Goal: Task Accomplishment & Management: Manage account settings

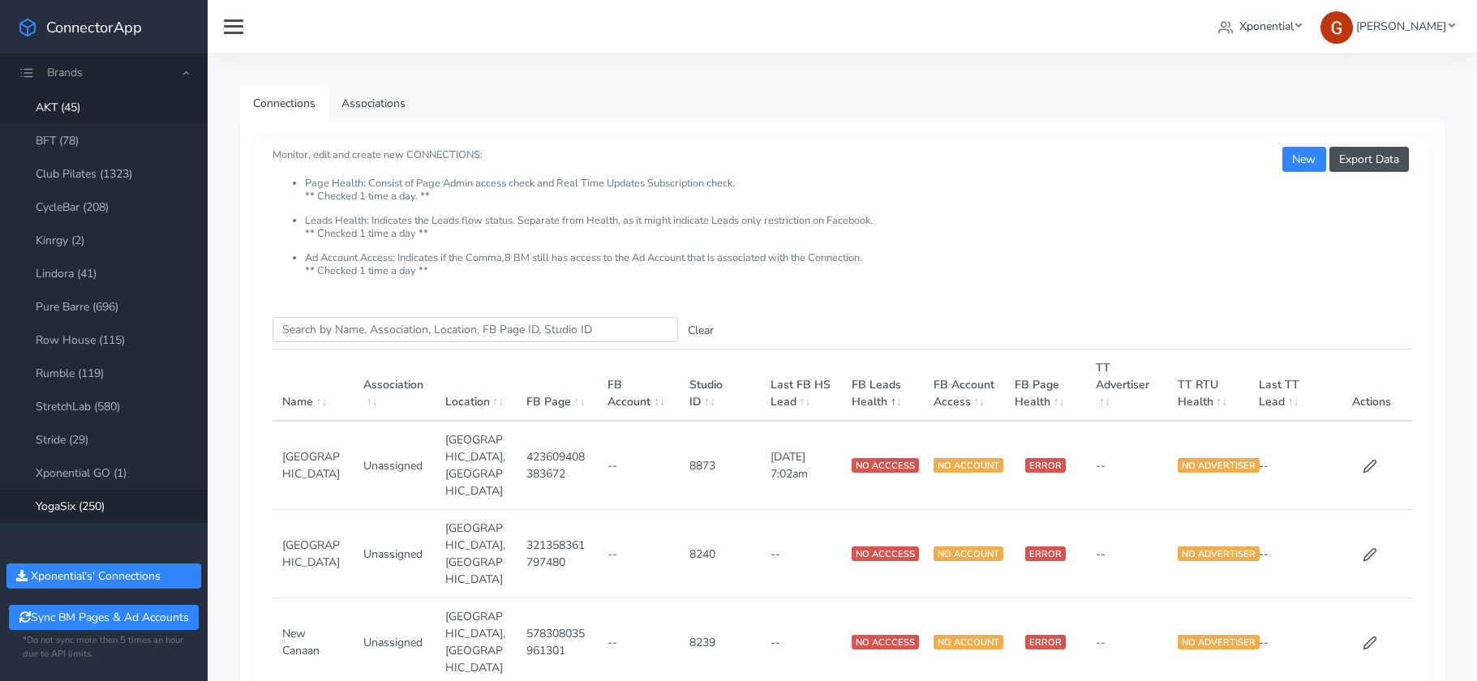
click at [108, 507] on link "YogaSix (250)" at bounding box center [104, 506] width 208 height 33
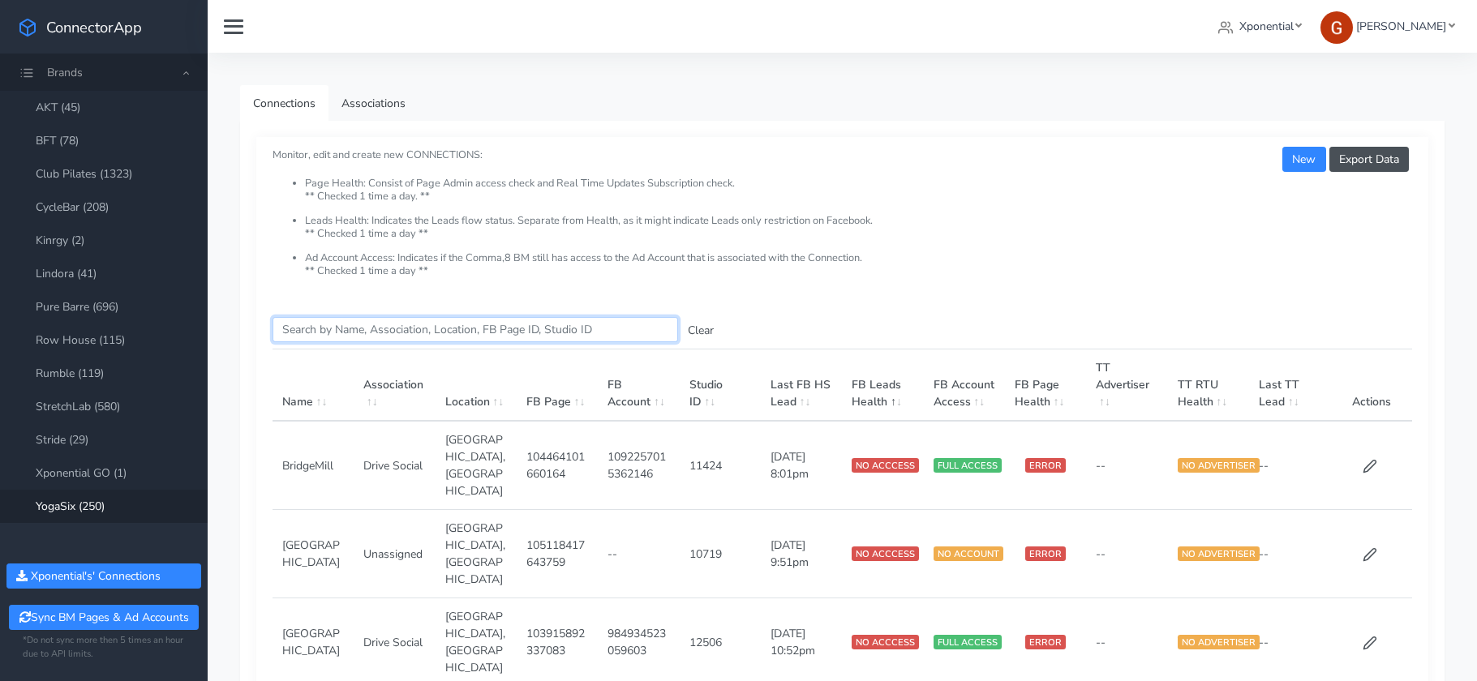
click at [379, 325] on input "Search this table" at bounding box center [476, 329] width 406 height 25
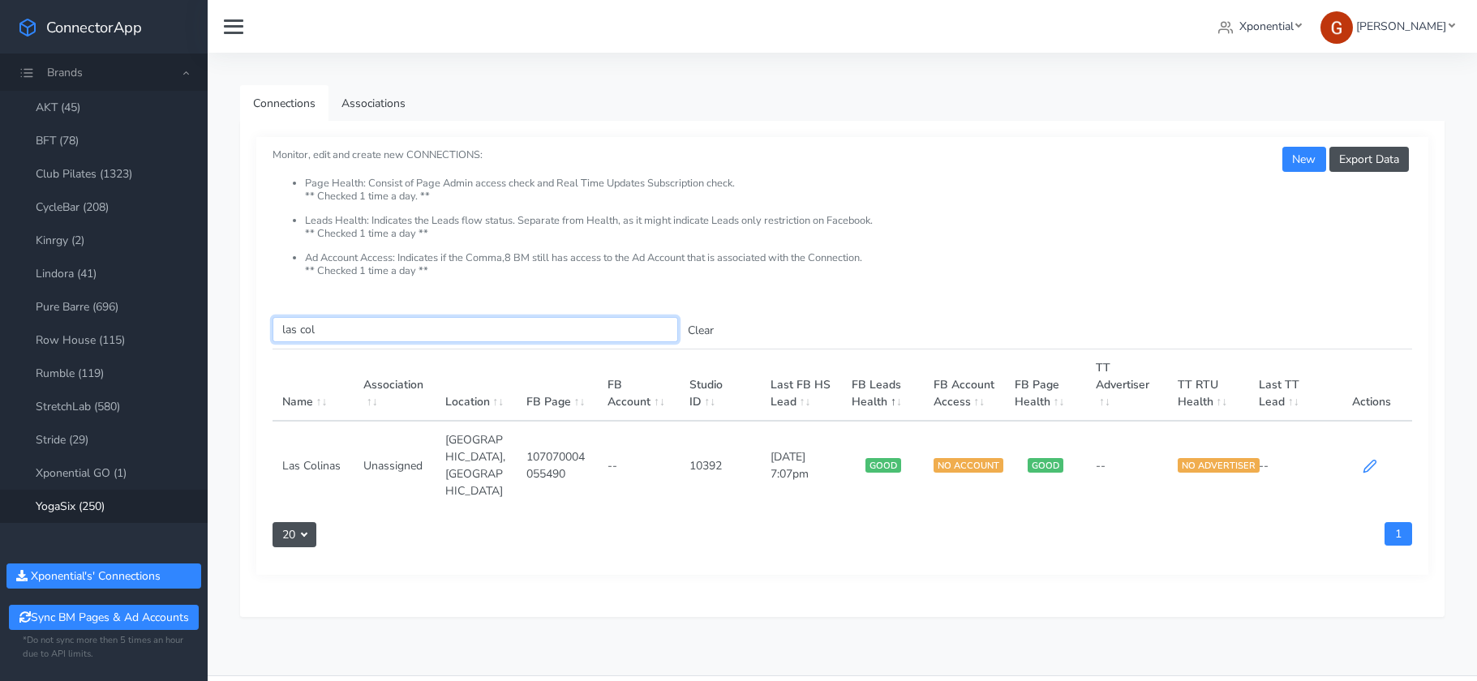
type input "las col"
click at [1368, 459] on icon at bounding box center [1370, 466] width 15 height 15
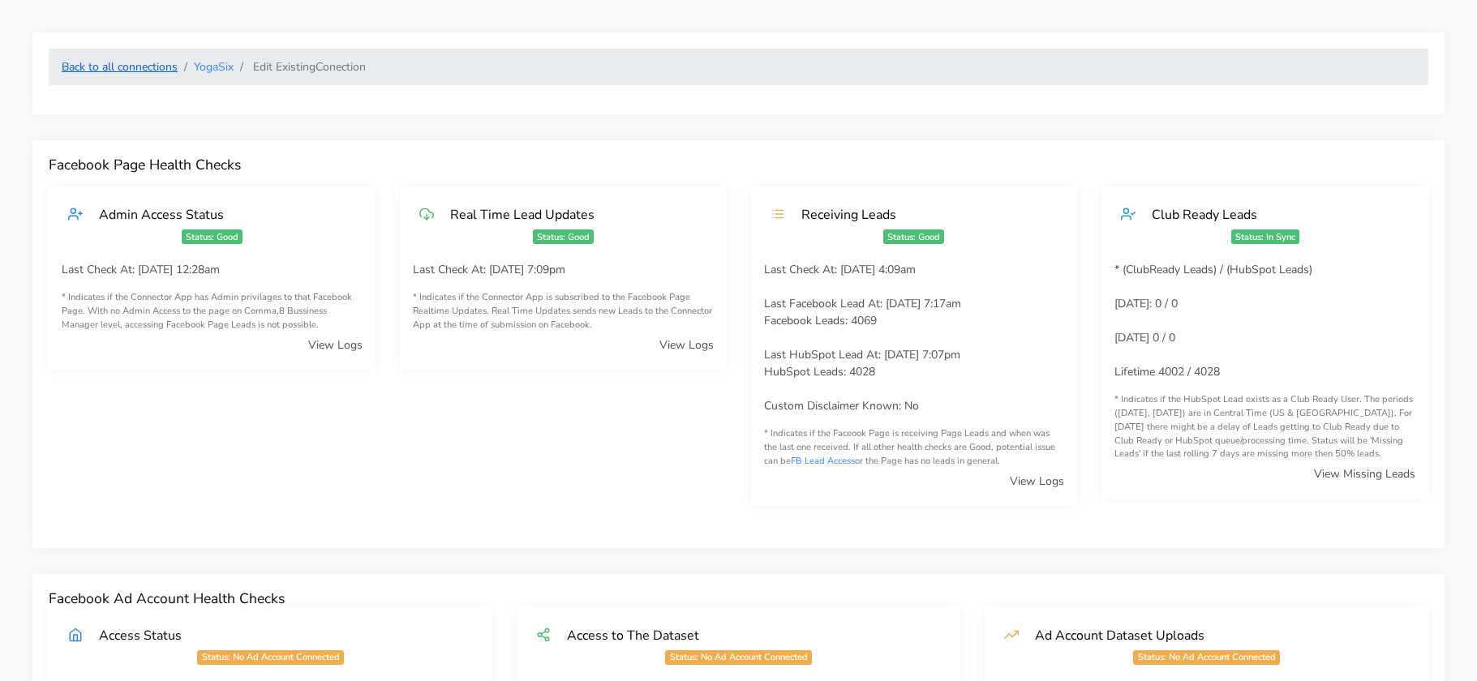
click at [107, 67] on link "Back to all connections" at bounding box center [120, 66] width 116 height 15
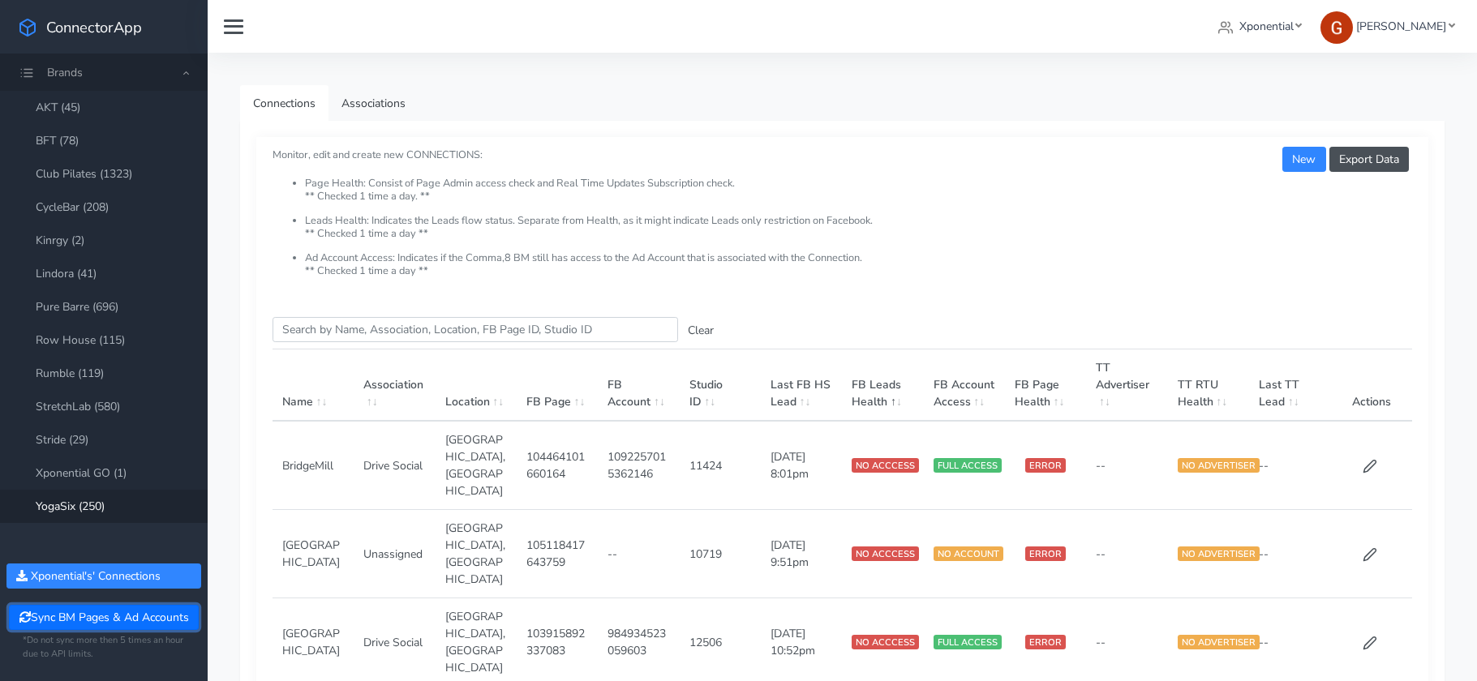
click at [107, 623] on button "Sync BM Pages & Ad Accounts" at bounding box center [103, 617] width 189 height 25
click at [105, 507] on link "YogaSix (250)" at bounding box center [104, 506] width 208 height 33
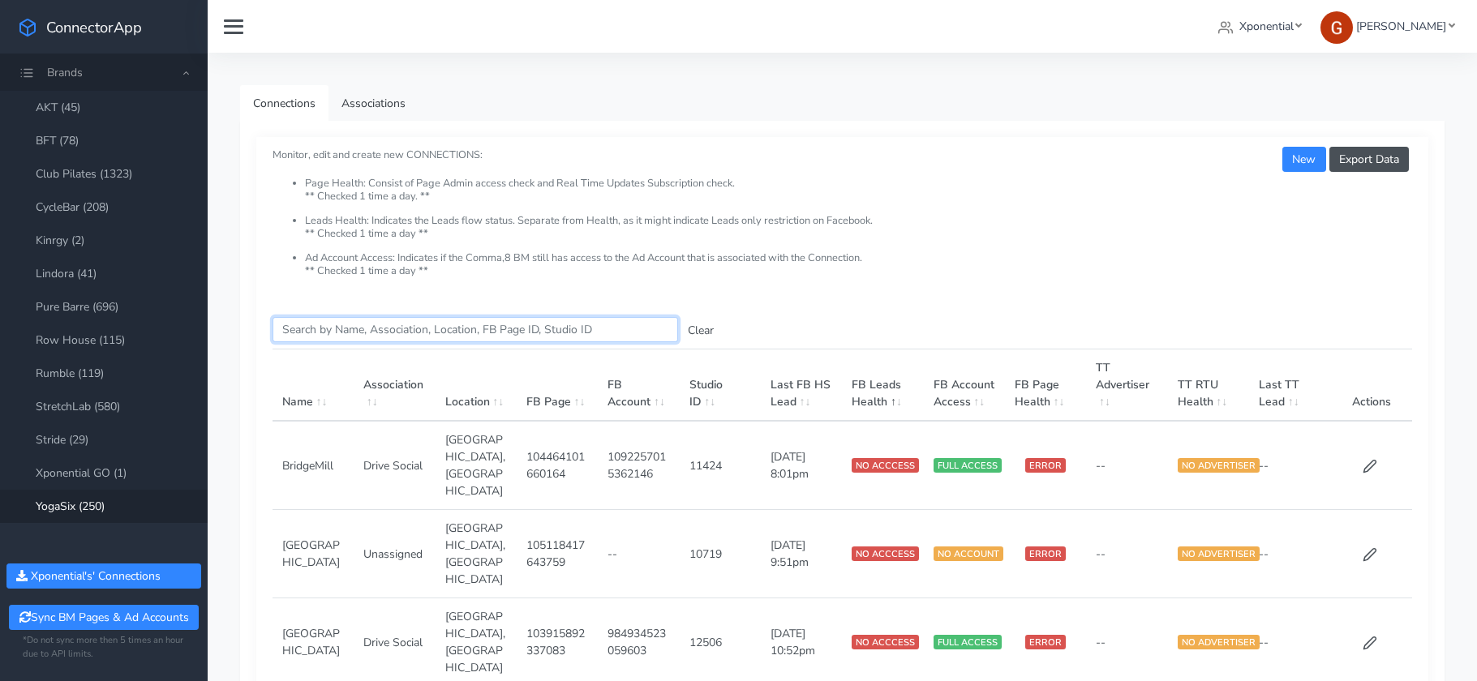
click at [311, 329] on input "Search this table" at bounding box center [476, 329] width 406 height 25
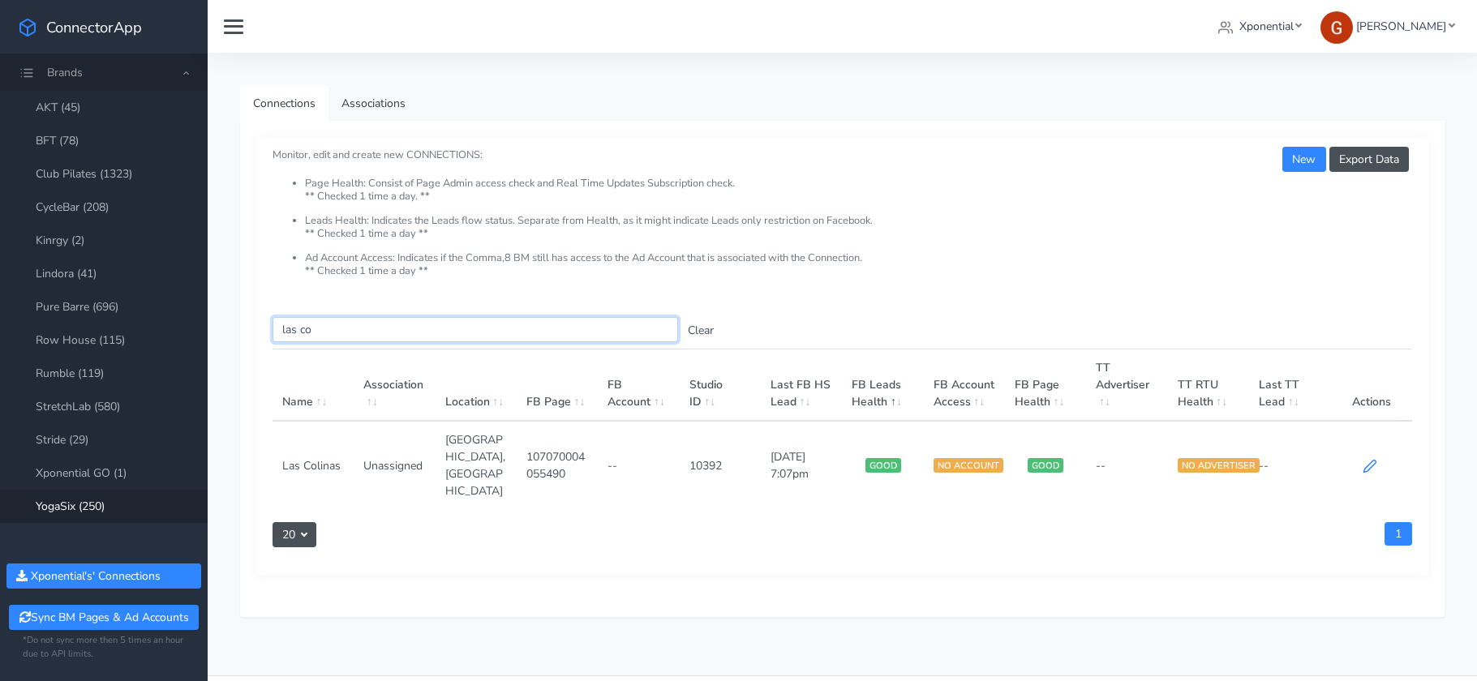
type input "las co"
click at [1374, 459] on icon at bounding box center [1370, 466] width 15 height 15
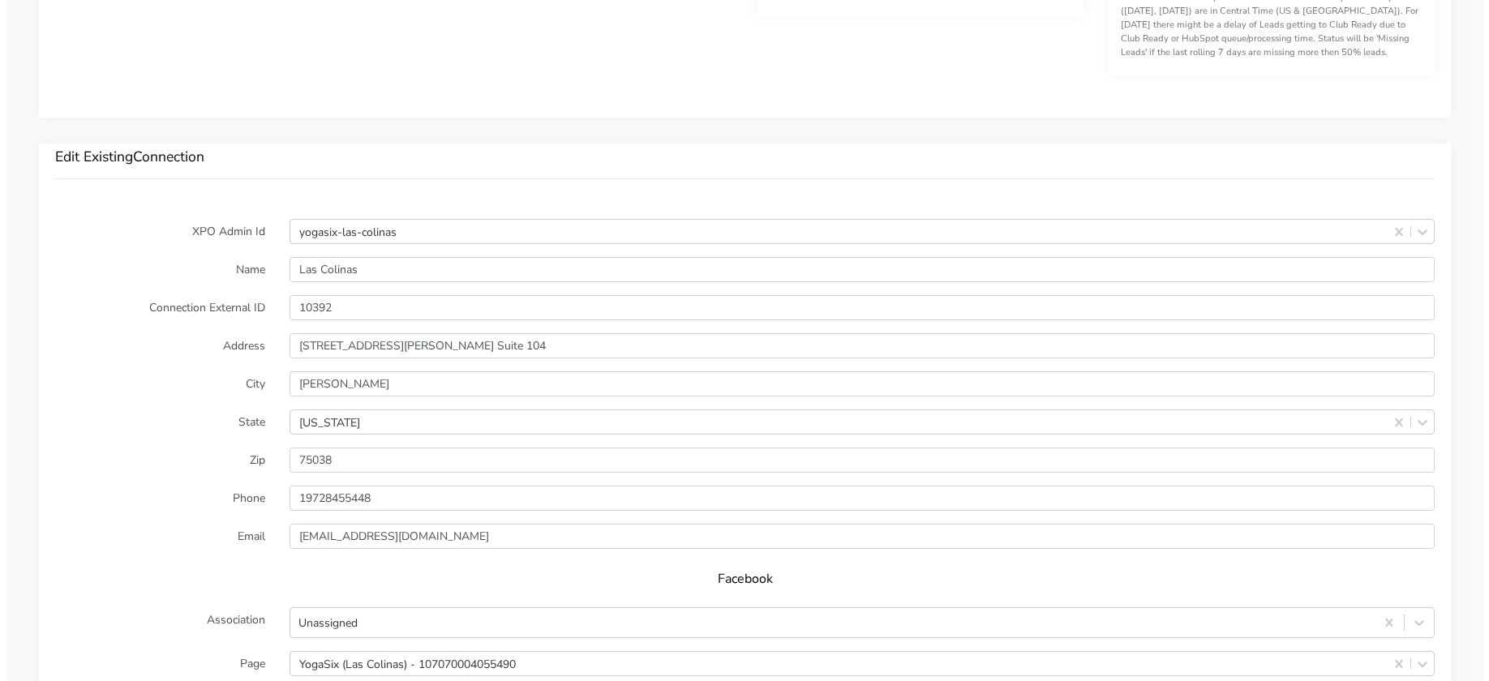
scroll to position [1614, 0]
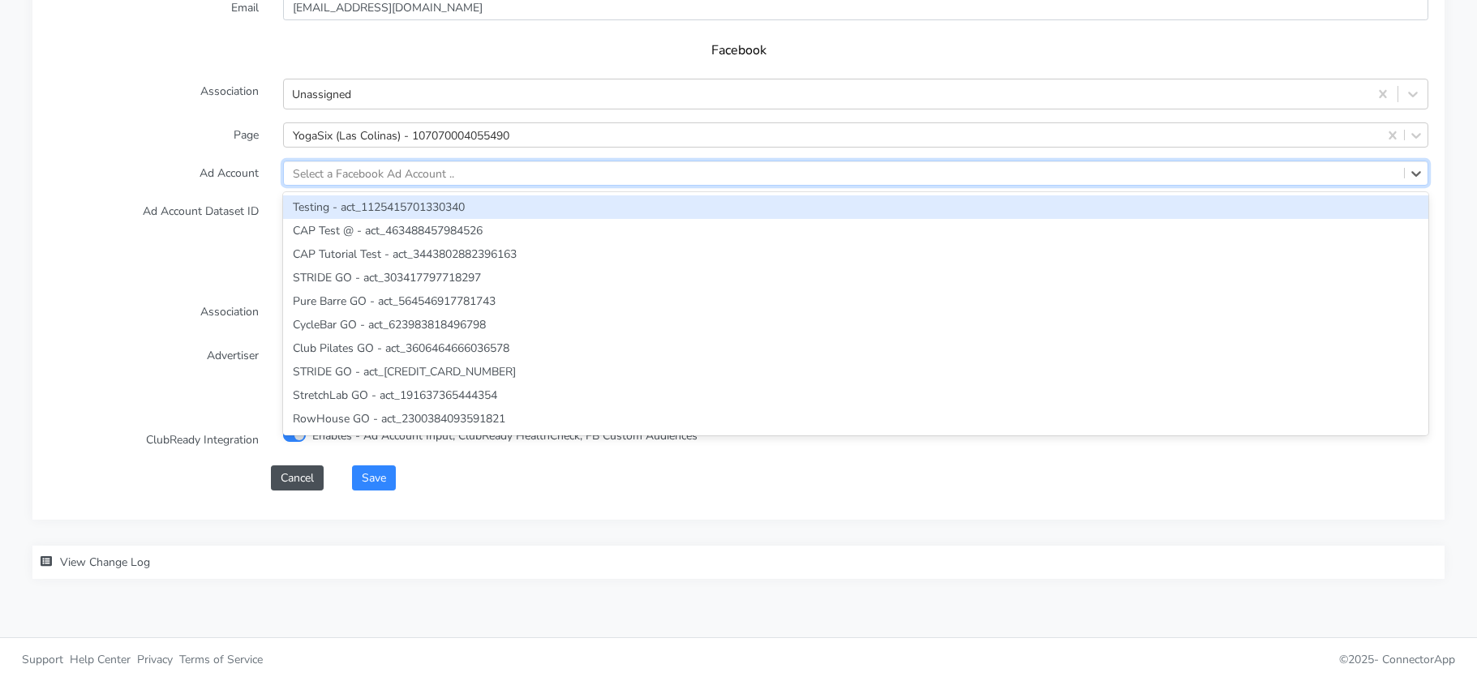
click at [356, 170] on div "Select a Facebook Ad Account .." at bounding box center [373, 173] width 161 height 17
paste input "1289370642723766"
type input "1289370642723766"
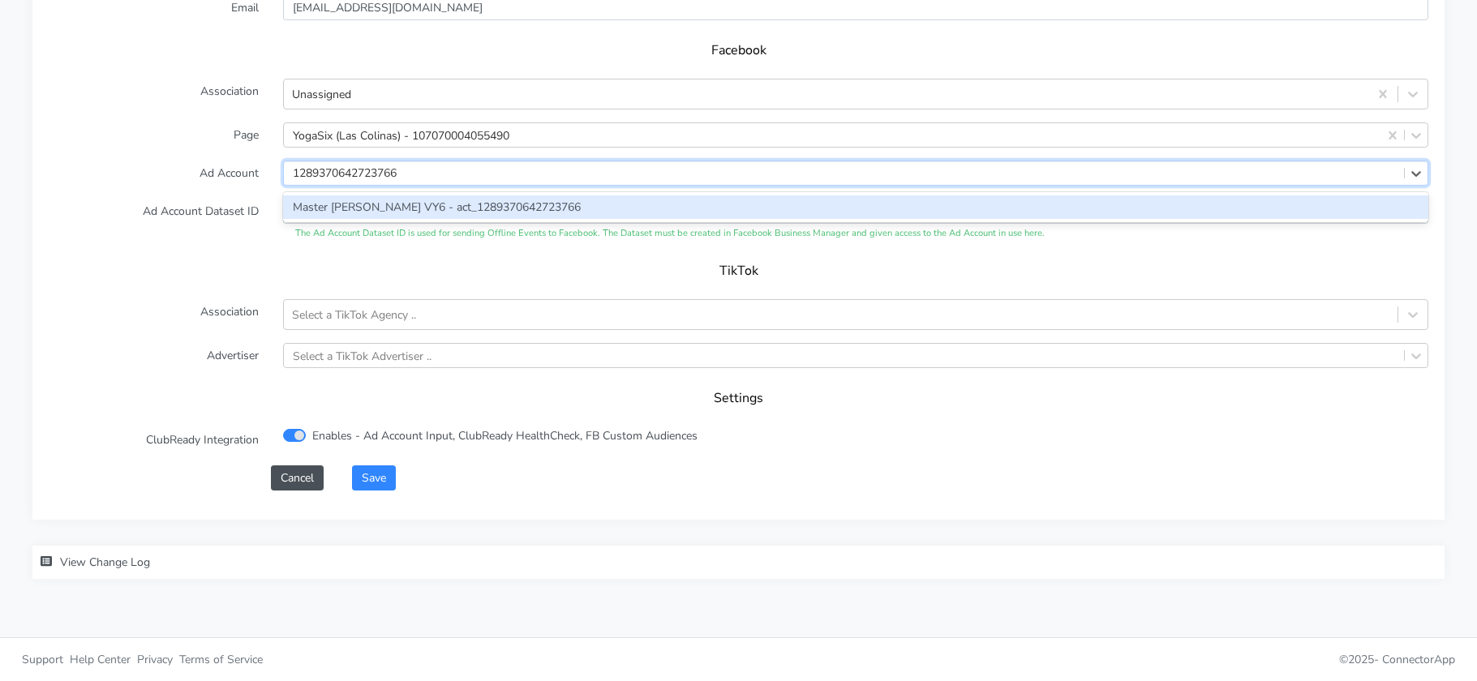
click at [378, 212] on div "Master Dallas VY6 - act_1289370642723766" at bounding box center [855, 207] width 1145 height 24
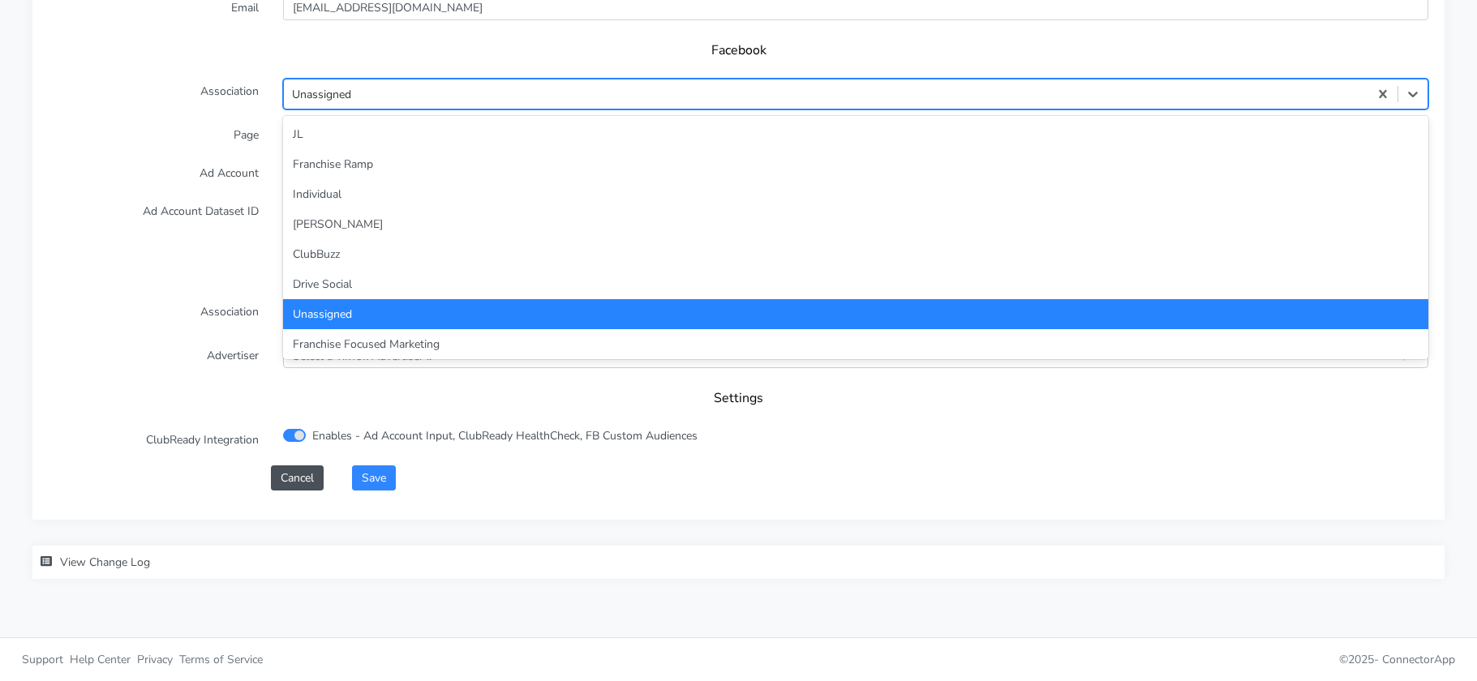
click at [389, 81] on div "Unassigned" at bounding box center [826, 94] width 1085 height 27
type input "in"
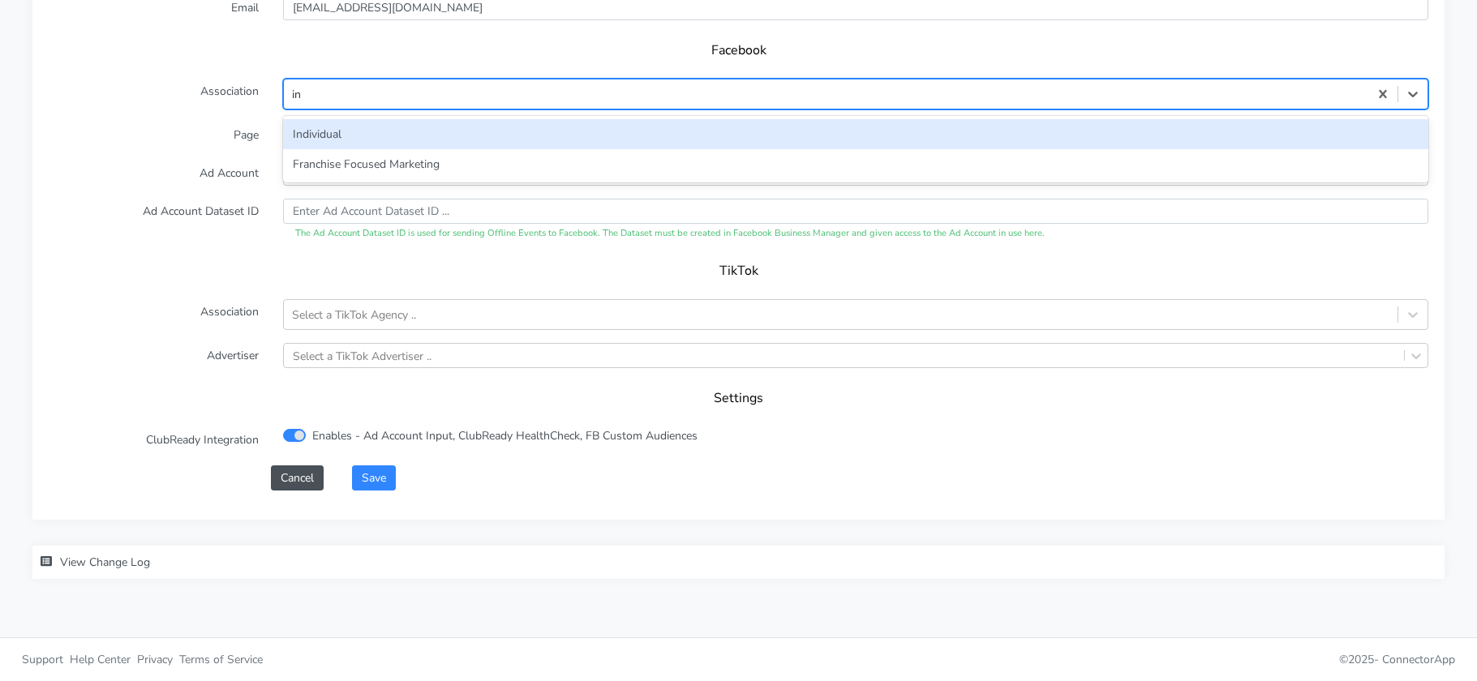
click at [320, 128] on div "Individual" at bounding box center [855, 134] width 1145 height 30
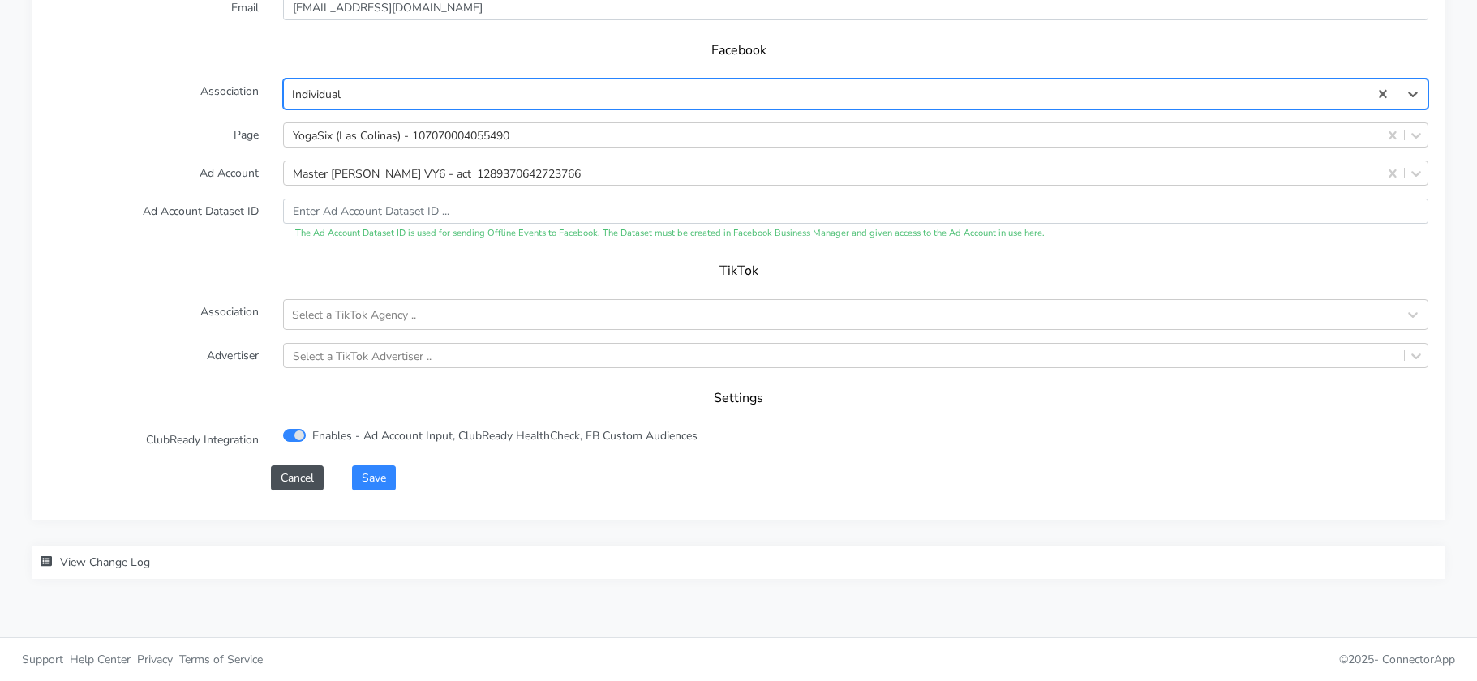
click at [228, 142] on label "Page" at bounding box center [154, 134] width 234 height 25
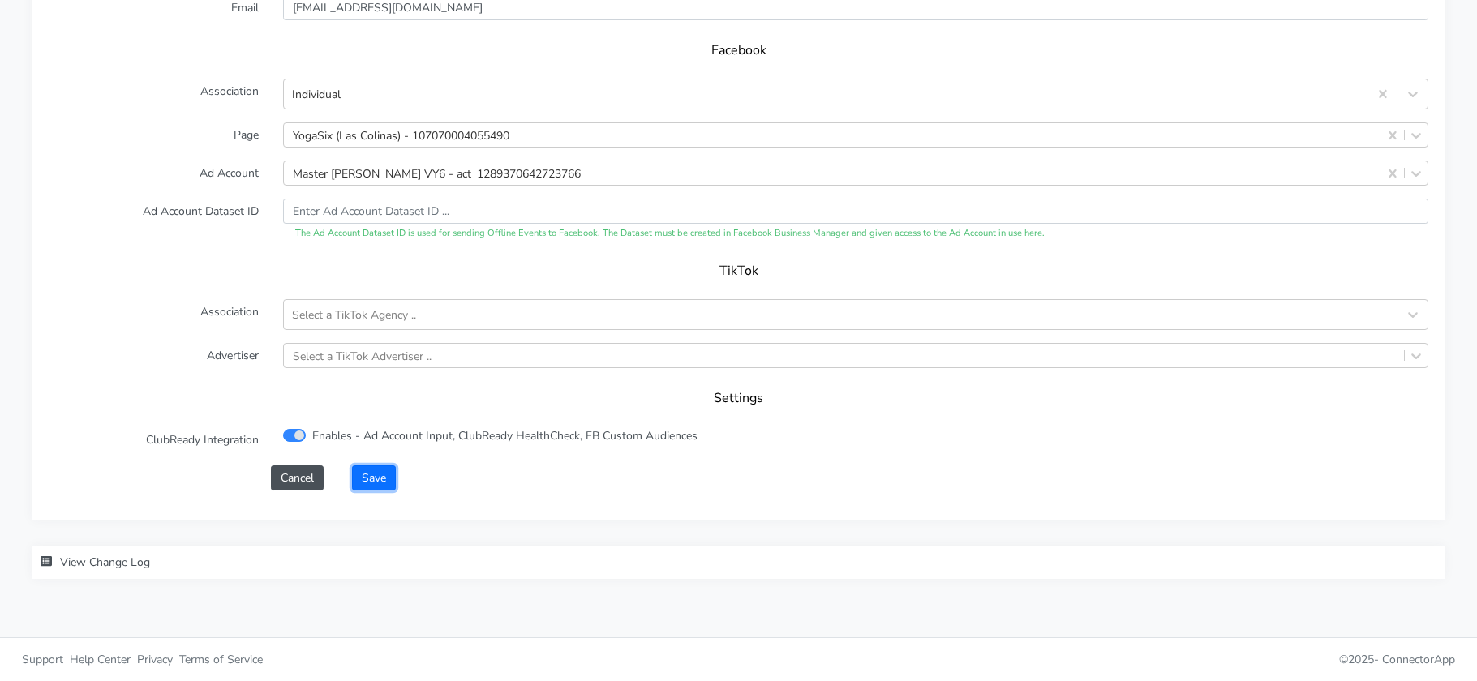
click at [373, 470] on button "Save" at bounding box center [374, 478] width 44 height 25
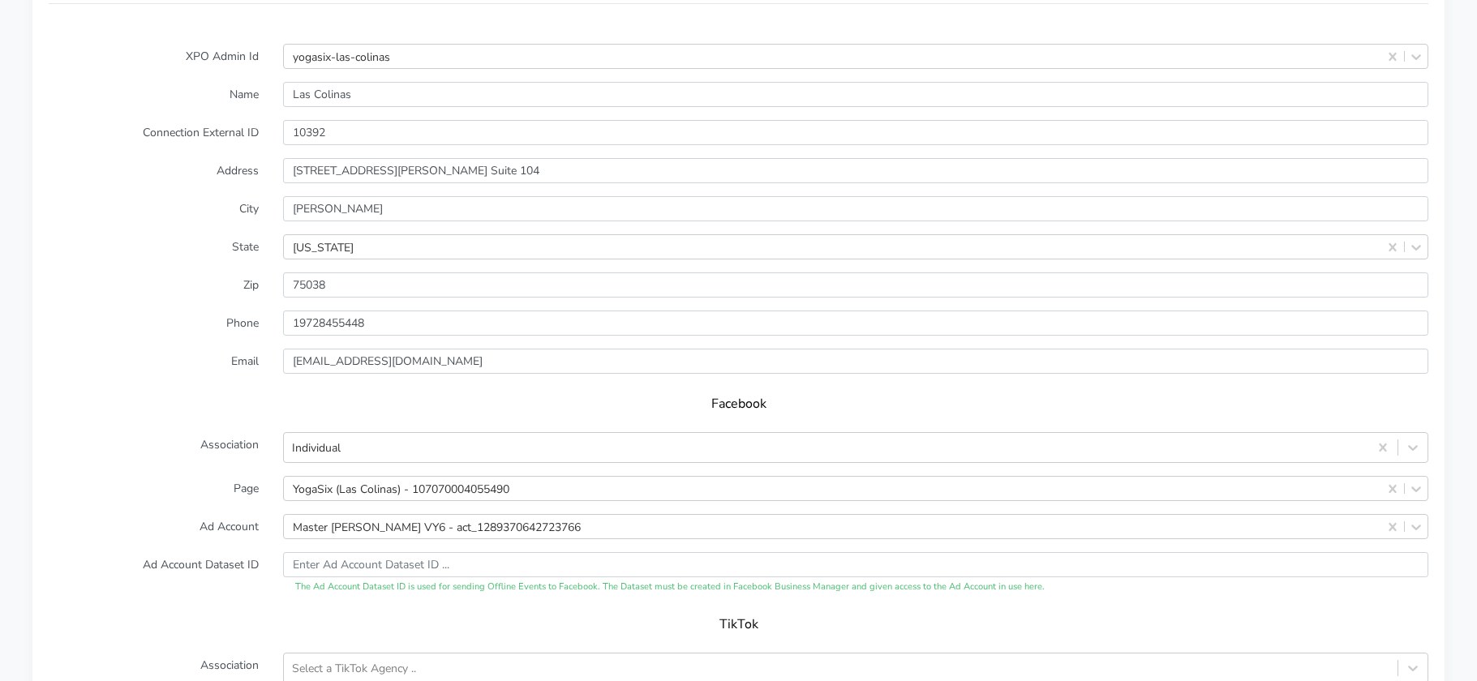
scroll to position [1635, 0]
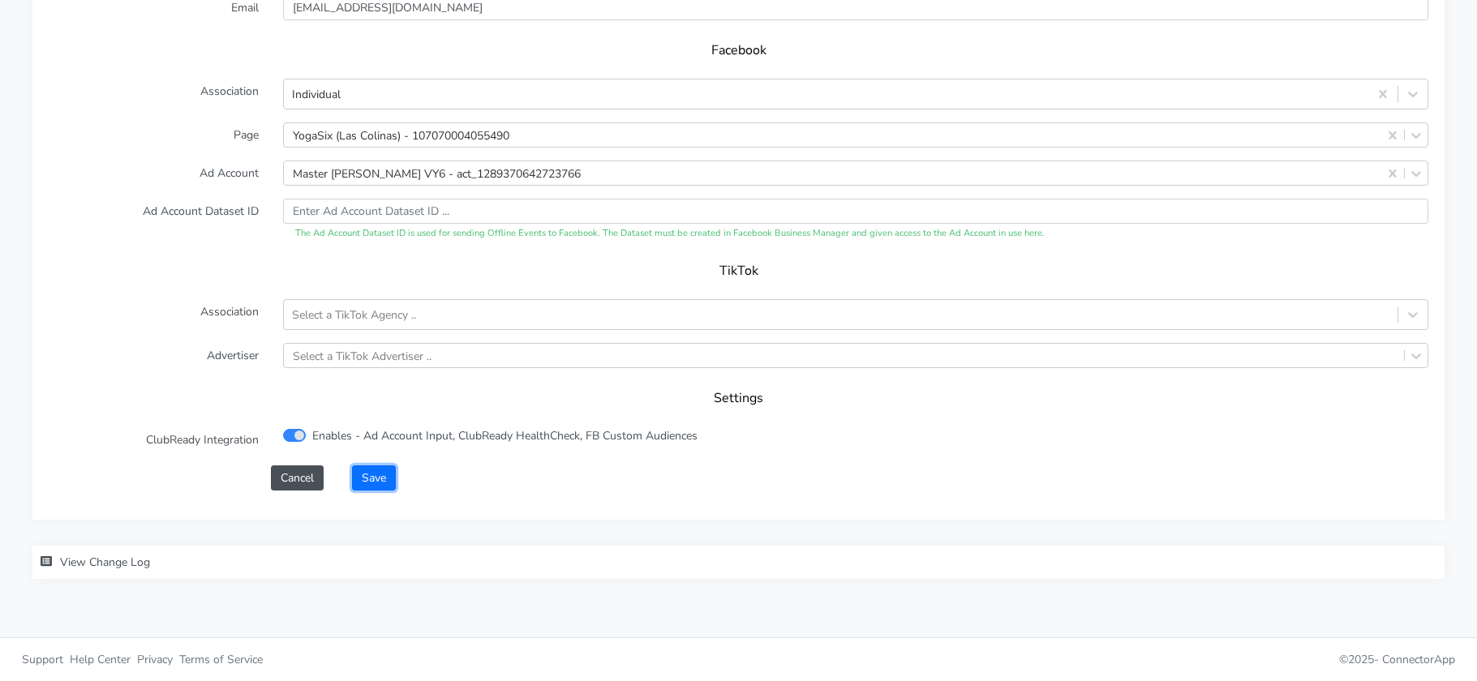
click at [381, 478] on button "Save" at bounding box center [374, 478] width 44 height 25
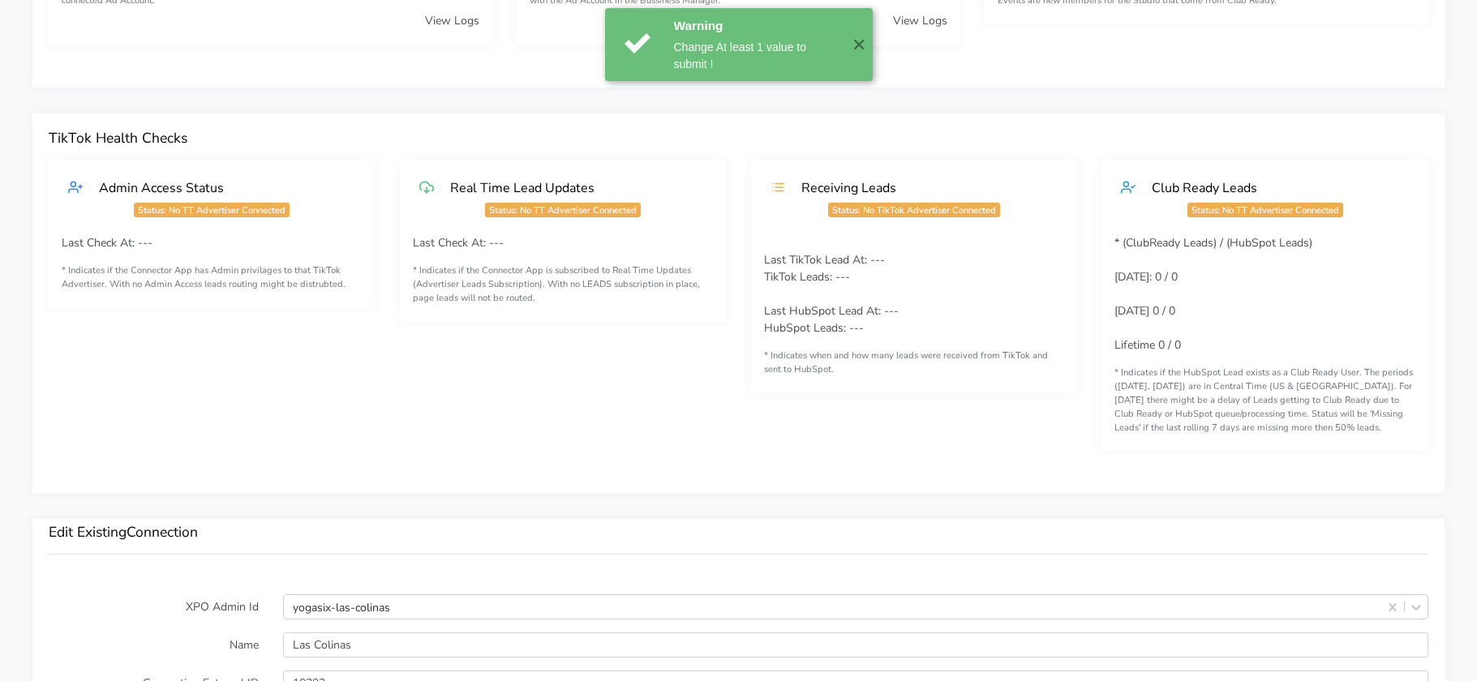
scroll to position [0, 0]
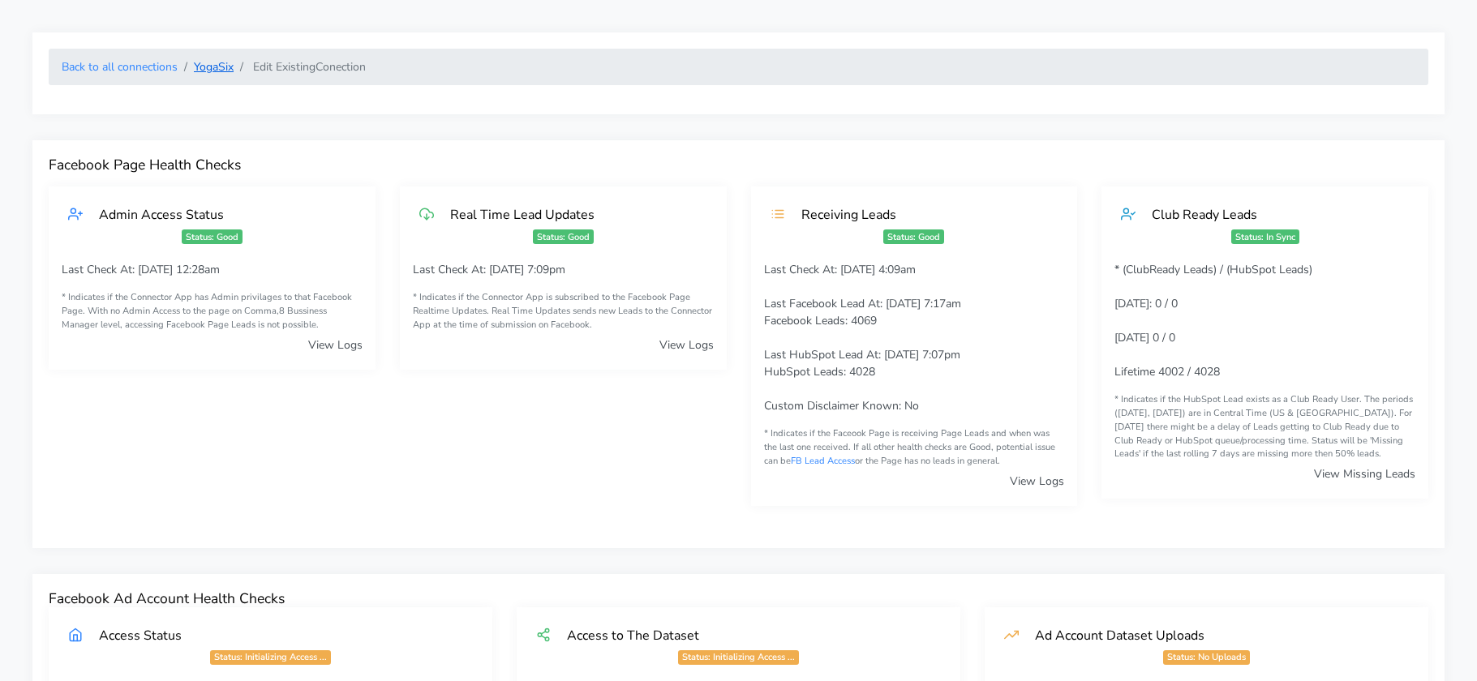
click at [214, 61] on link "YogaSix" at bounding box center [214, 66] width 40 height 15
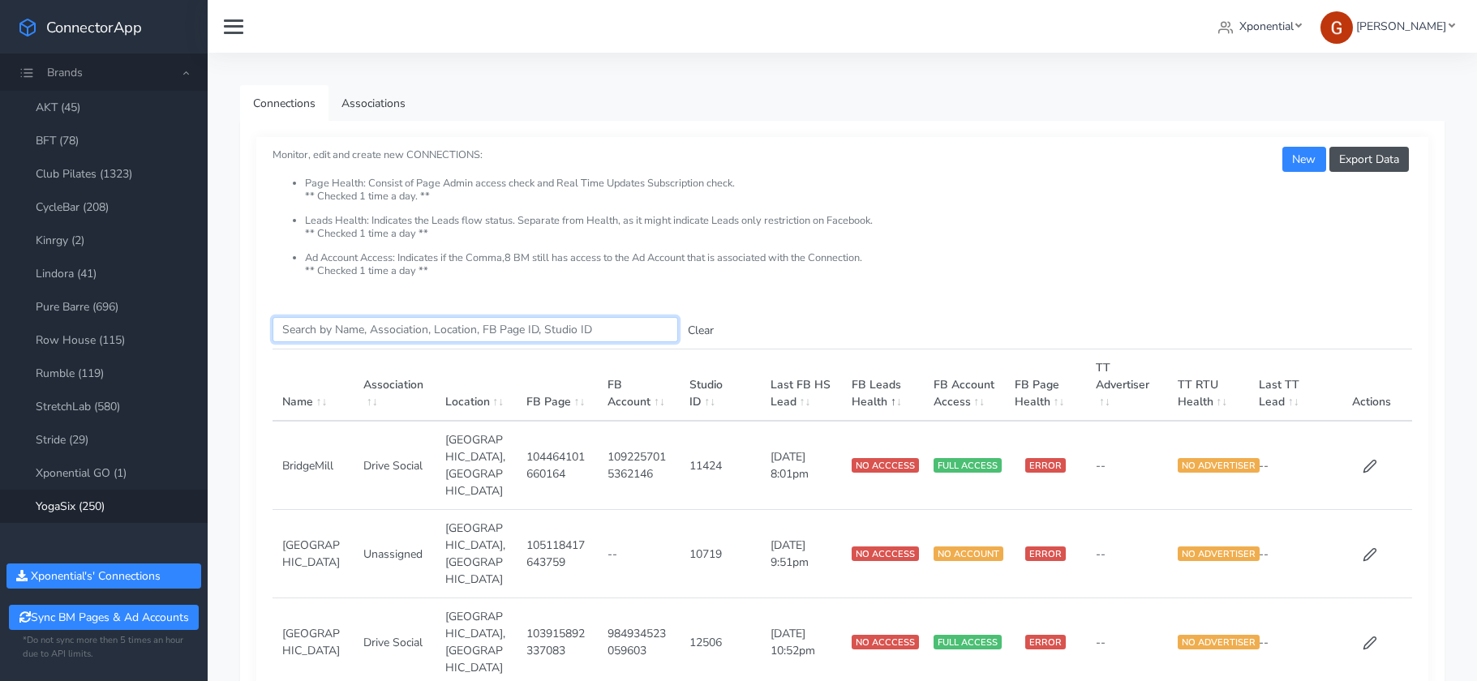
click at [533, 330] on input "Search this table" at bounding box center [476, 329] width 406 height 25
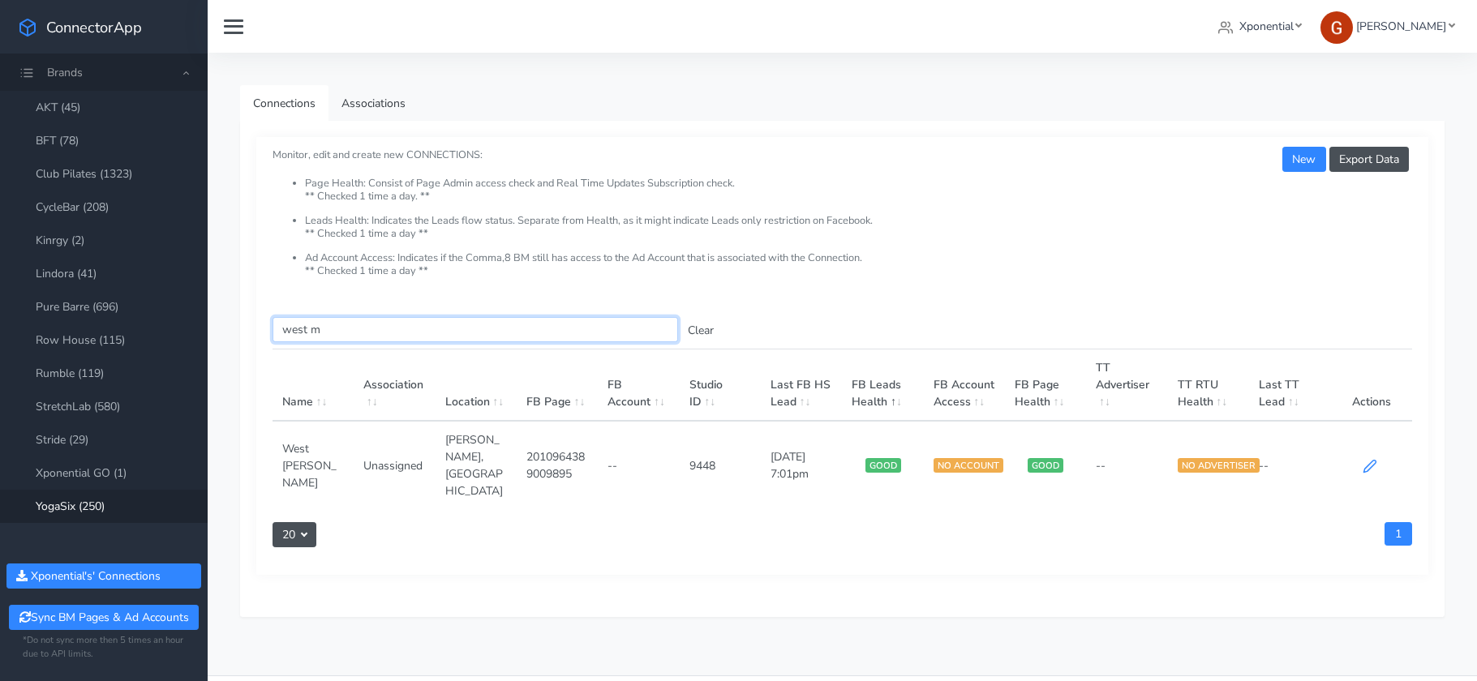
type input "west m"
click at [1373, 461] on icon at bounding box center [1370, 467] width 12 height 12
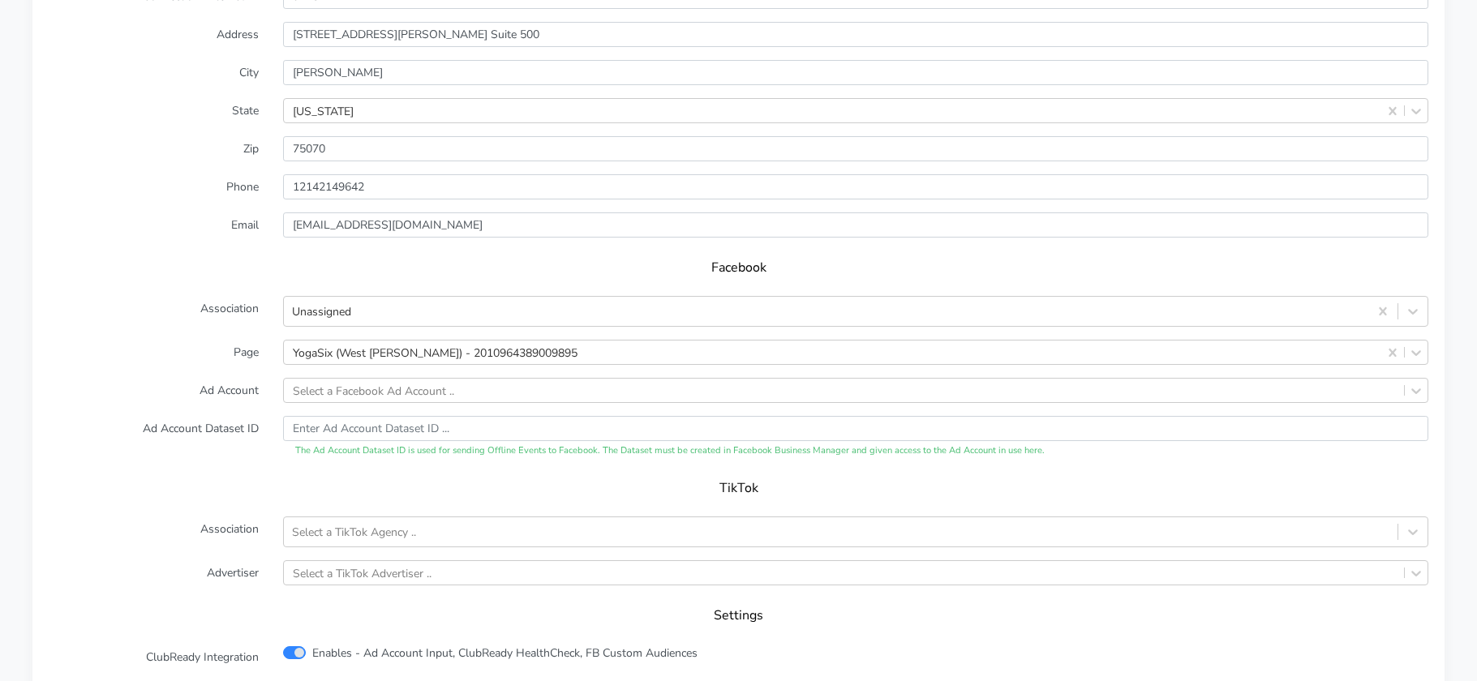
scroll to position [1397, 0]
click at [363, 317] on div "Unassigned" at bounding box center [826, 312] width 1085 height 27
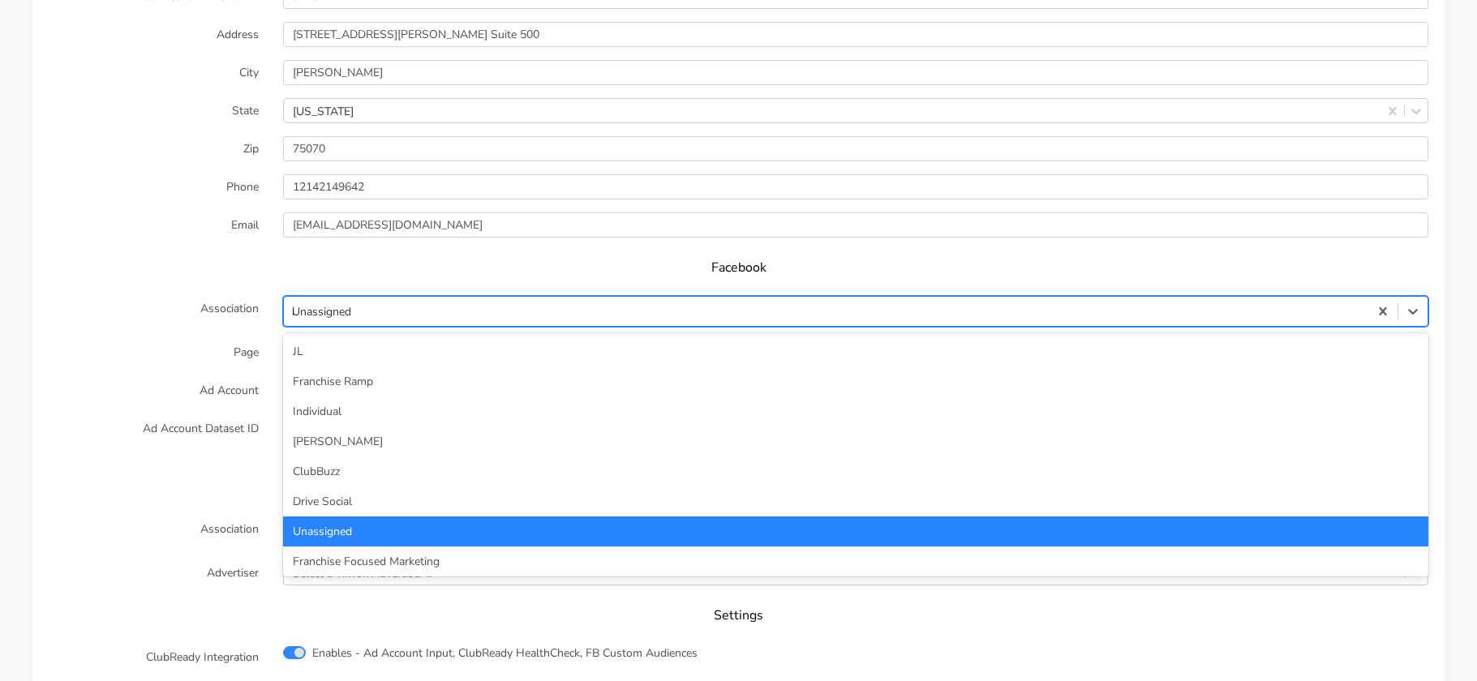
type input "in"
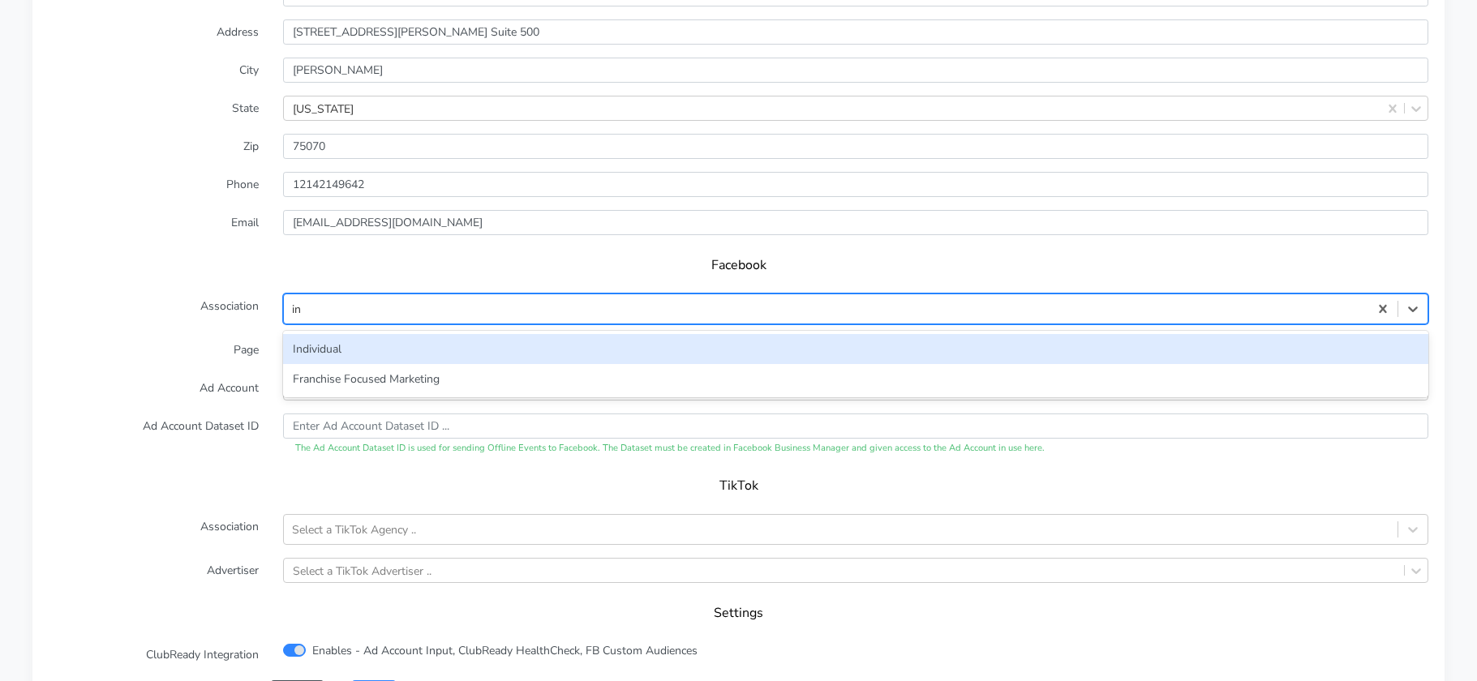
scroll to position [1400, 0]
click at [329, 342] on div "Individual" at bounding box center [855, 348] width 1145 height 30
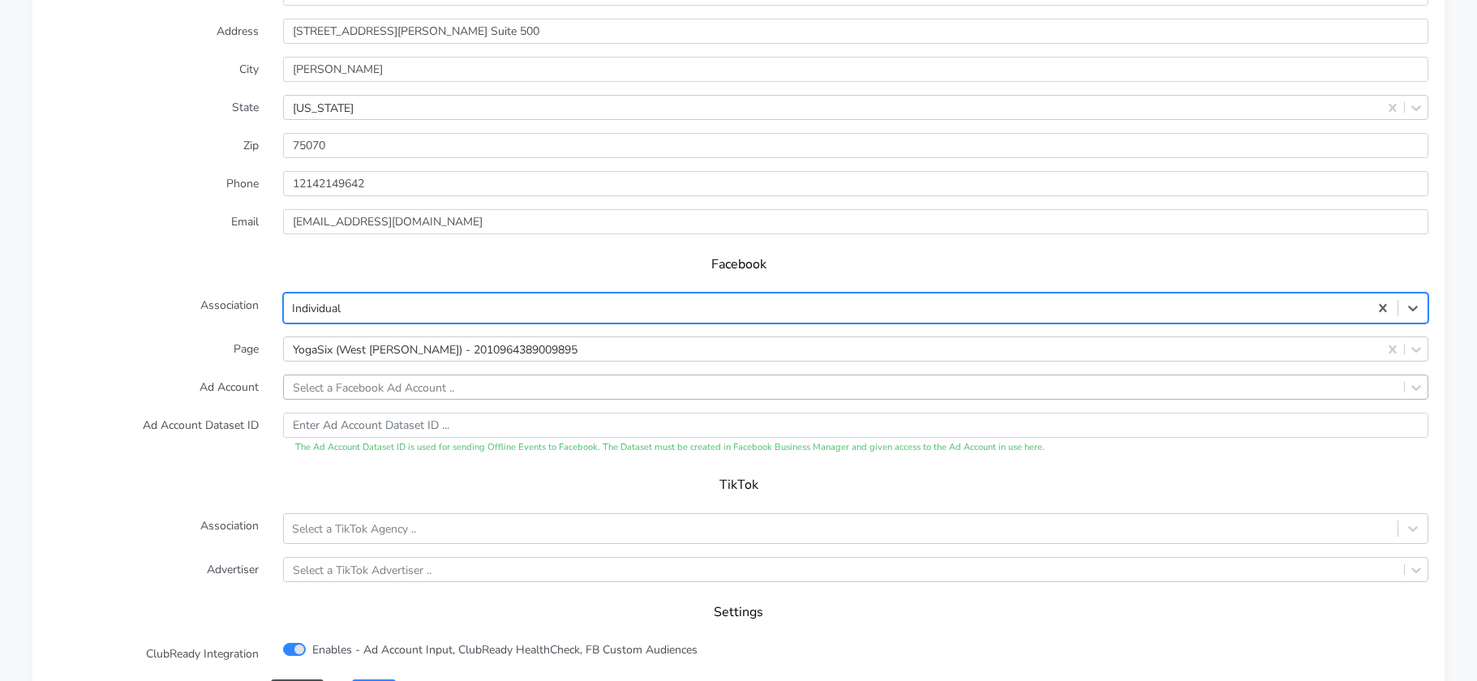
click at [353, 387] on div "Select a Facebook Ad Account .." at bounding box center [373, 387] width 161 height 17
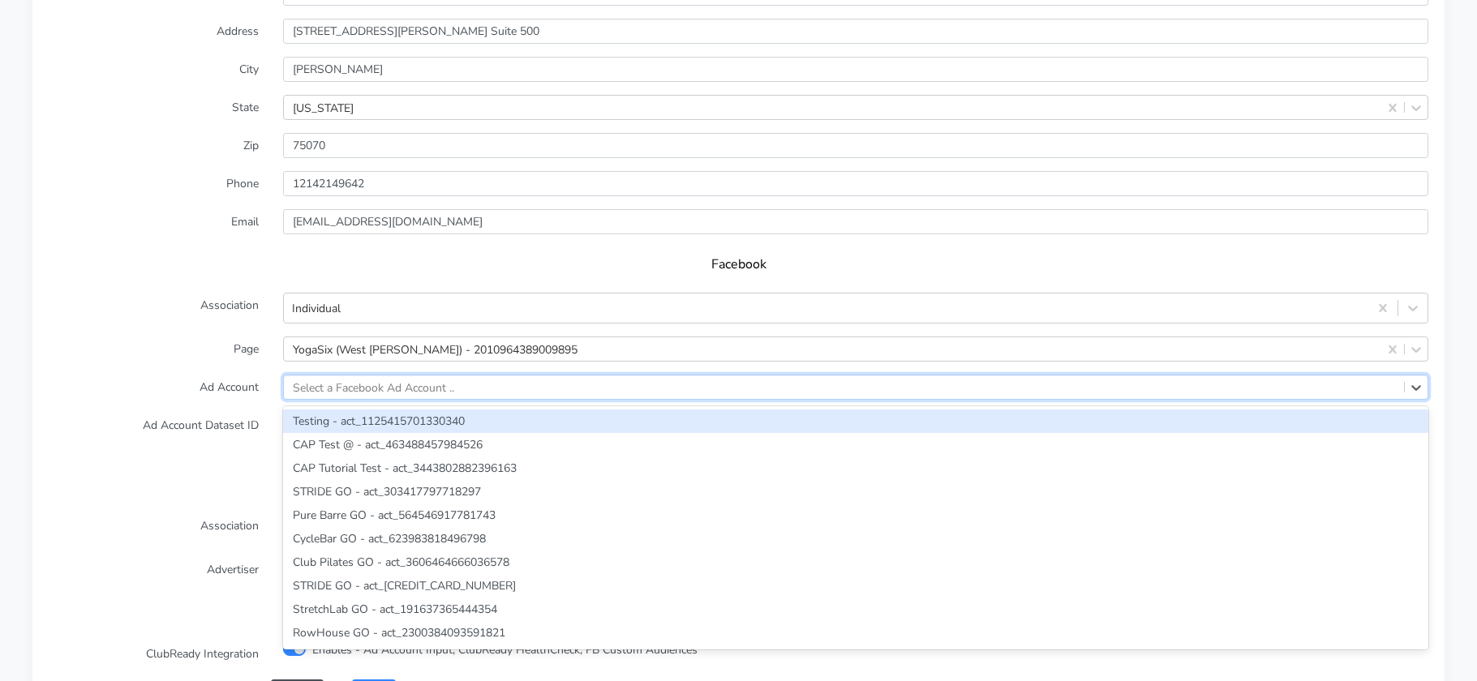
paste input "1357459399720517"
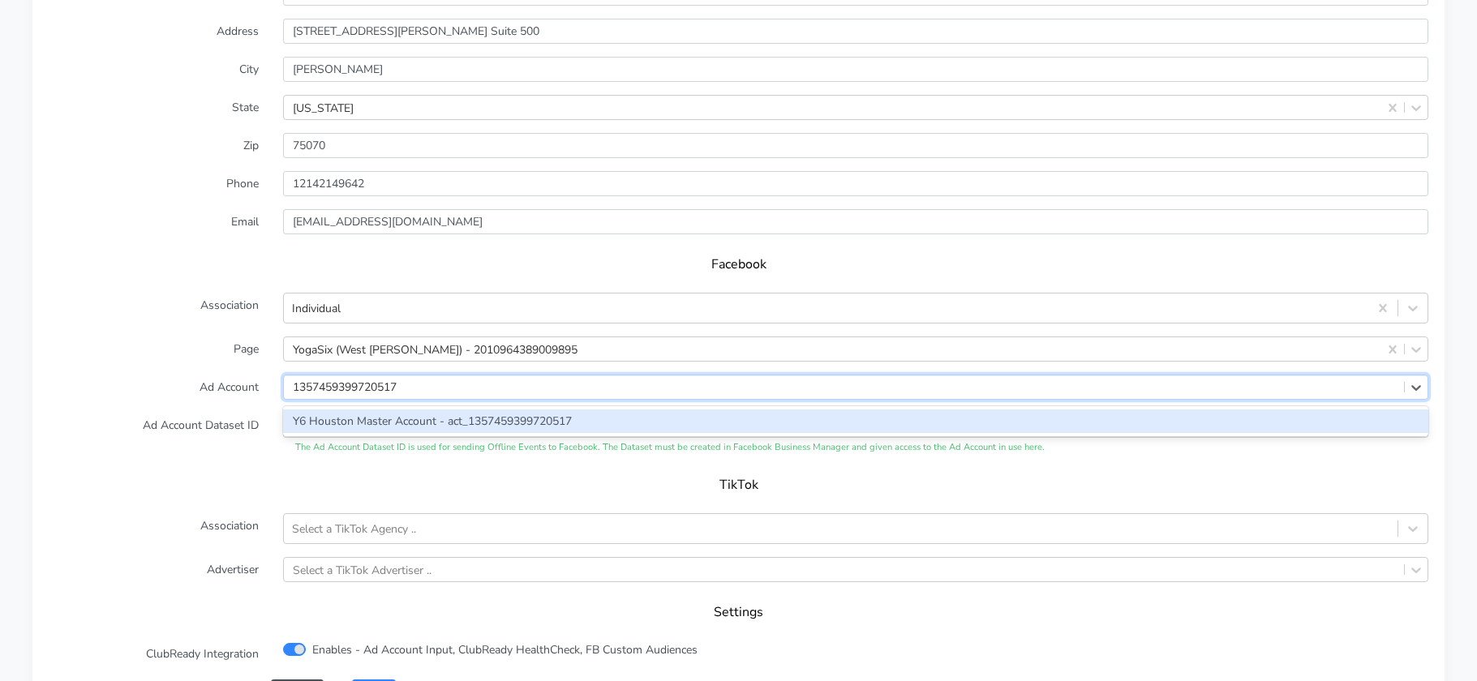
type input "1357459399720517"
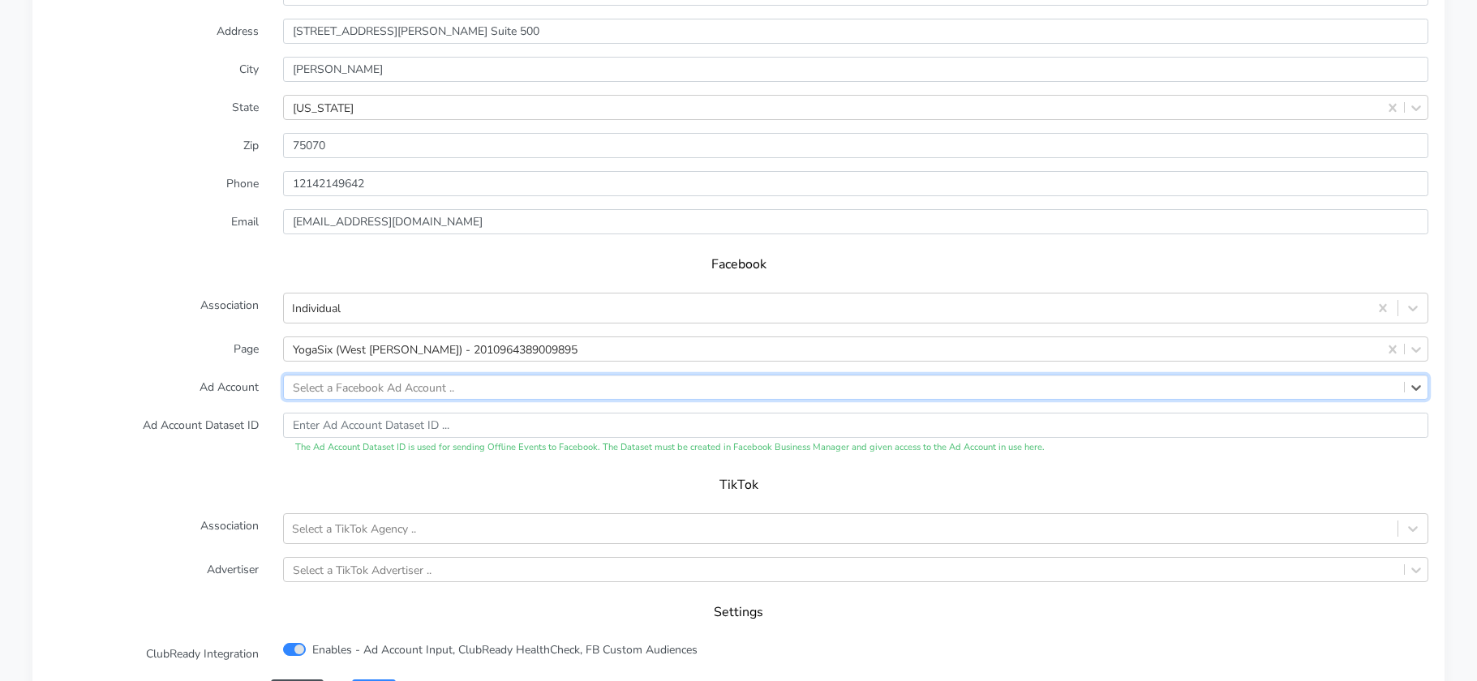
paste input "1289370642723766"
type input "1289370642723766"
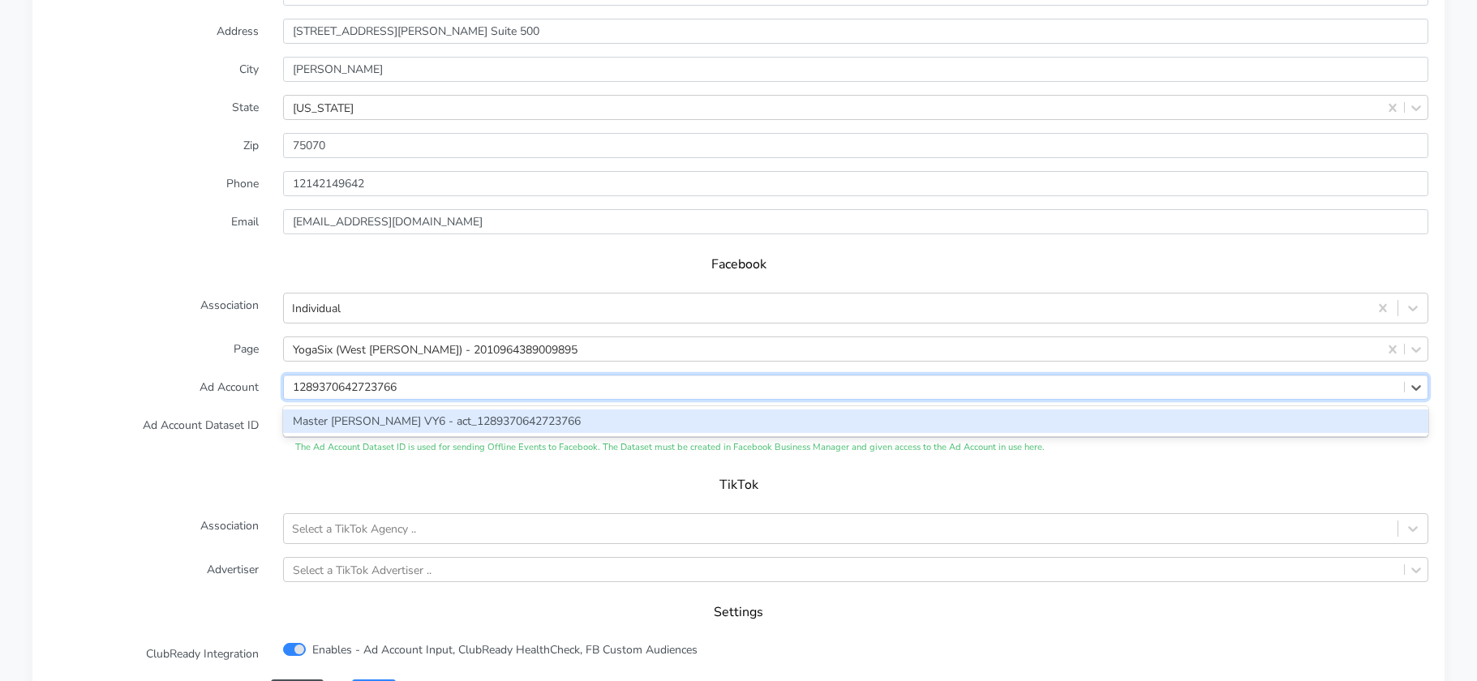
click at [337, 419] on div "Master Dallas VY6 - act_1289370642723766" at bounding box center [855, 422] width 1145 height 24
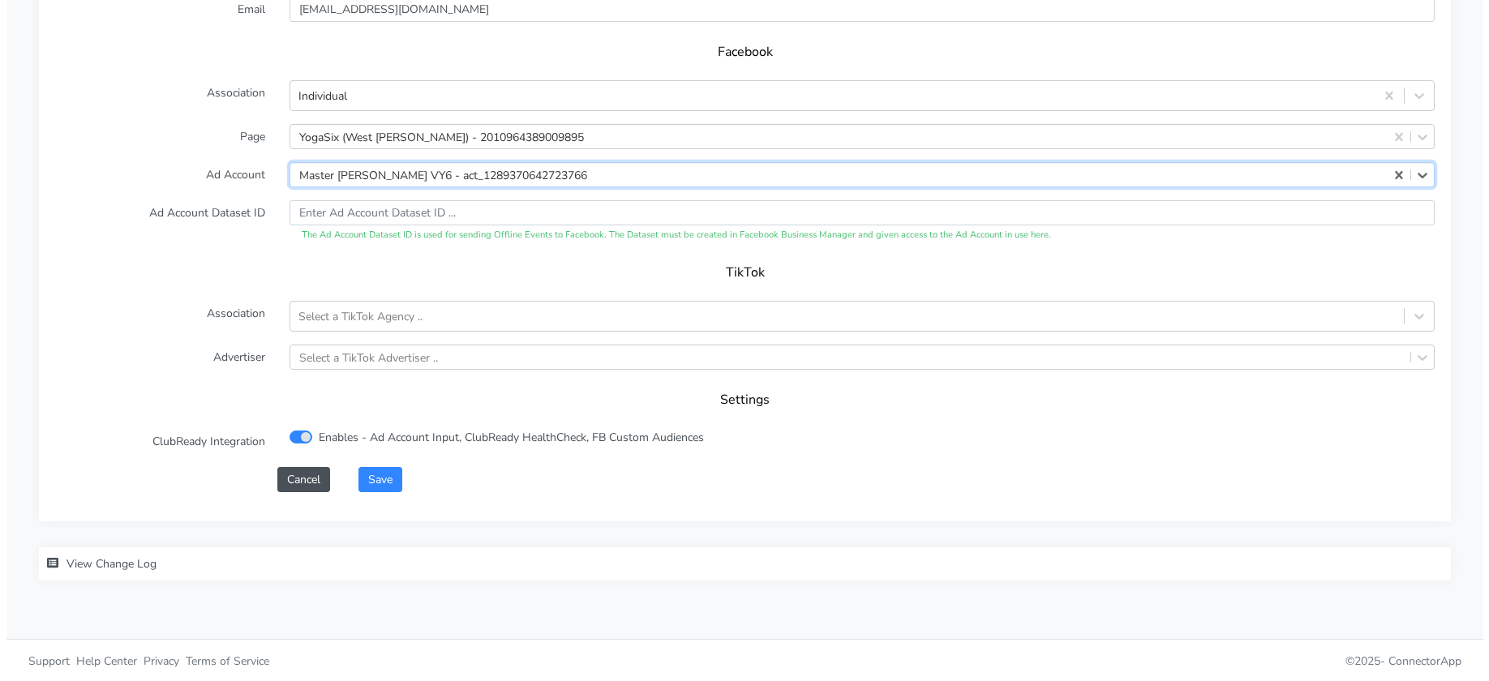
scroll to position [1614, 0]
click at [374, 485] on button "Save" at bounding box center [374, 478] width 44 height 25
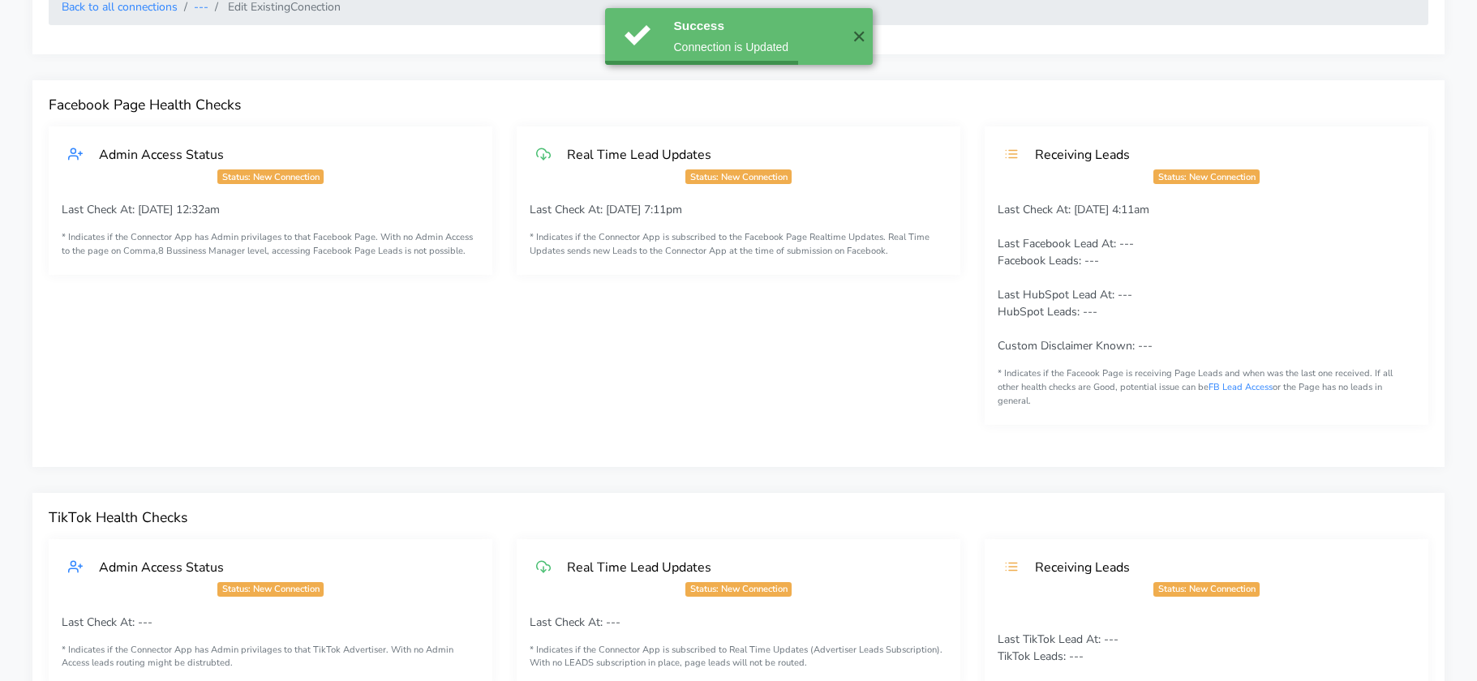
scroll to position [0, 0]
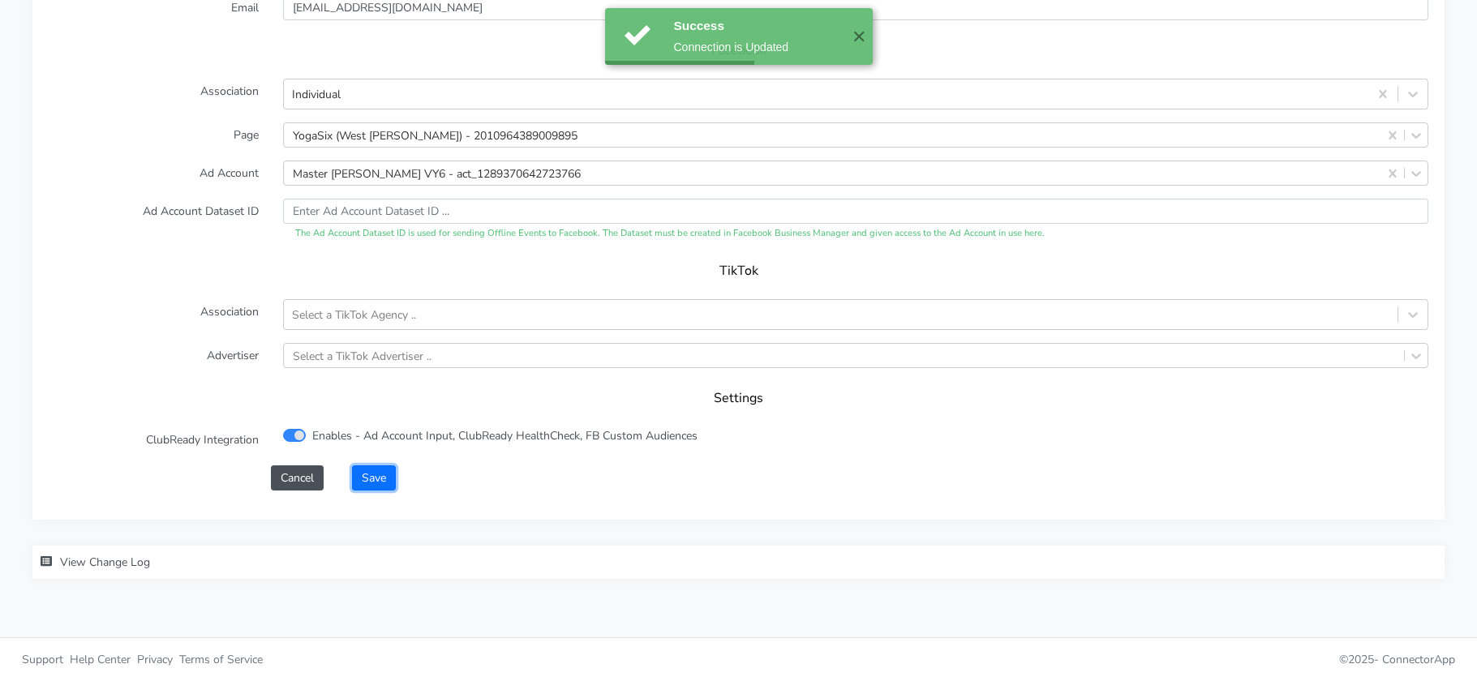
click at [366, 470] on button "Save" at bounding box center [374, 478] width 44 height 25
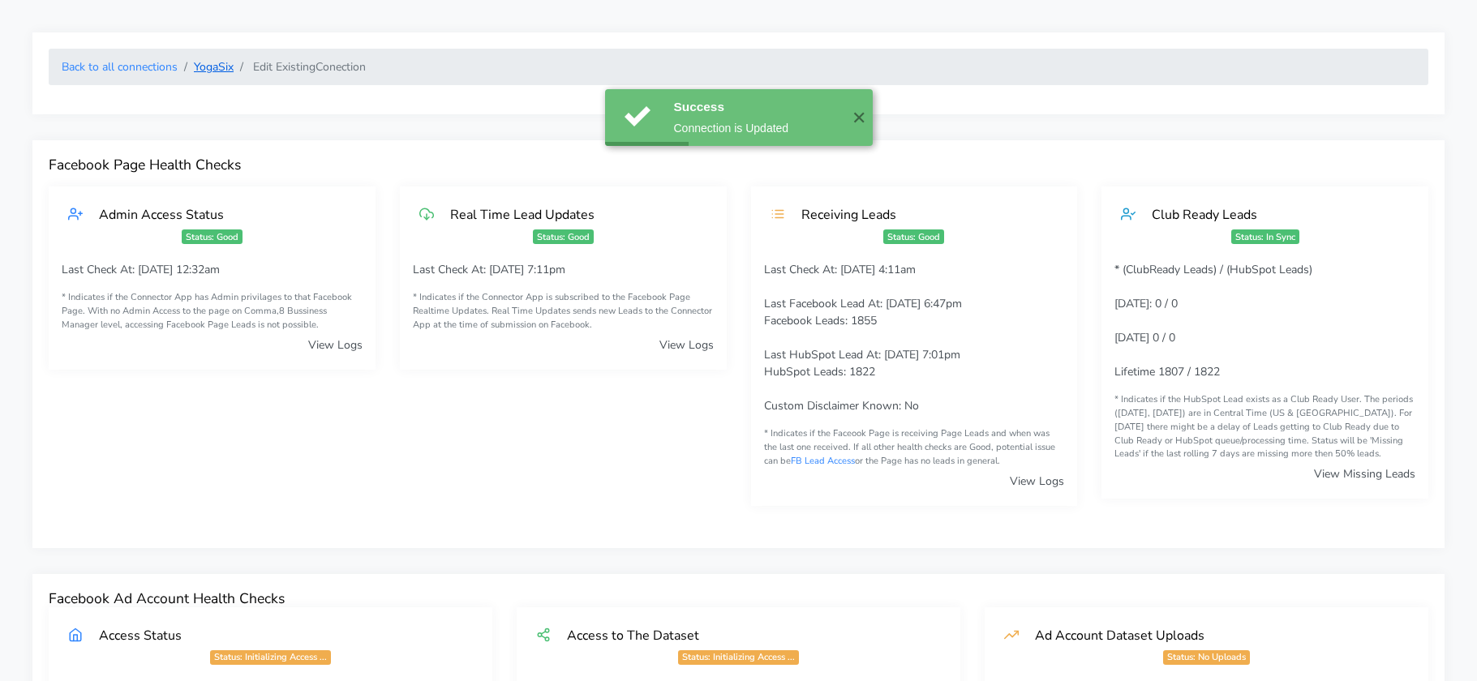
click at [213, 65] on link "YogaSix" at bounding box center [214, 66] width 40 height 15
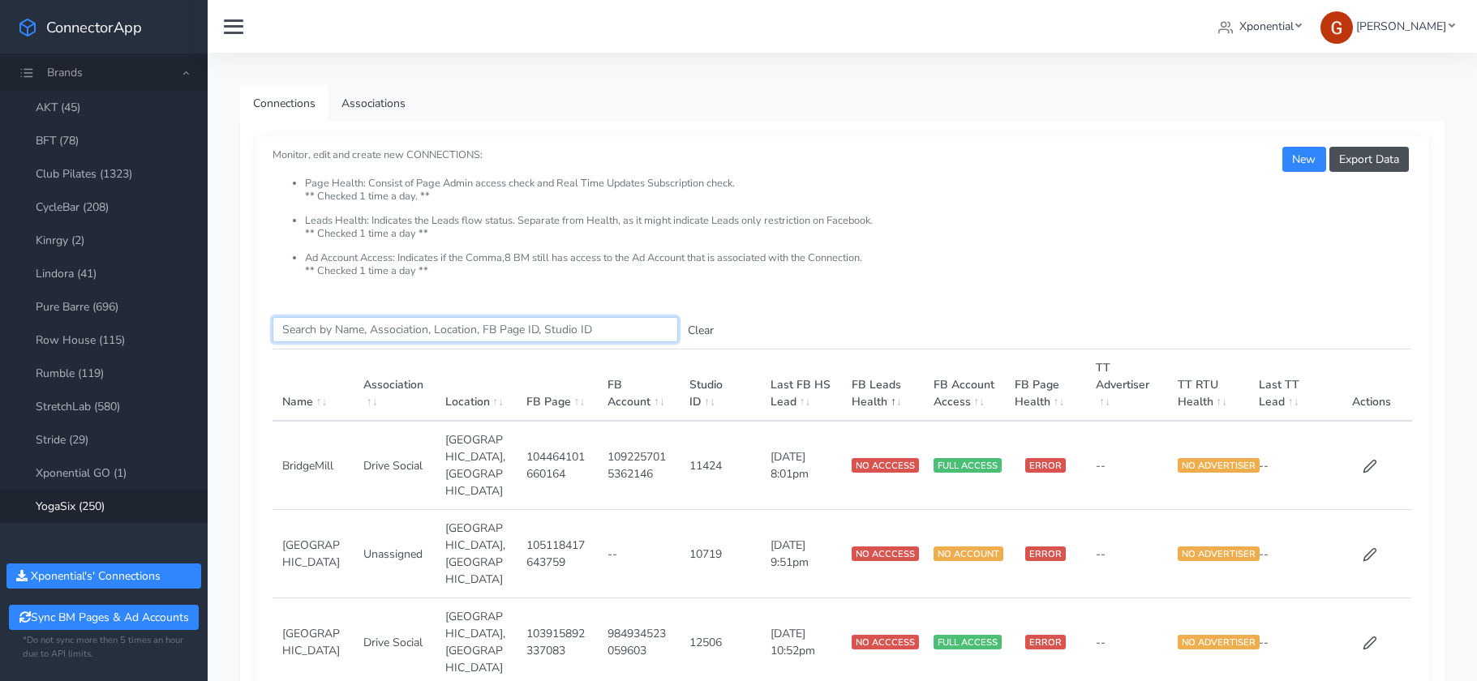
click at [407, 331] on input "Search this table" at bounding box center [476, 329] width 406 height 25
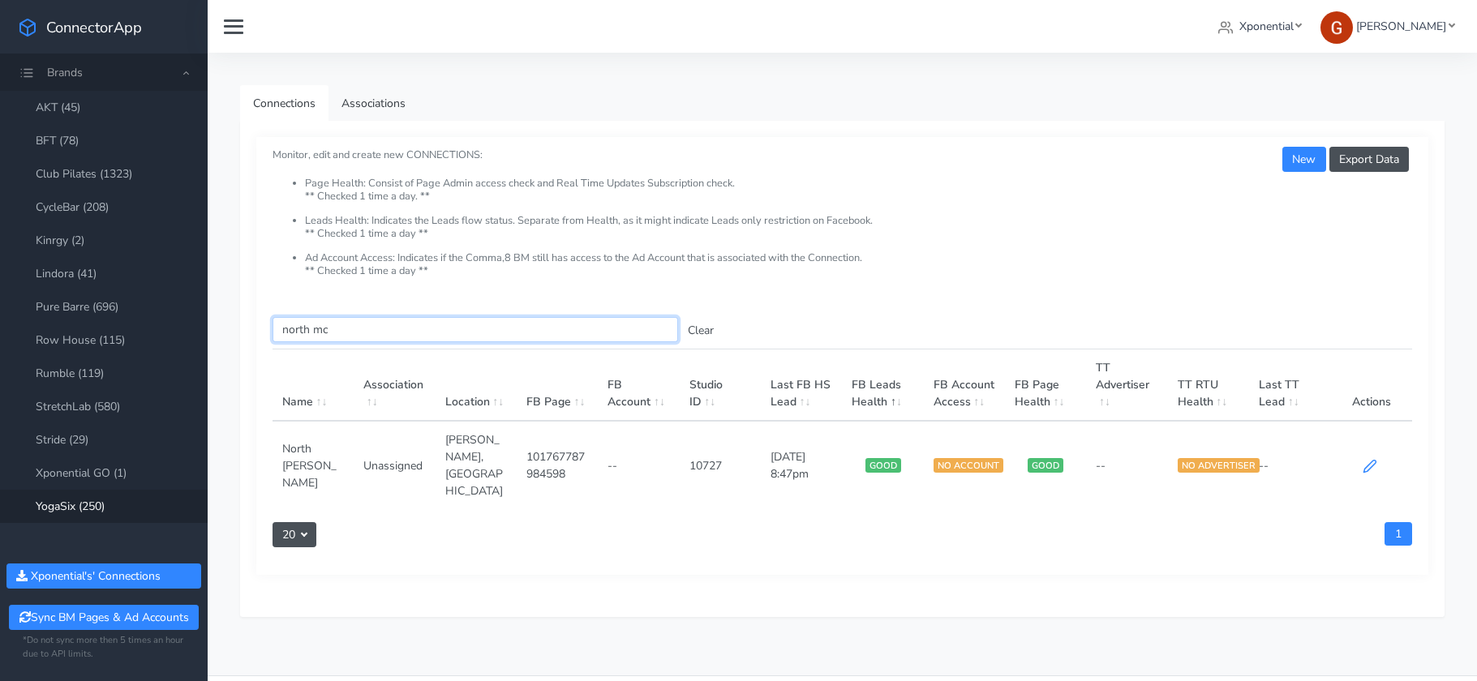
type input "north mc"
click at [1364, 459] on icon at bounding box center [1370, 466] width 15 height 15
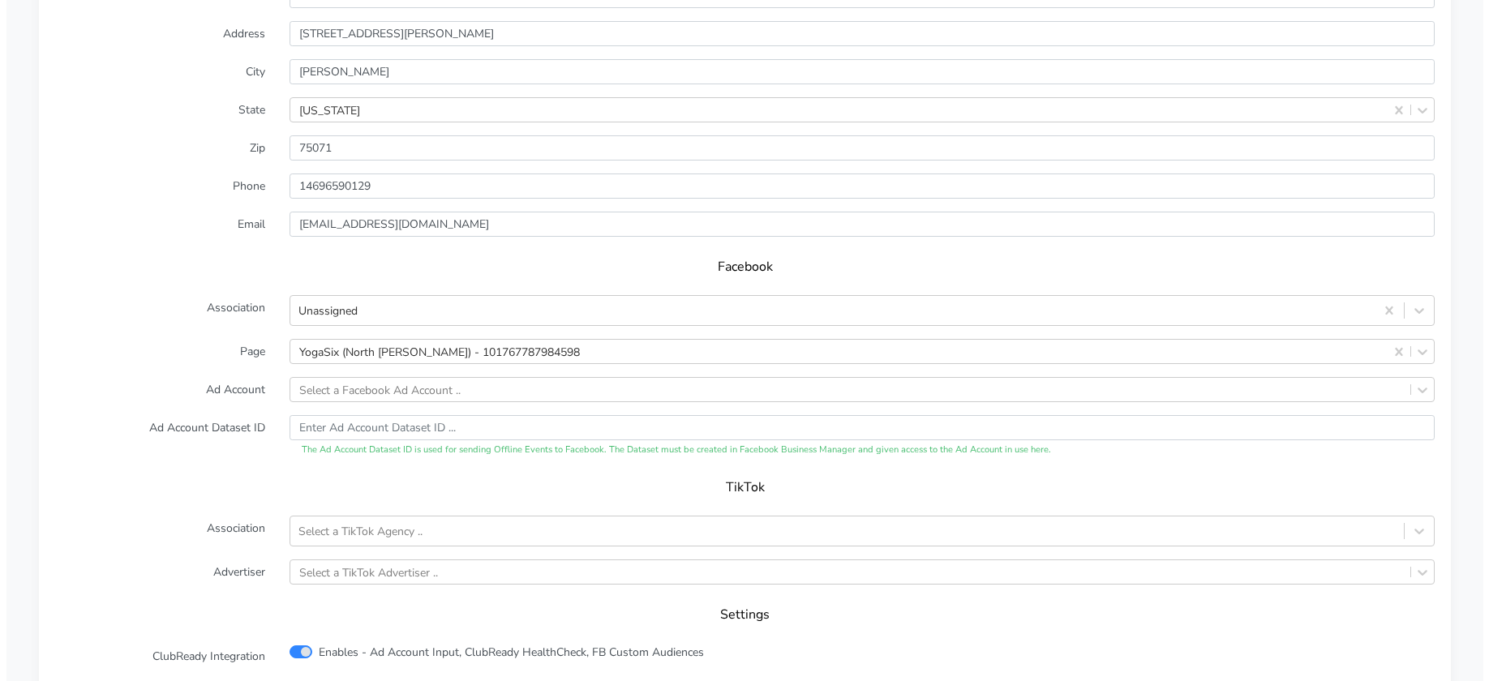
scroll to position [1614, 0]
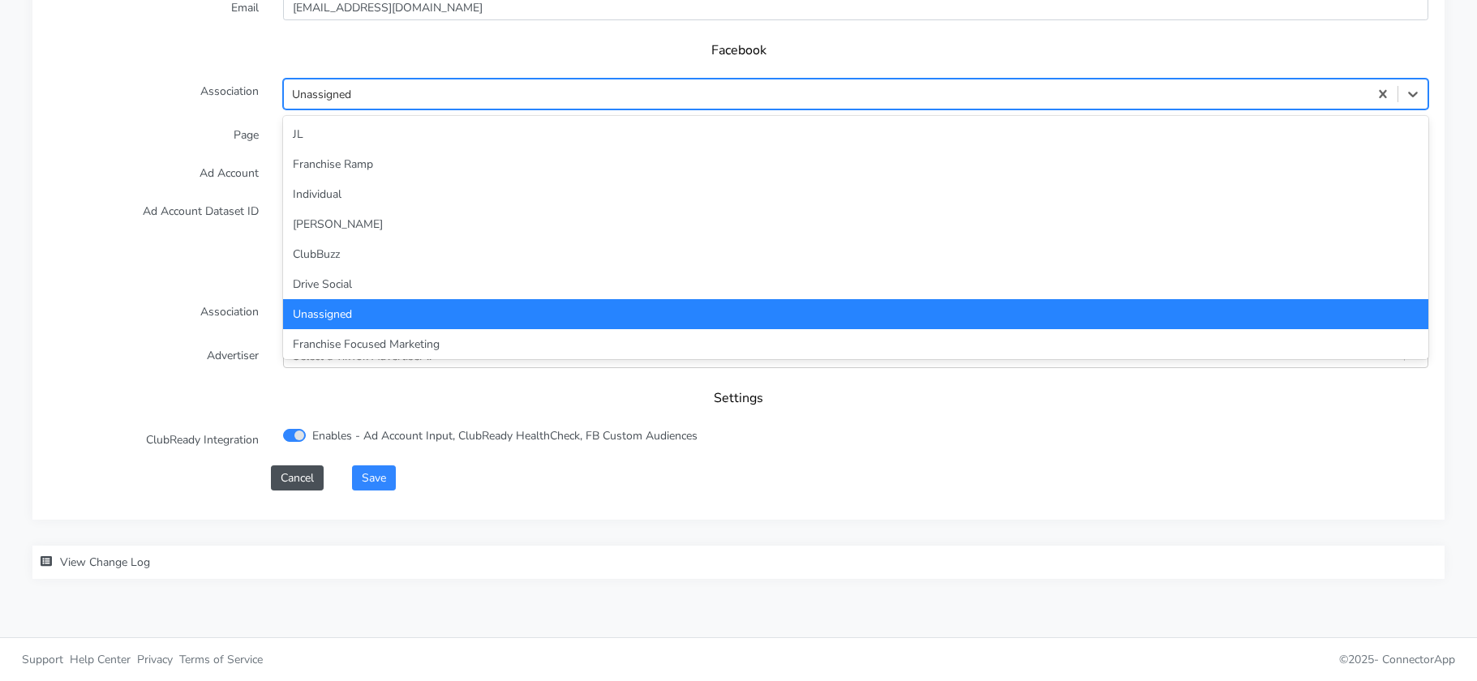
click at [358, 89] on div "Unassigned" at bounding box center [826, 94] width 1085 height 27
type input "ind"
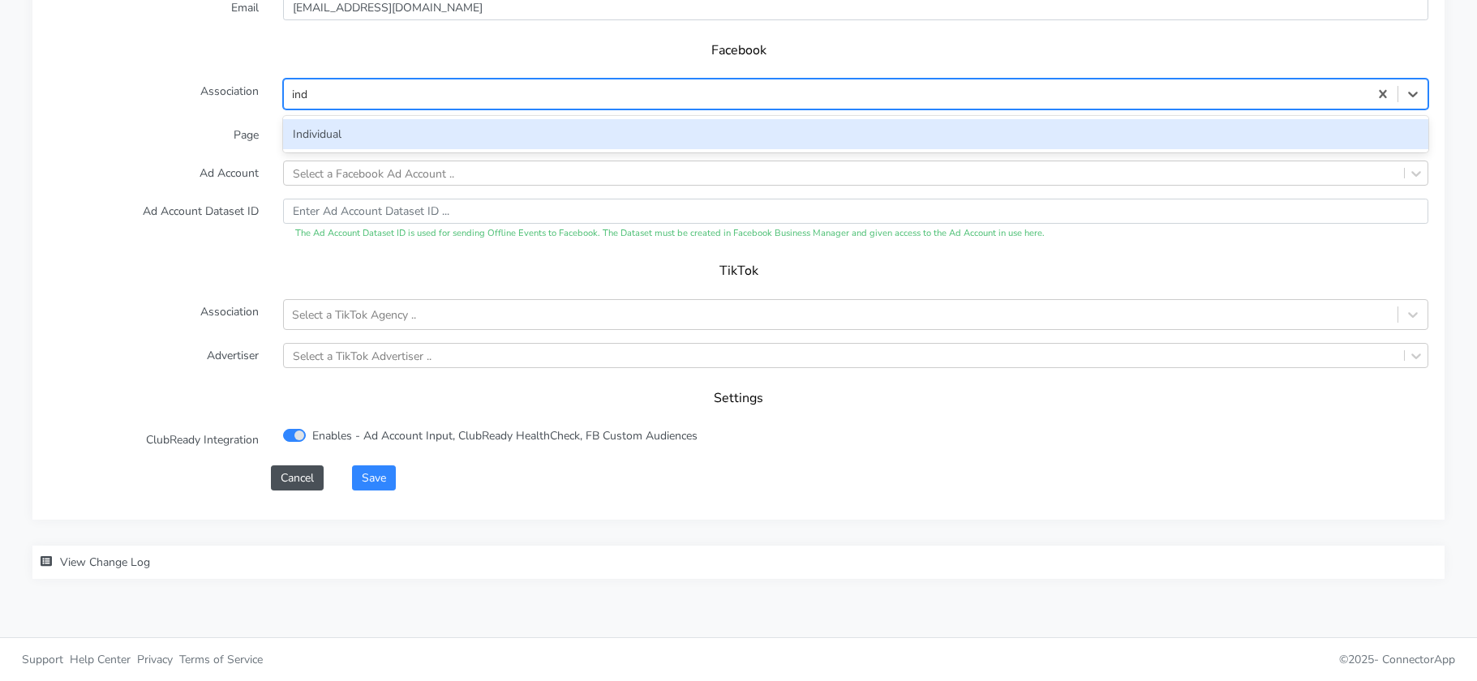
click at [346, 129] on div "Individual" at bounding box center [855, 134] width 1145 height 30
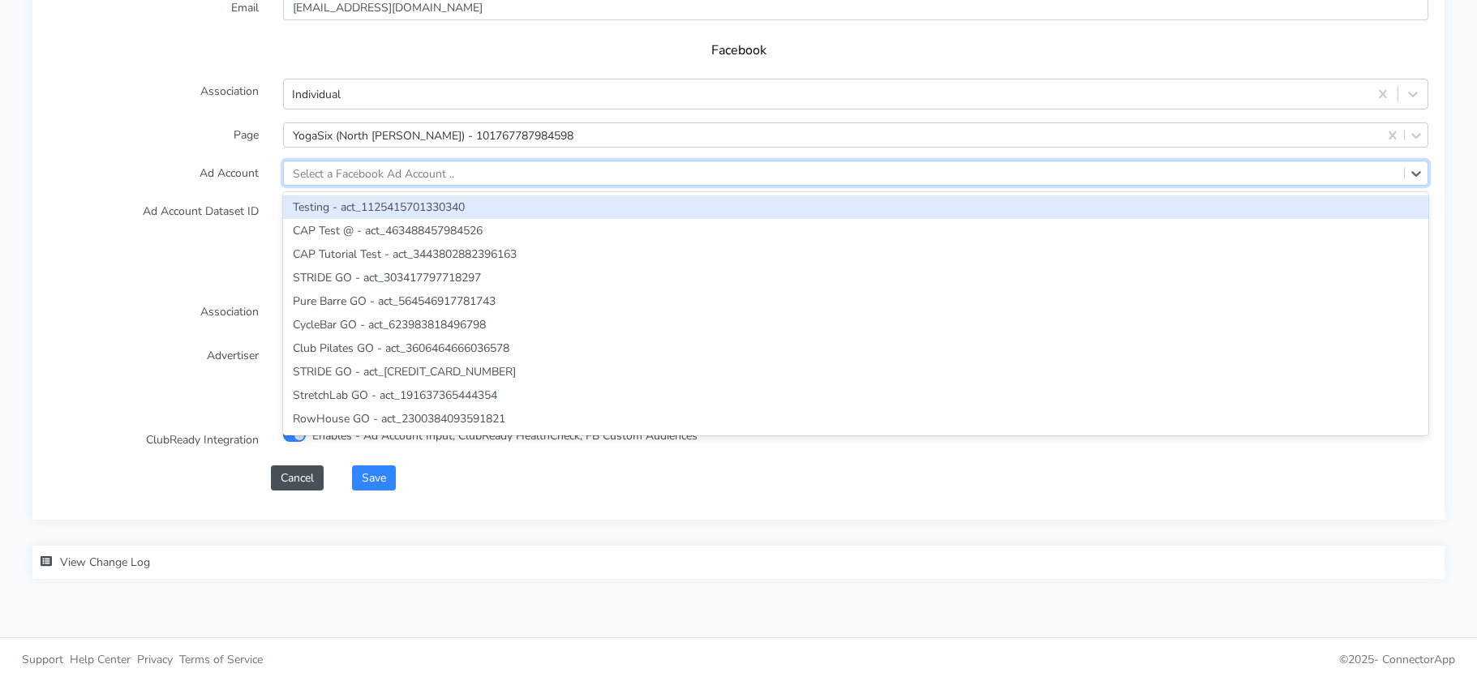
click at [345, 172] on div "Select a Facebook Ad Account .." at bounding box center [373, 173] width 161 height 17
paste input "1289370642723766"
type input "1289370642723766"
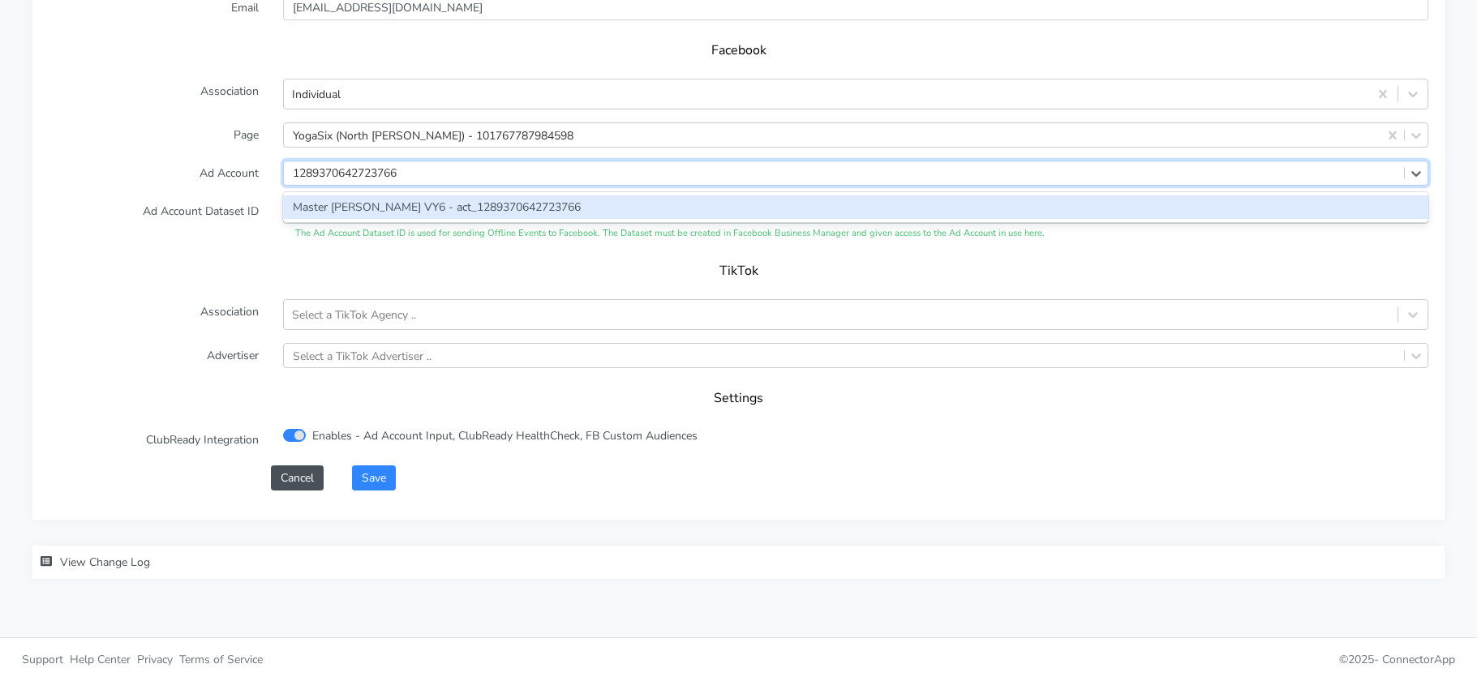
click at [337, 203] on div "Master Dallas VY6 - act_1289370642723766" at bounding box center [855, 207] width 1145 height 24
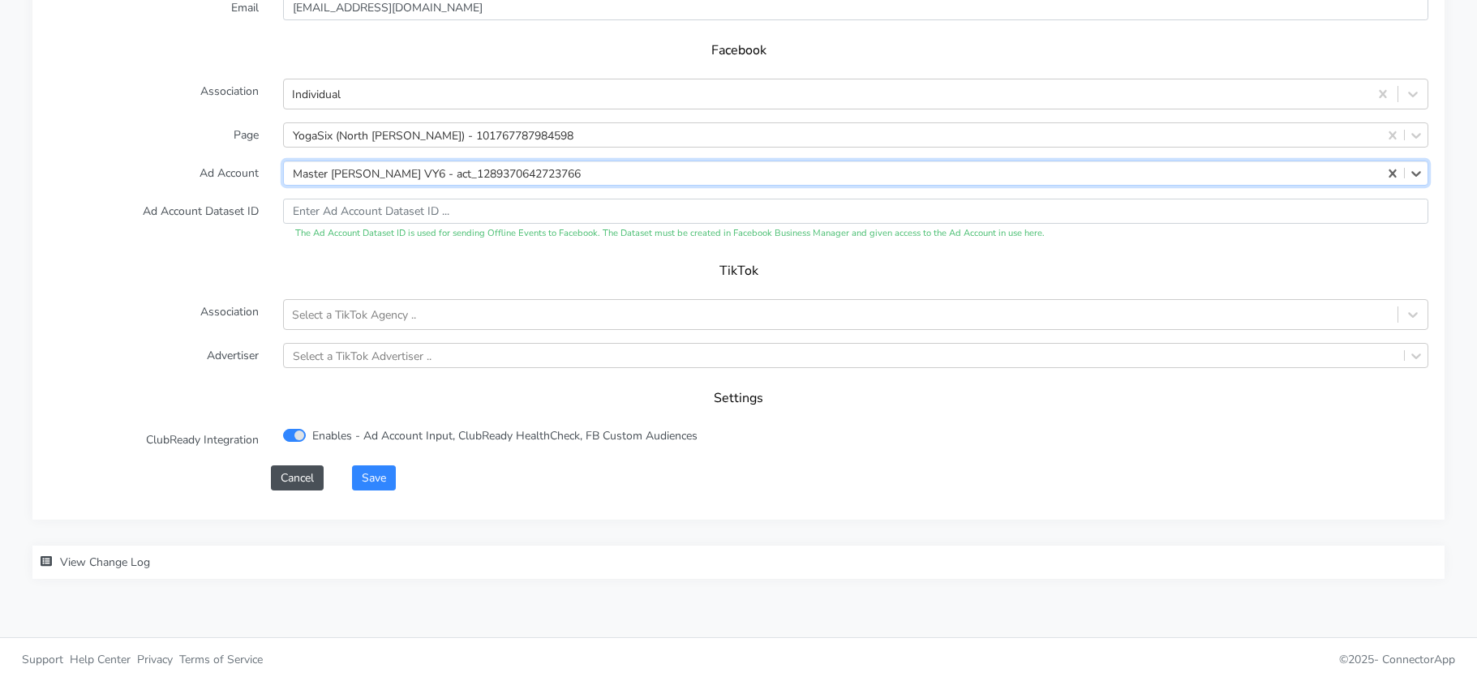
click at [213, 221] on label "Ad Account Dataset ID" at bounding box center [154, 220] width 234 height 42
click at [367, 485] on button "Save" at bounding box center [374, 478] width 44 height 25
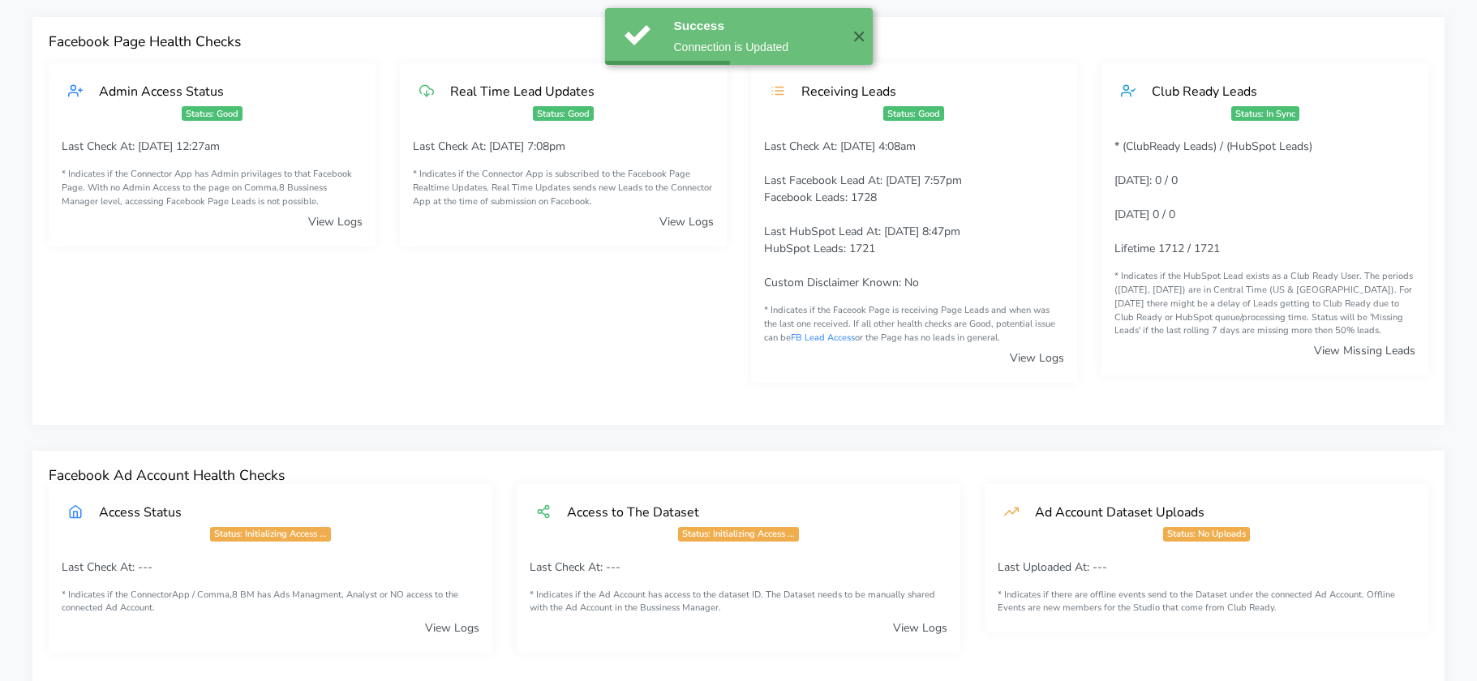
scroll to position [0, 0]
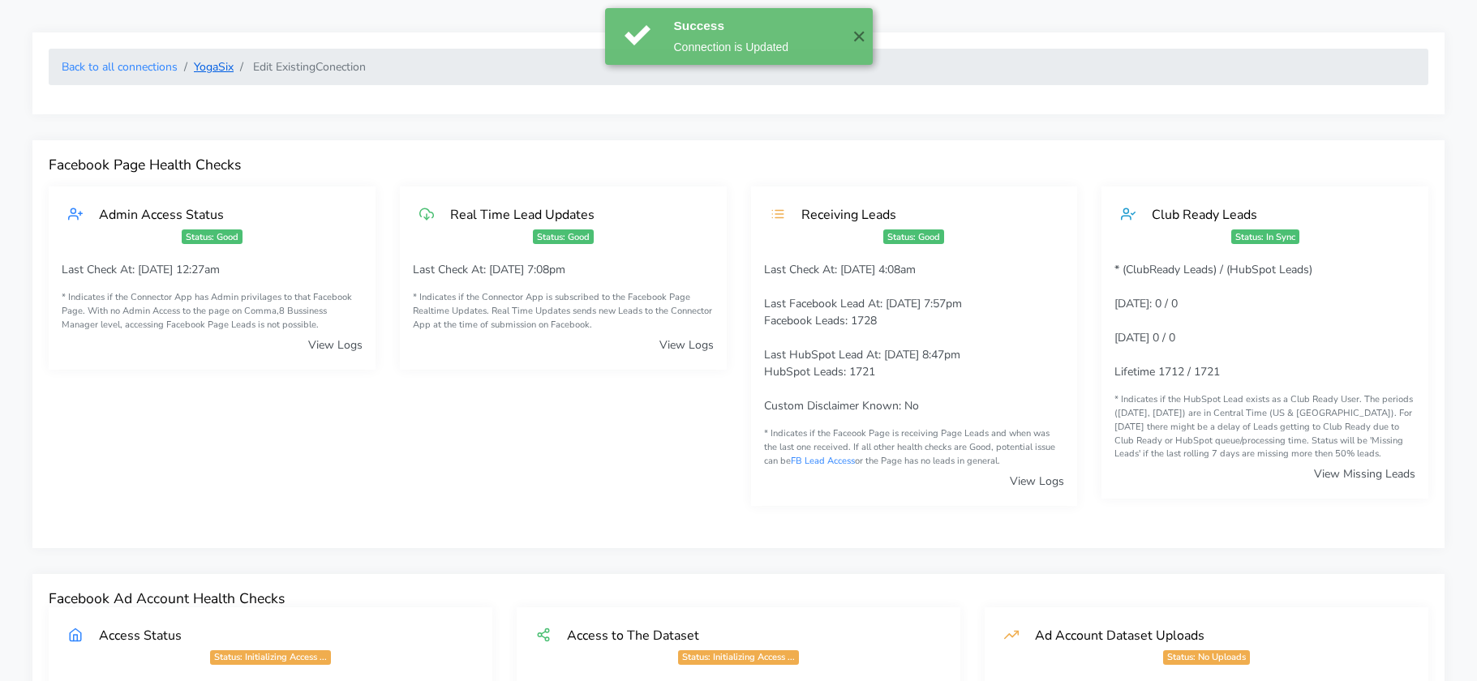
click at [221, 72] on link "YogaSix" at bounding box center [214, 66] width 40 height 15
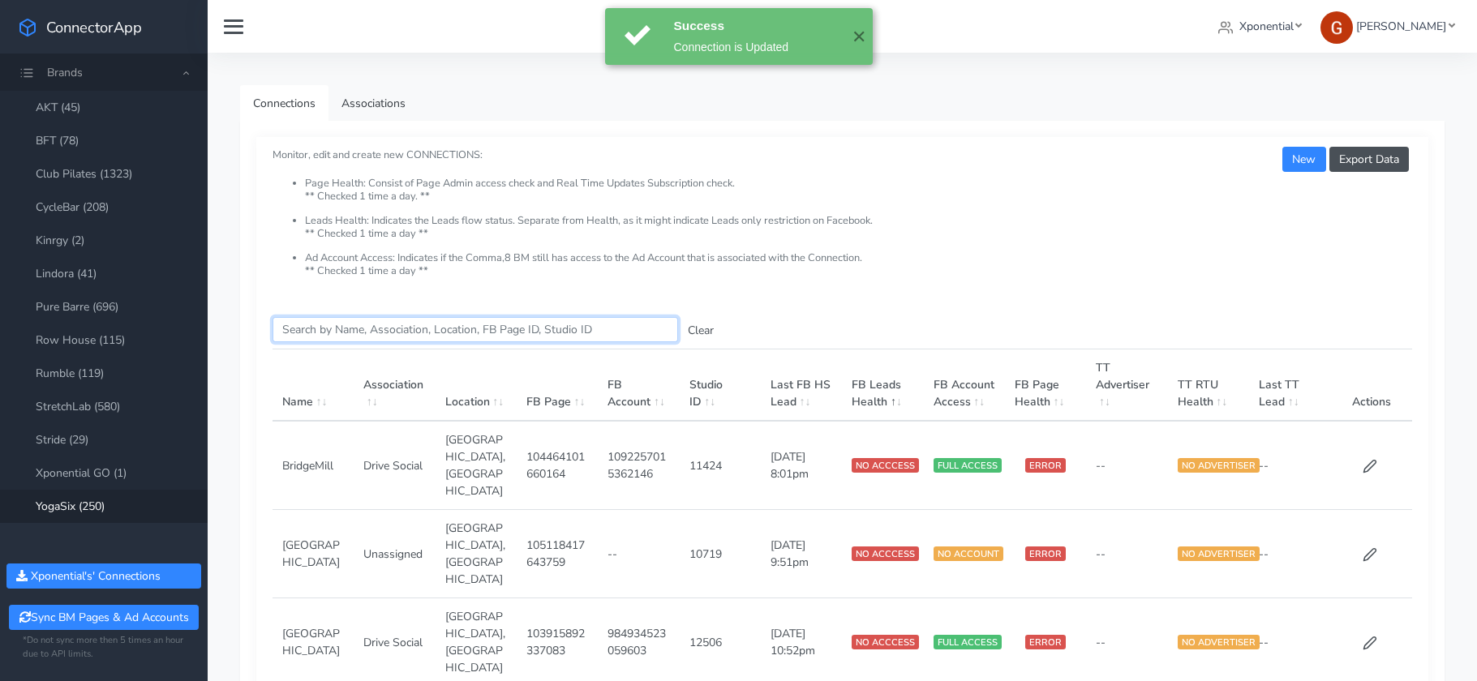
click at [364, 323] on input "Search this table" at bounding box center [476, 329] width 406 height 25
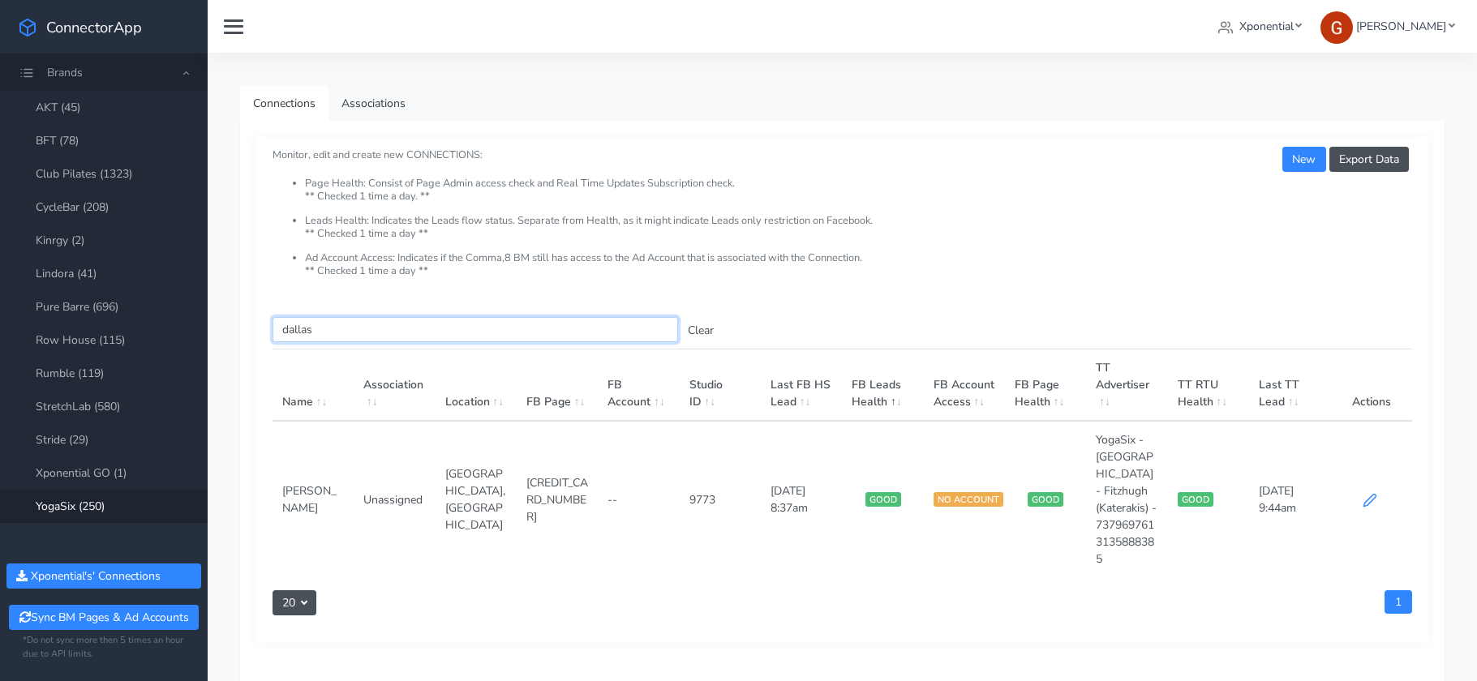
type input "dallas"
click at [1369, 497] on icon at bounding box center [1370, 500] width 15 height 15
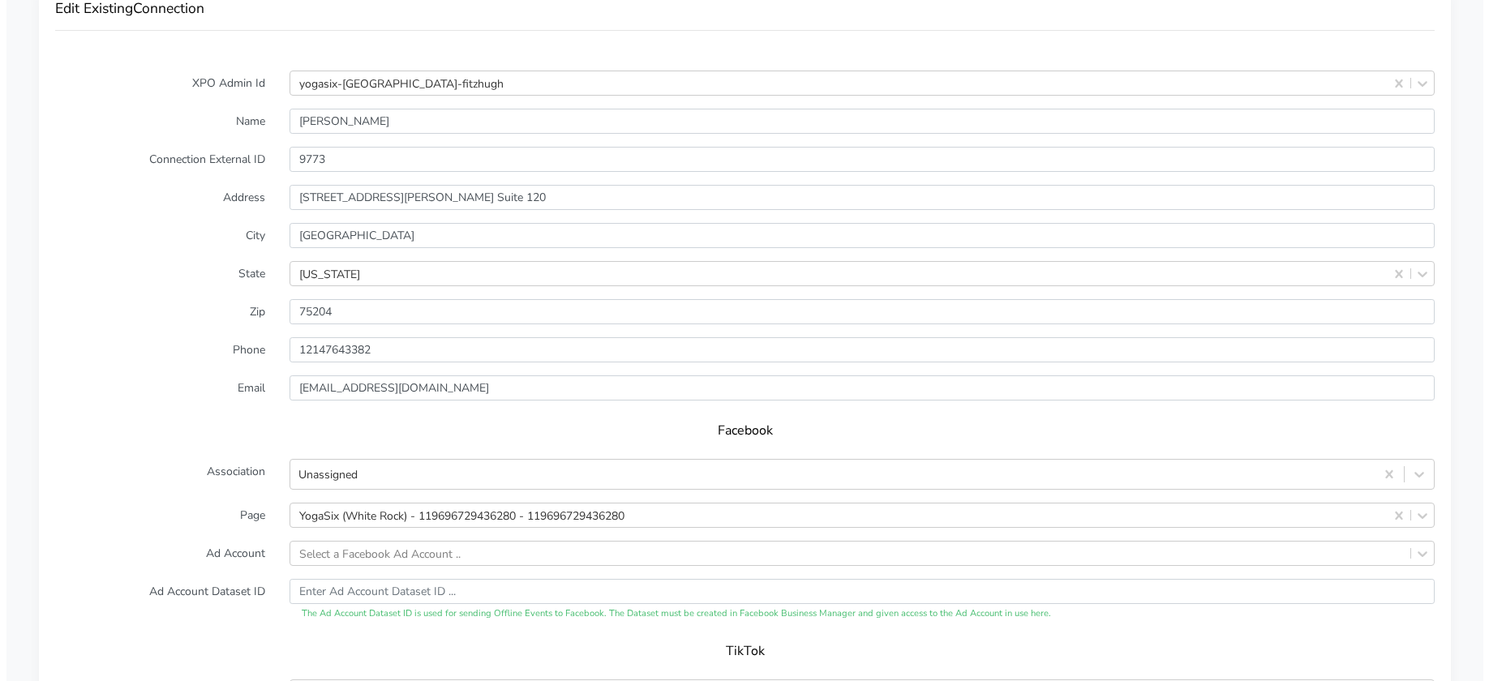
scroll to position [1591, 0]
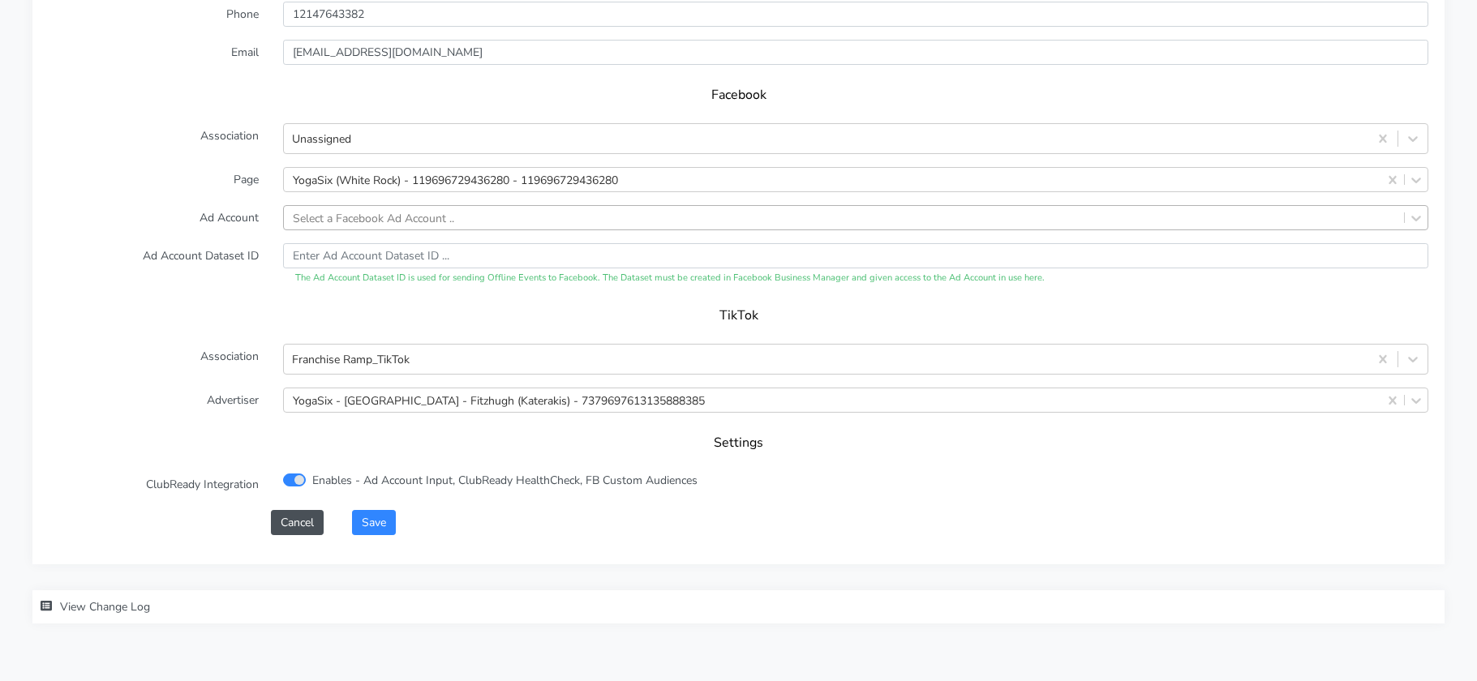
click at [372, 224] on div "Select a Facebook Ad Account .." at bounding box center [844, 218] width 1120 height 24
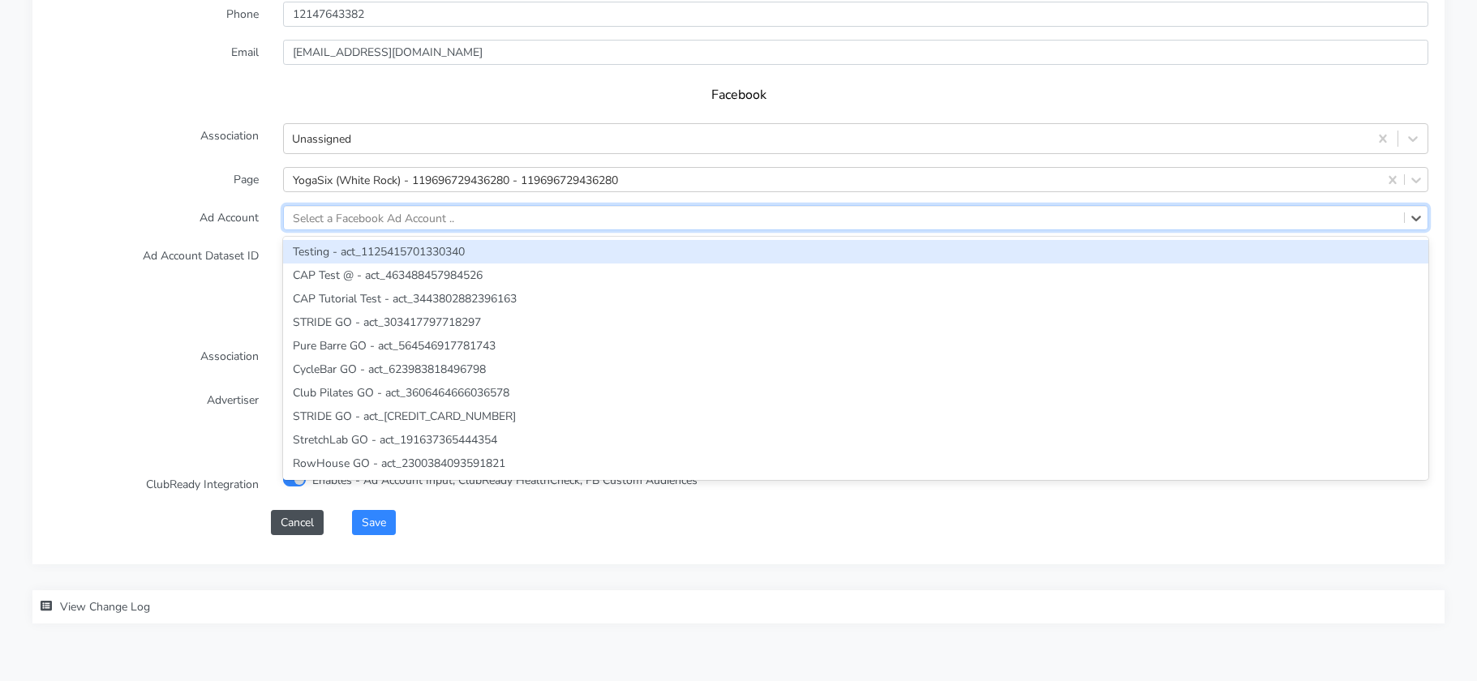
paste input "1289370642723766"
type input "1289370642723766"
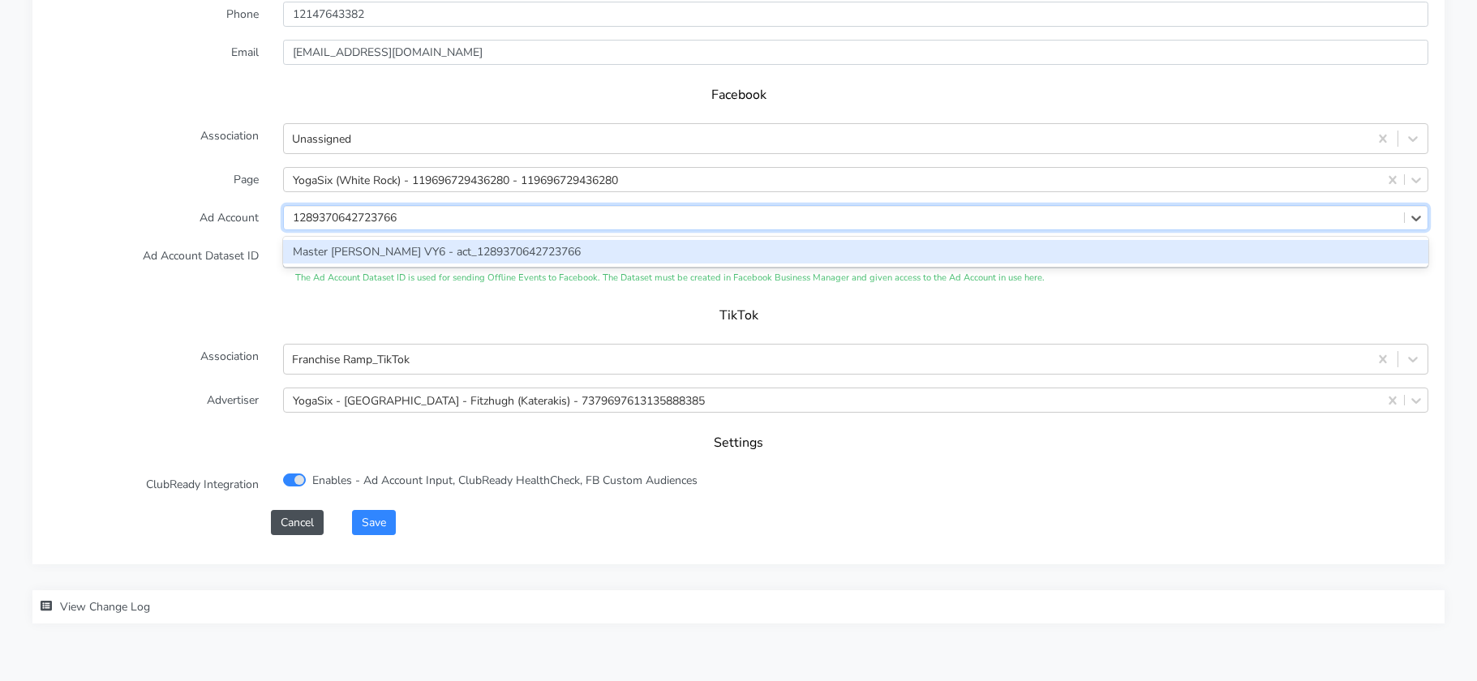
click at [379, 247] on div "Master Dallas VY6 - act_1289370642723766" at bounding box center [855, 252] width 1145 height 24
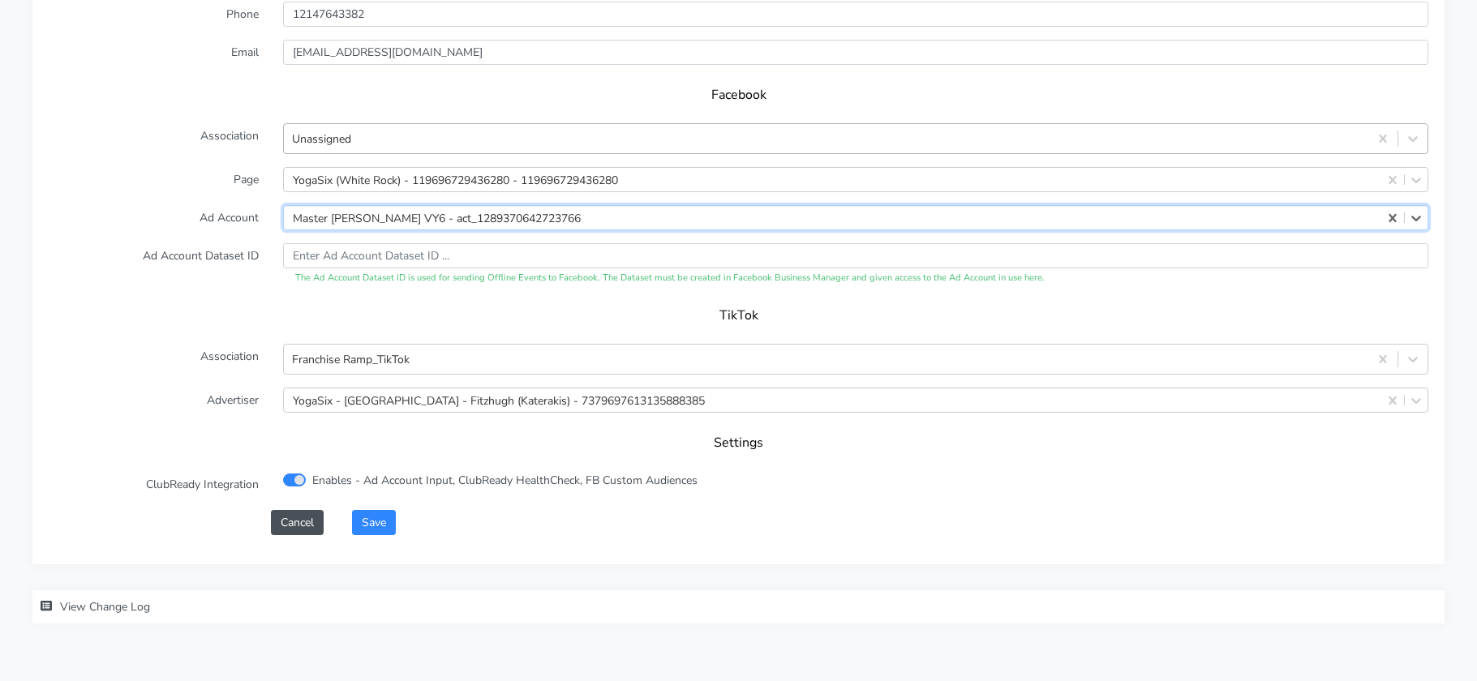
click at [372, 127] on div "Unassigned" at bounding box center [826, 139] width 1085 height 27
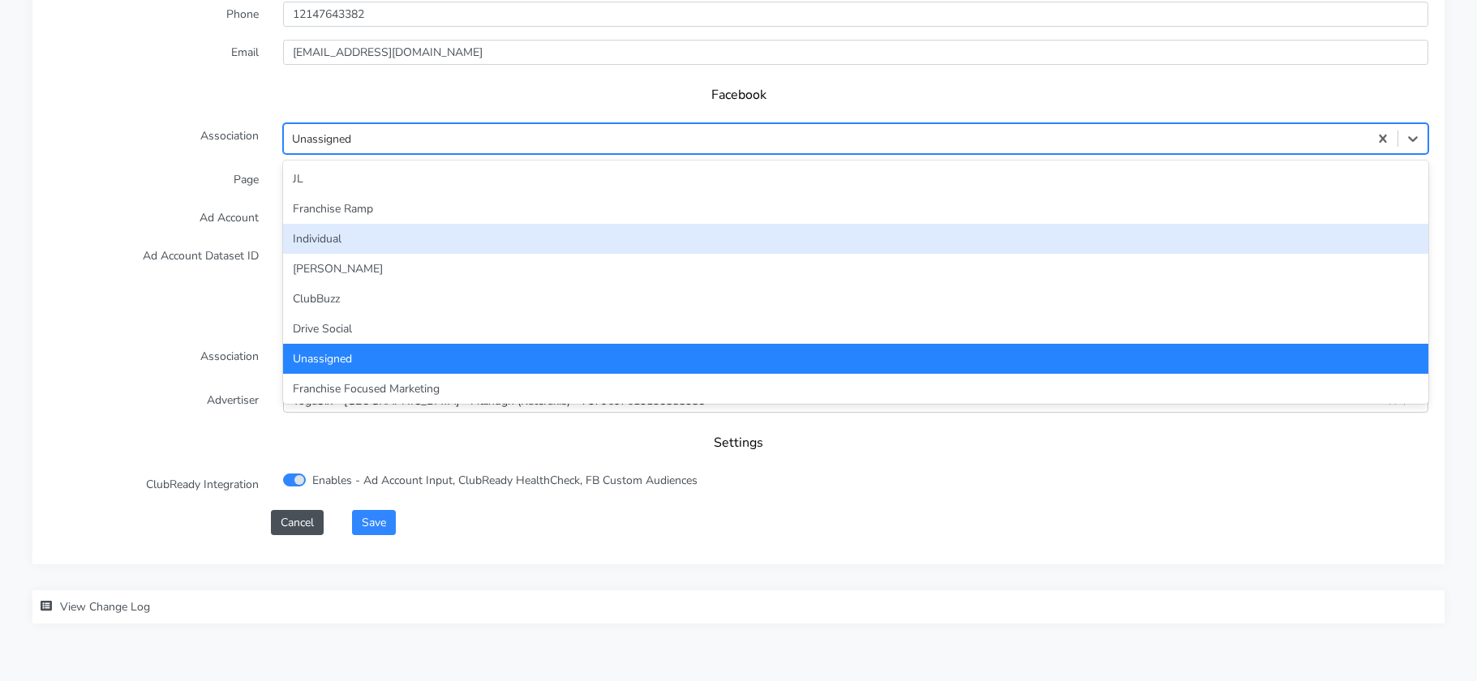
click at [338, 234] on div "Individual" at bounding box center [855, 239] width 1145 height 30
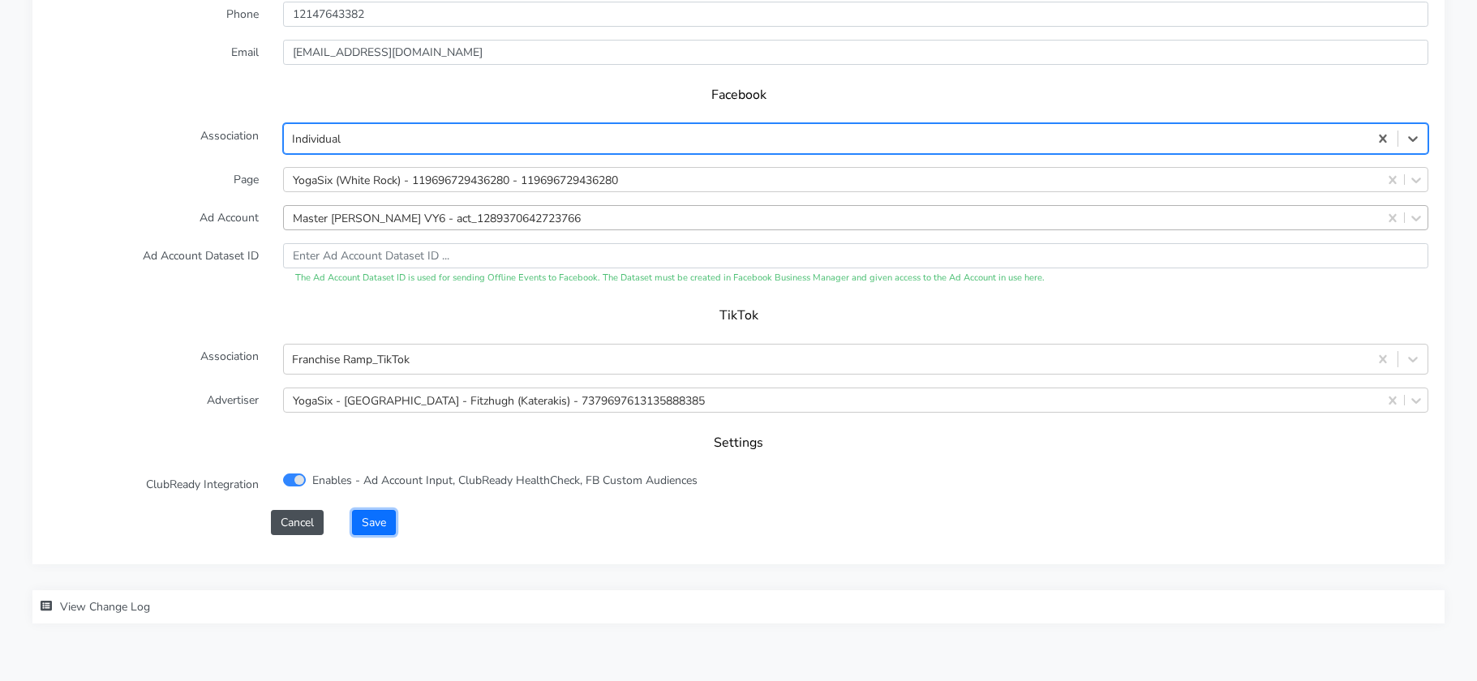
click at [367, 527] on button "Save" at bounding box center [374, 522] width 44 height 25
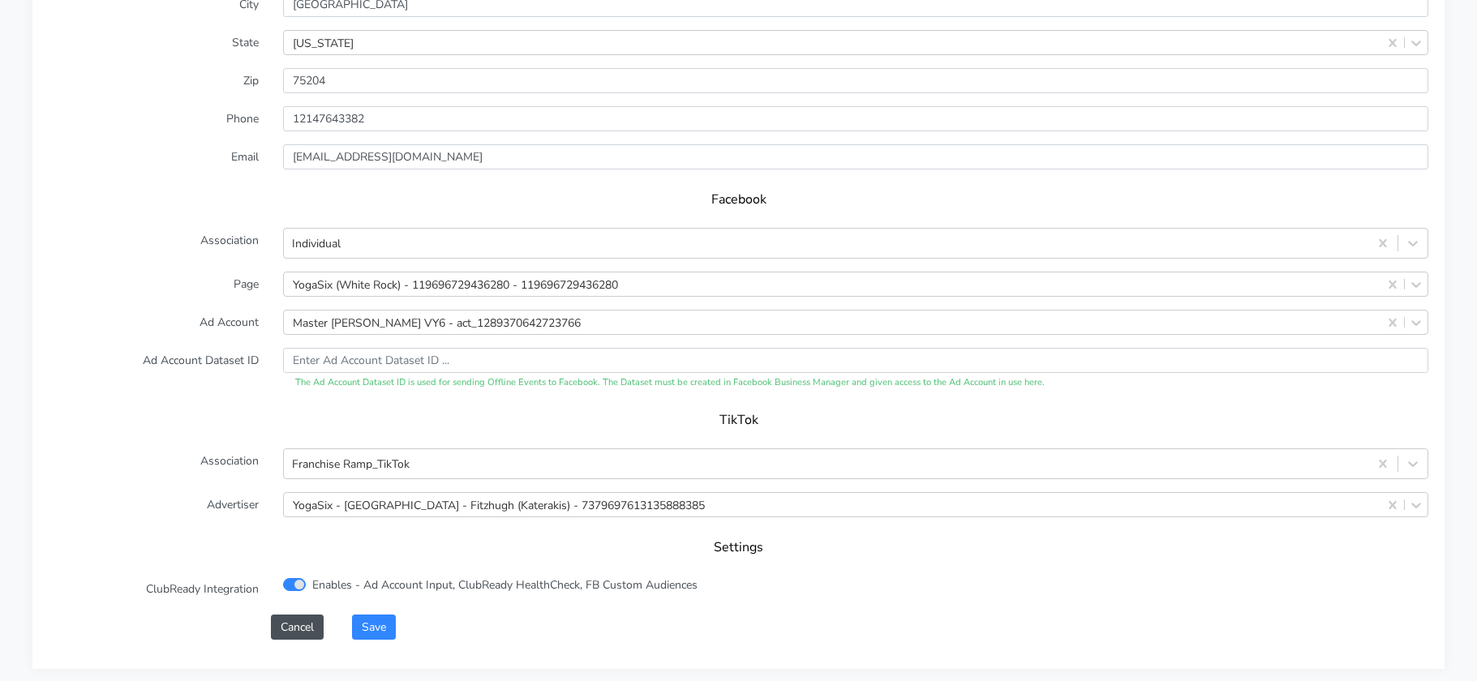
scroll to position [1511, 0]
click at [370, 625] on button "Save" at bounding box center [374, 623] width 44 height 25
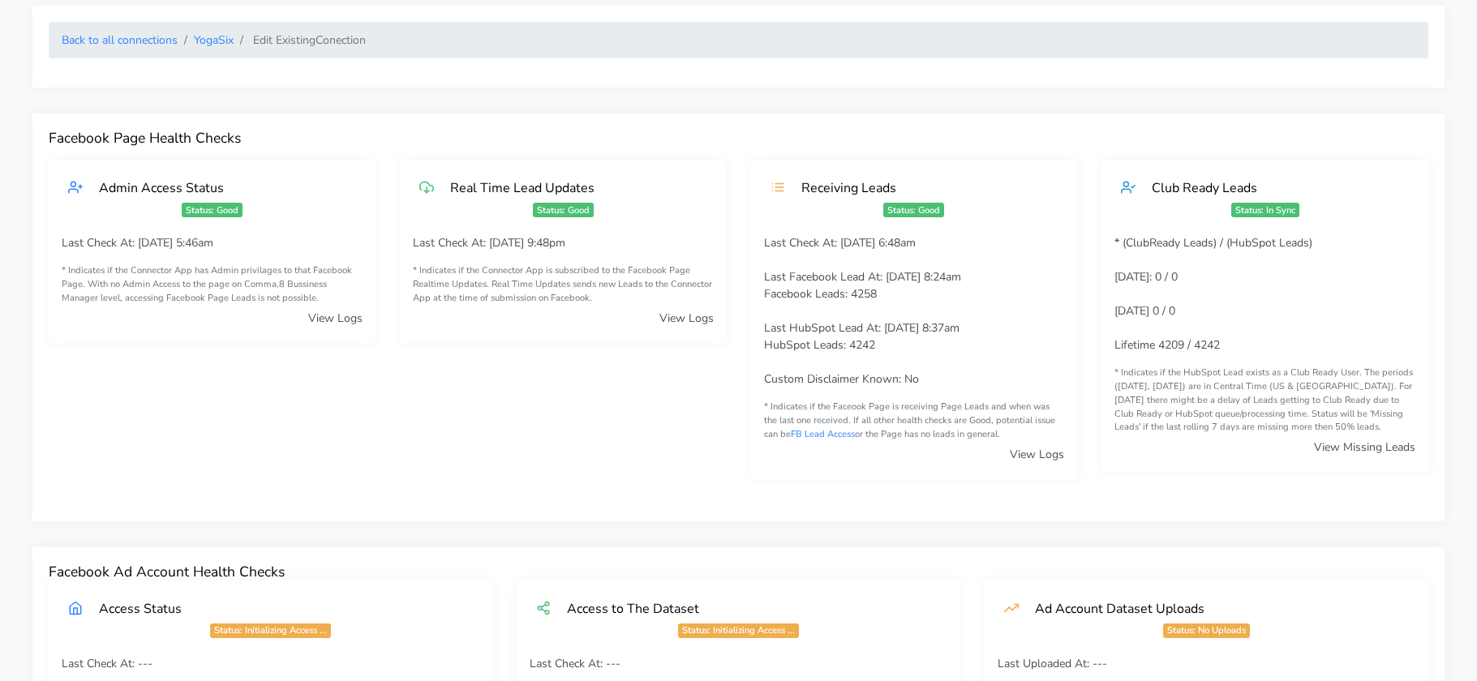
scroll to position [0, 0]
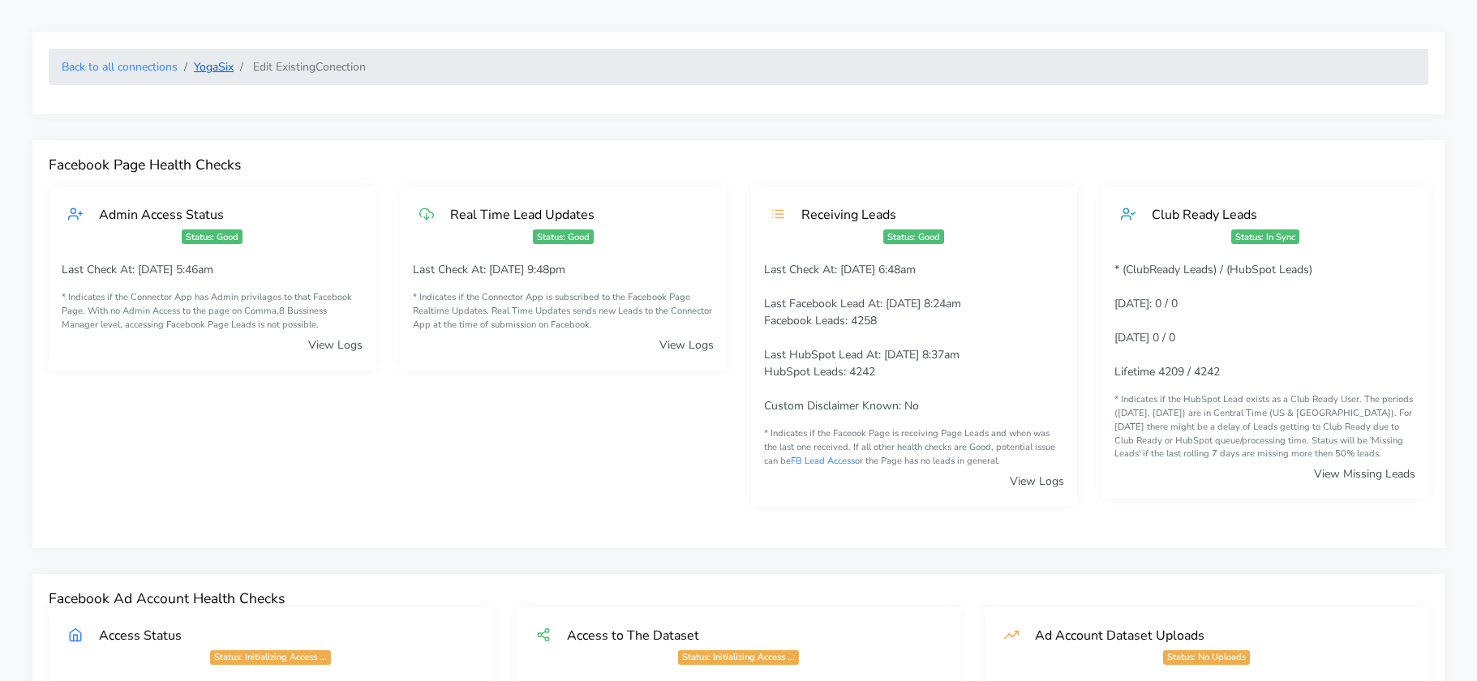
click at [204, 65] on link "YogaSix" at bounding box center [214, 66] width 40 height 15
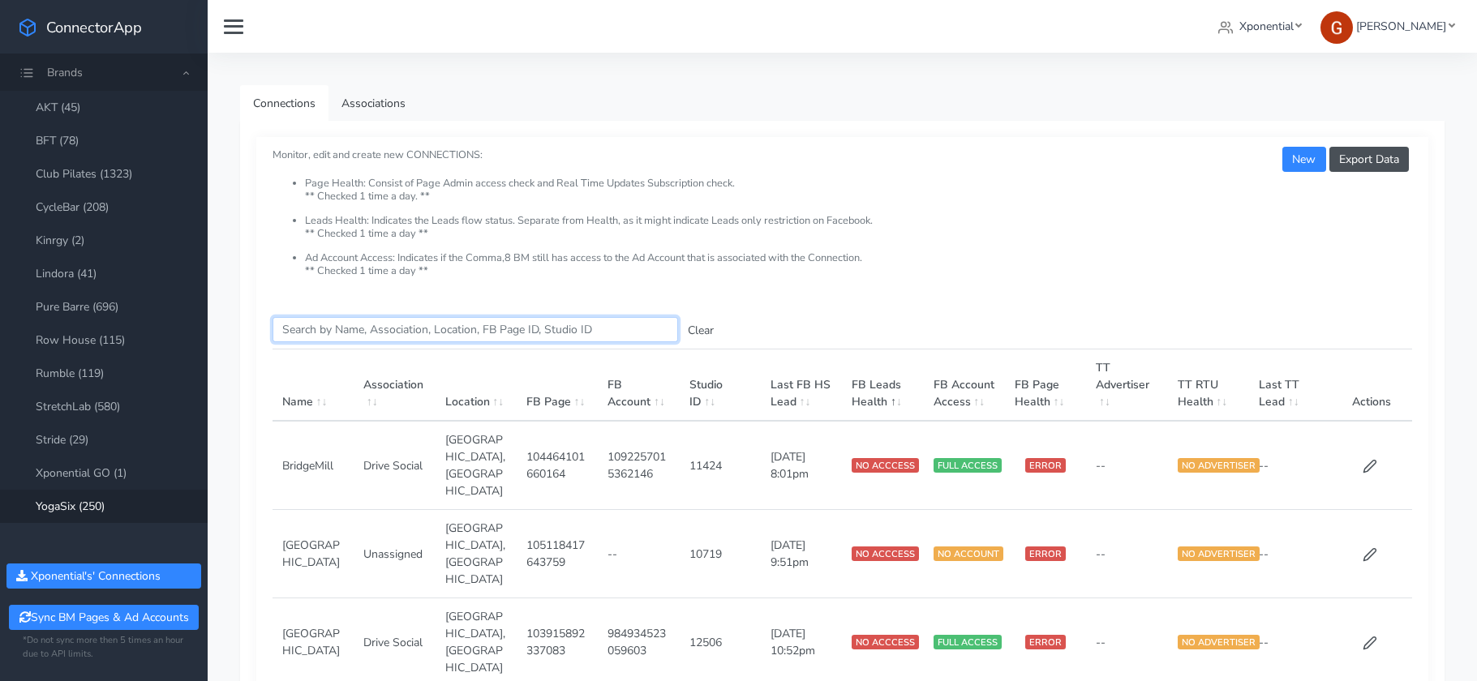
click at [414, 332] on input "Search this table" at bounding box center [476, 329] width 406 height 25
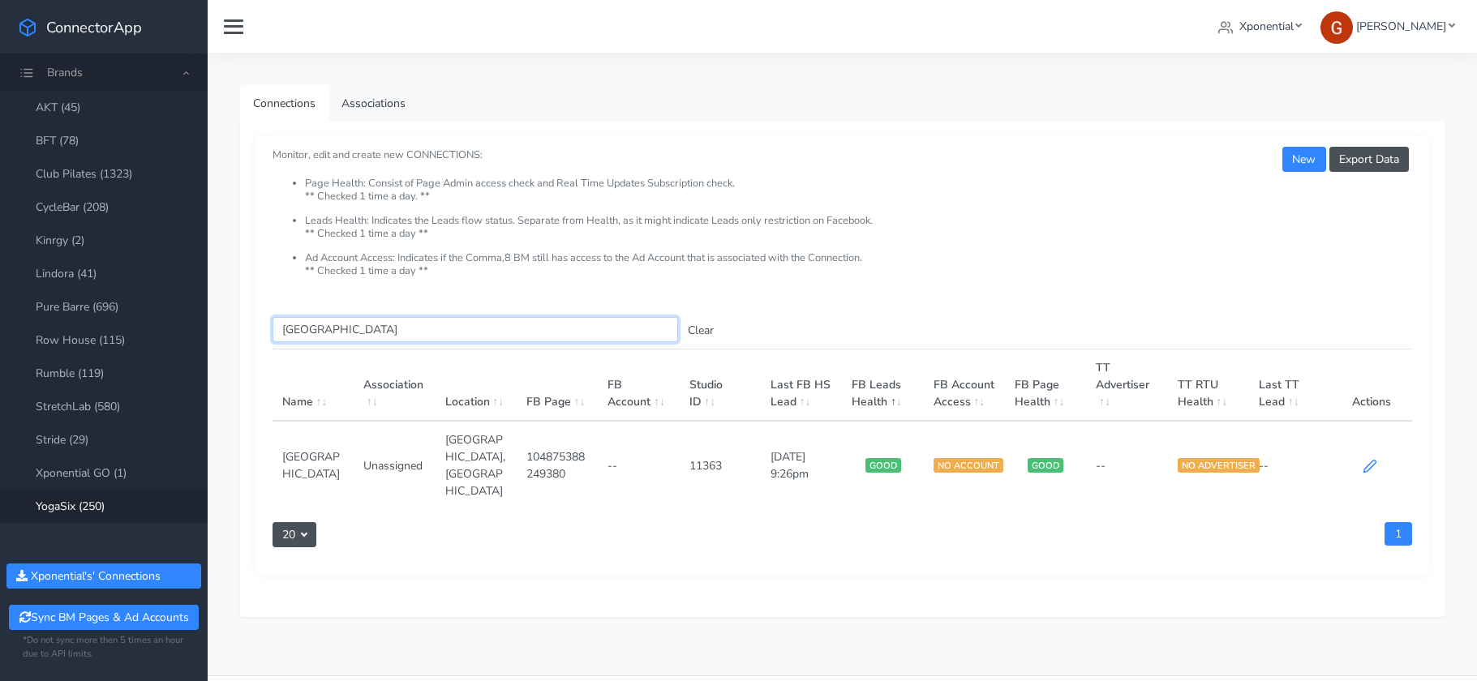
type input "west univ"
click at [1373, 459] on icon at bounding box center [1370, 466] width 15 height 15
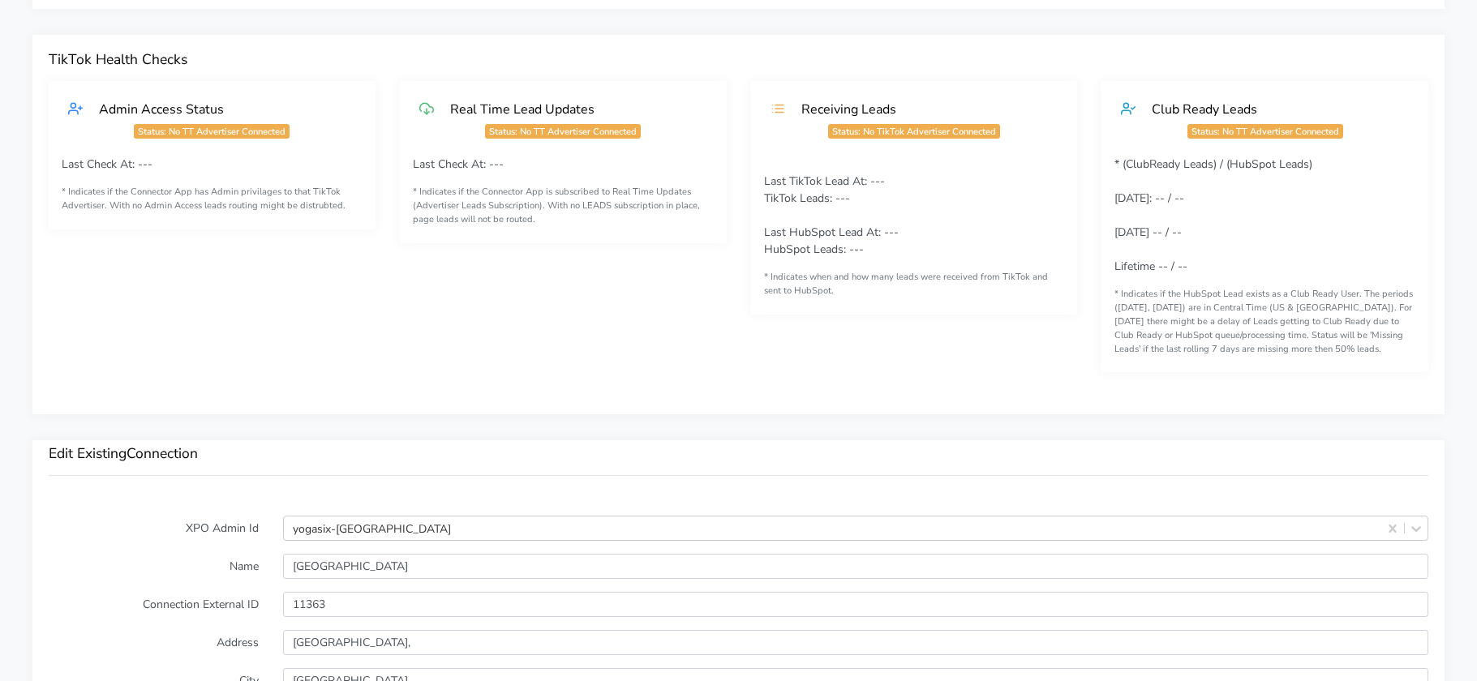
scroll to position [1347, 0]
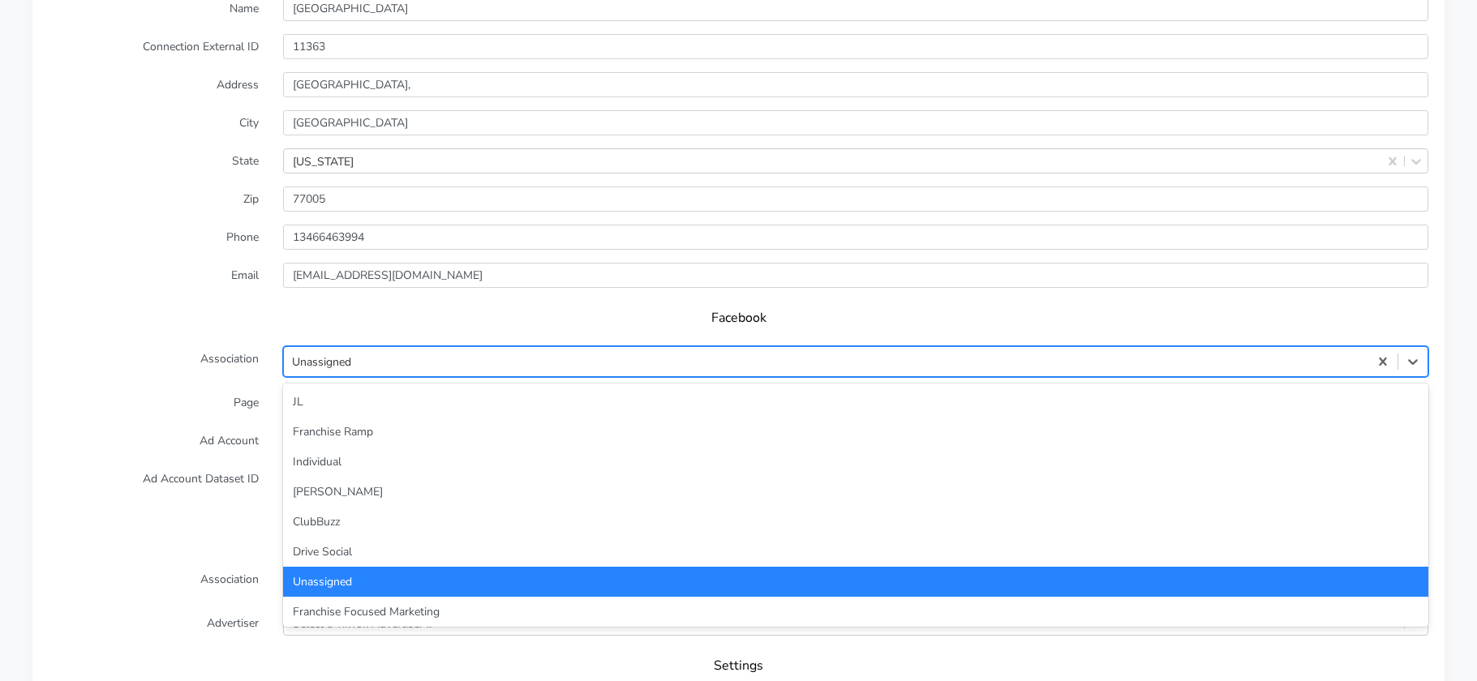
click at [351, 368] on div "Unassigned" at bounding box center [321, 362] width 59 height 17
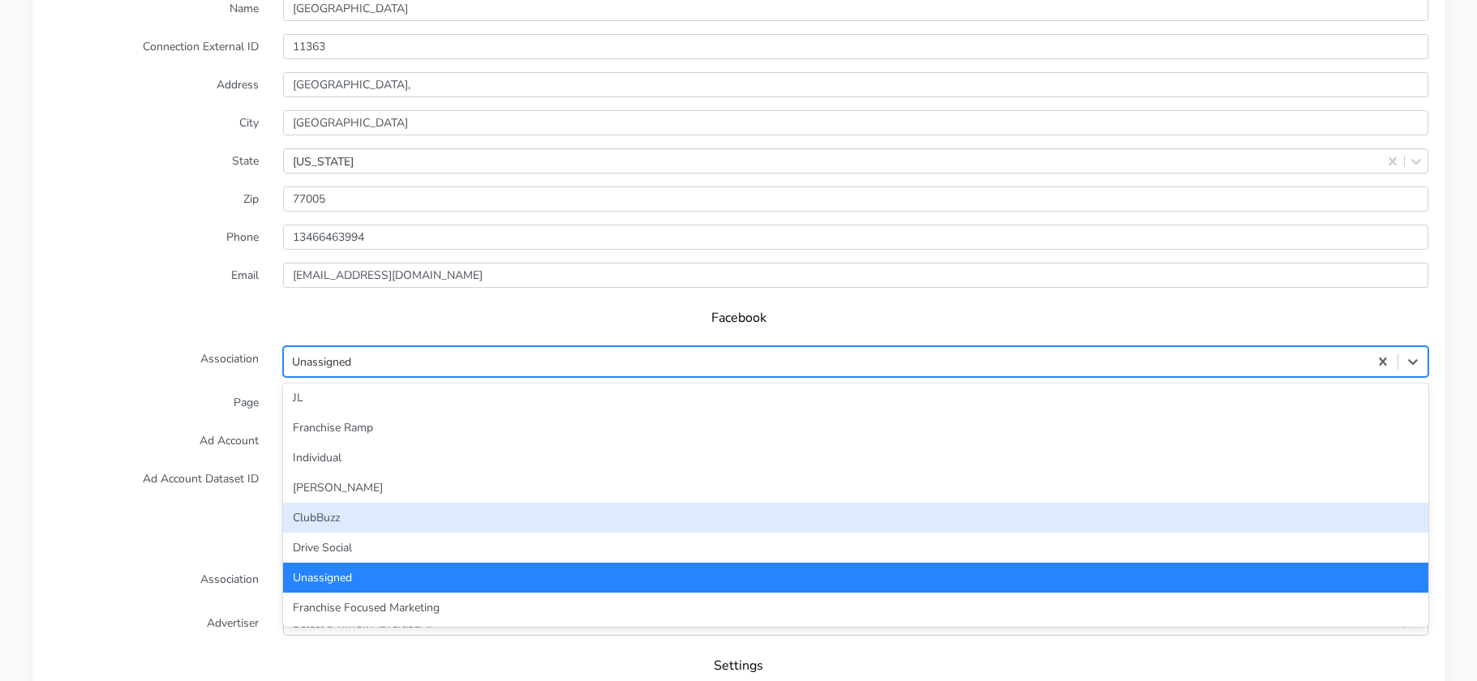
scroll to position [0, 0]
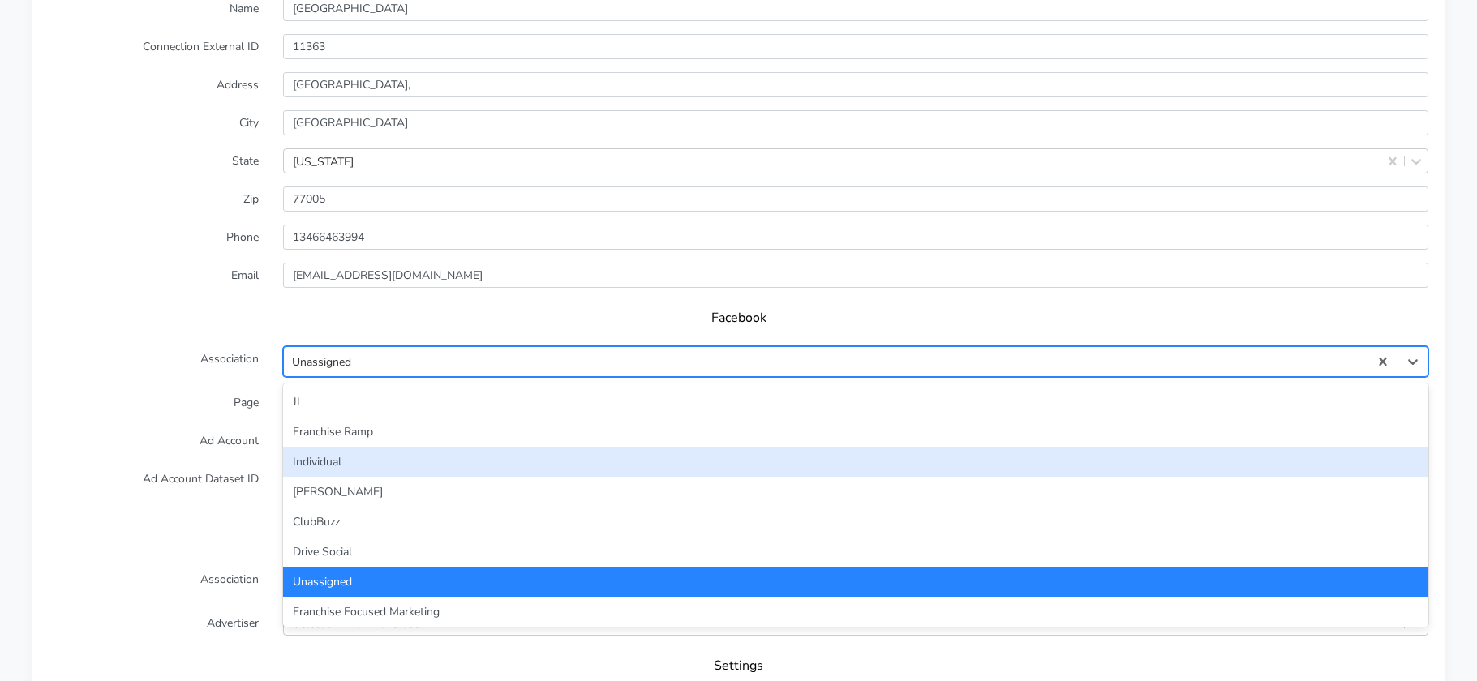
click at [348, 457] on div "Individual" at bounding box center [855, 462] width 1145 height 30
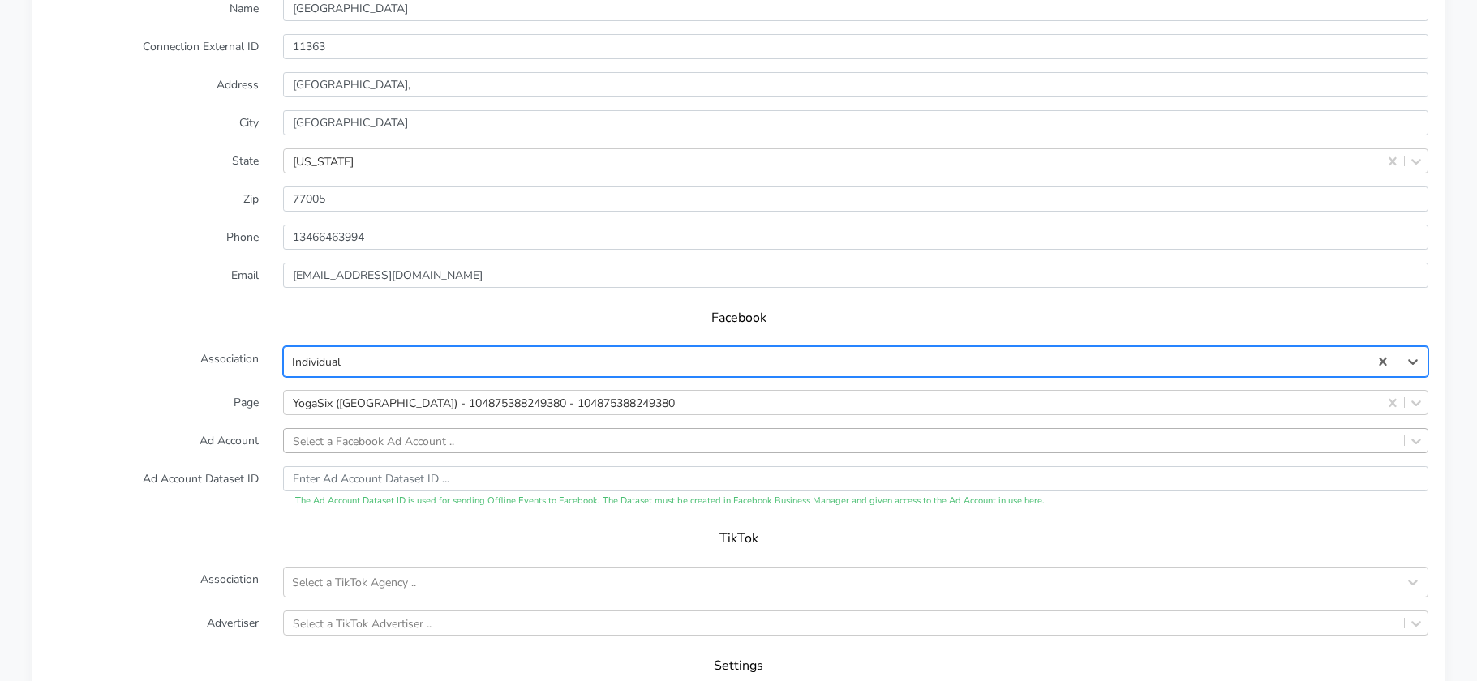
click at [372, 437] on div "Select a Facebook Ad Account .." at bounding box center [855, 440] width 1145 height 25
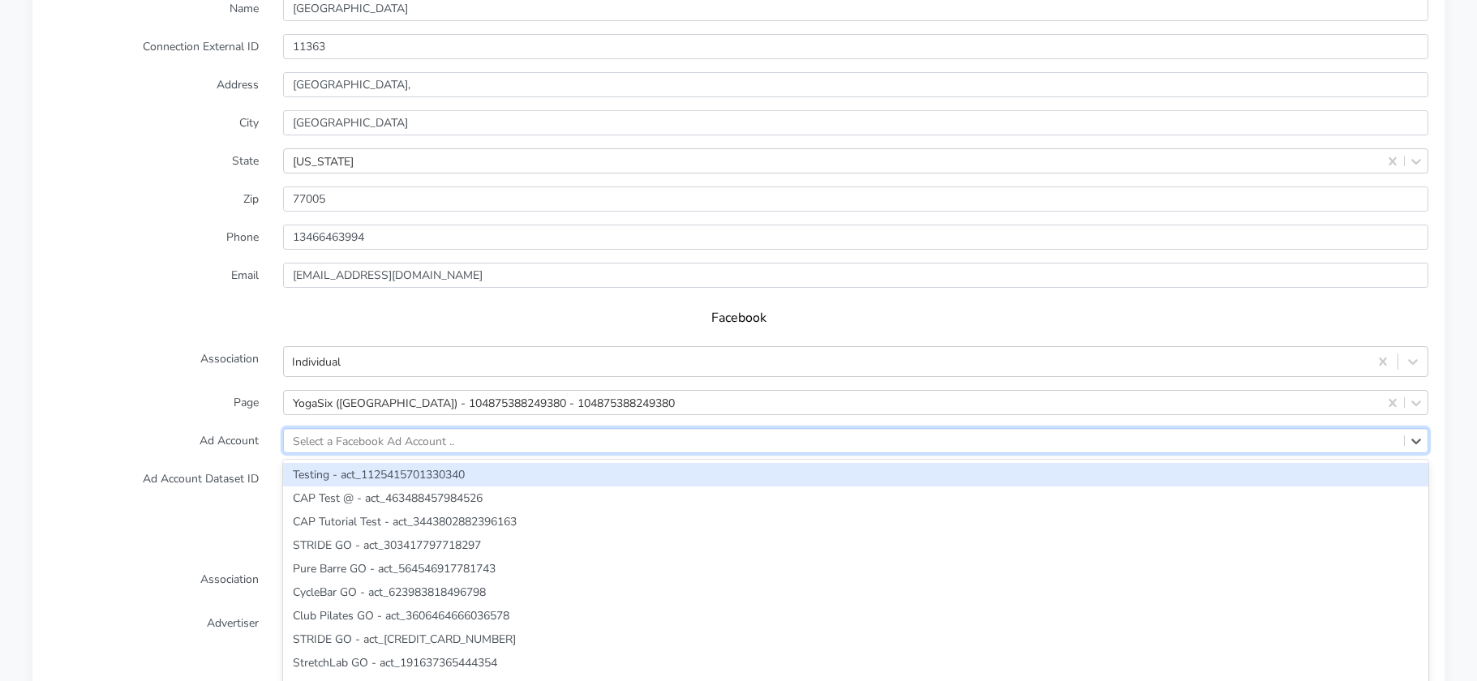
scroll to position [1375, 0]
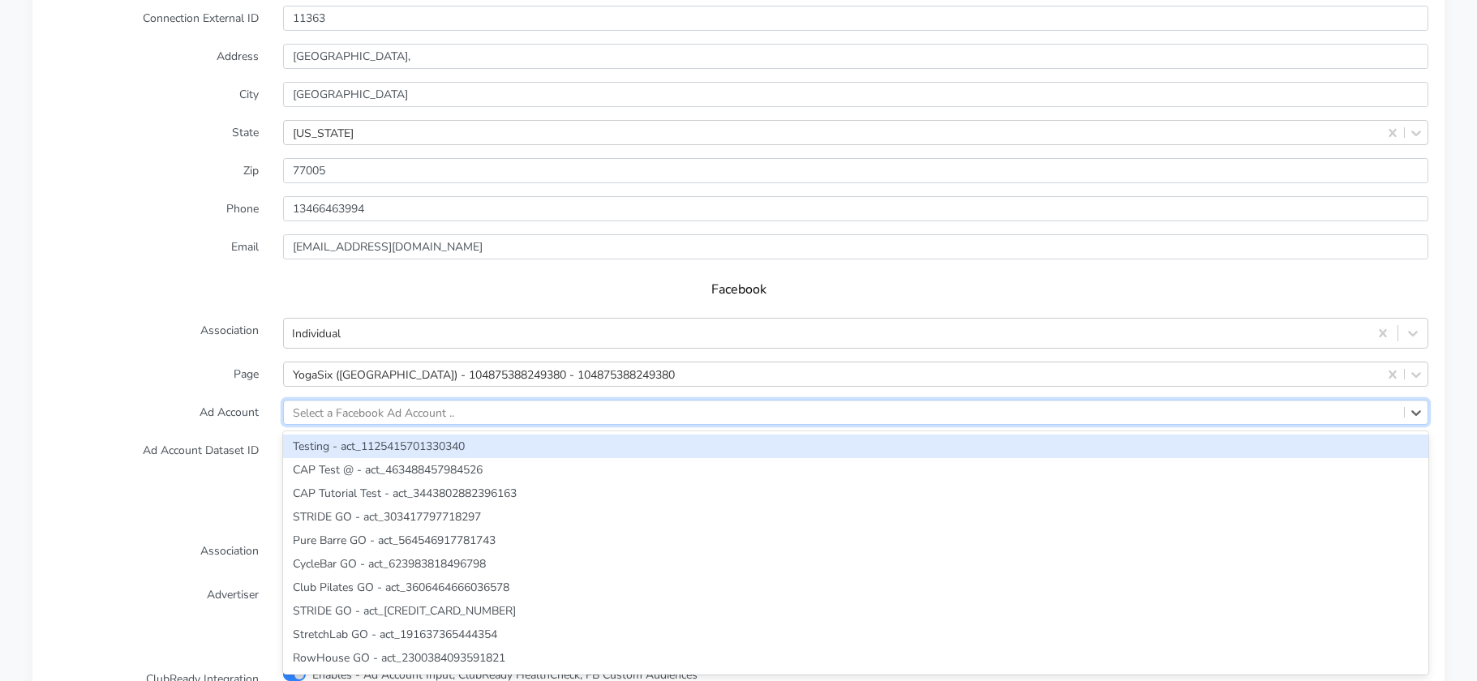
paste input "1357459399720517"
type input "1357459399720517"
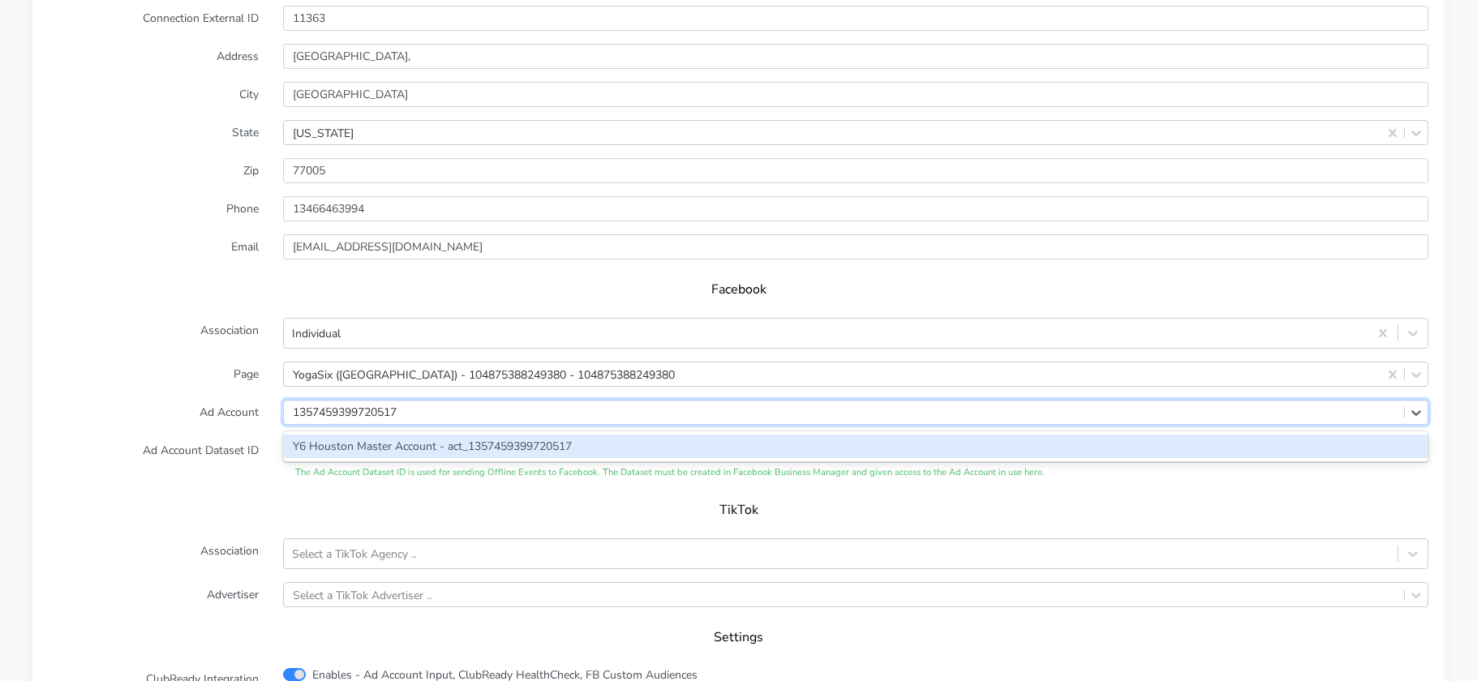
click at [376, 443] on div "Y6 Houston Master Account - act_1357459399720517" at bounding box center [855, 447] width 1145 height 24
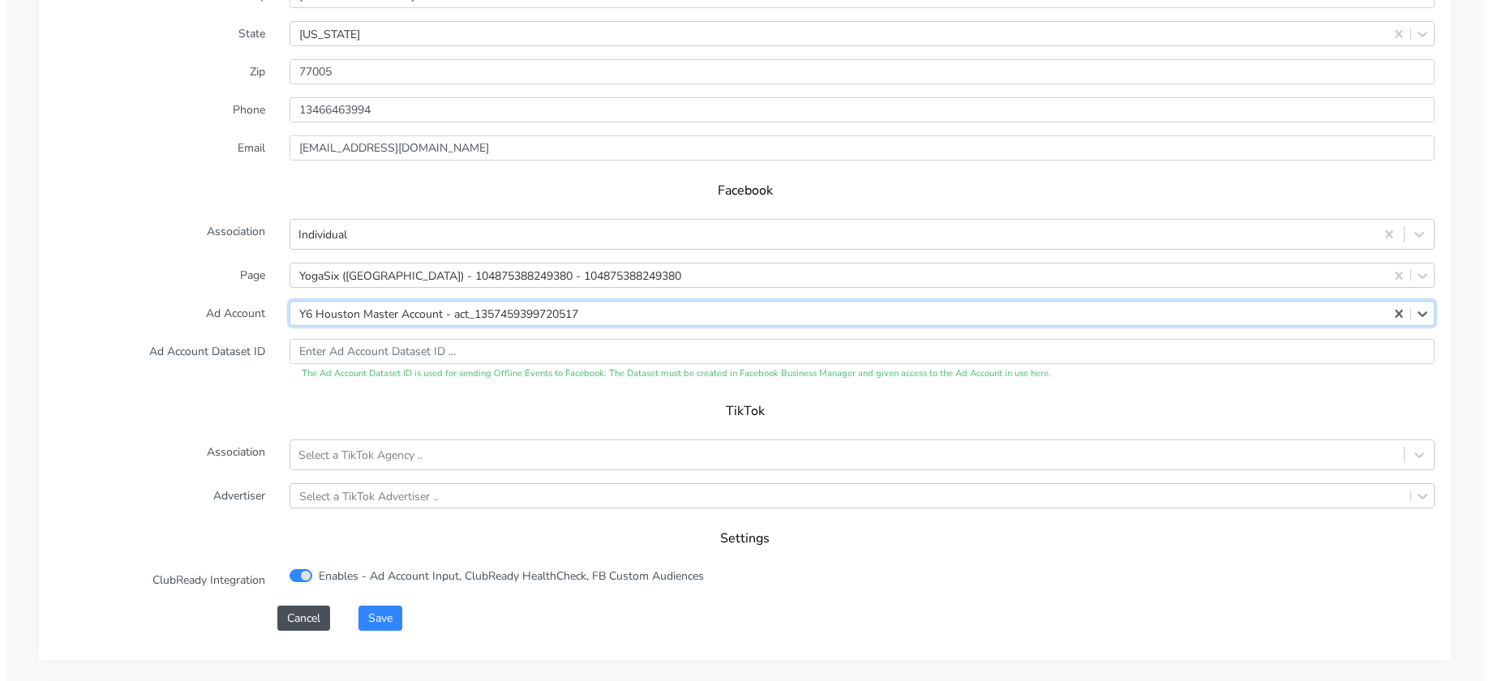
scroll to position [1614, 0]
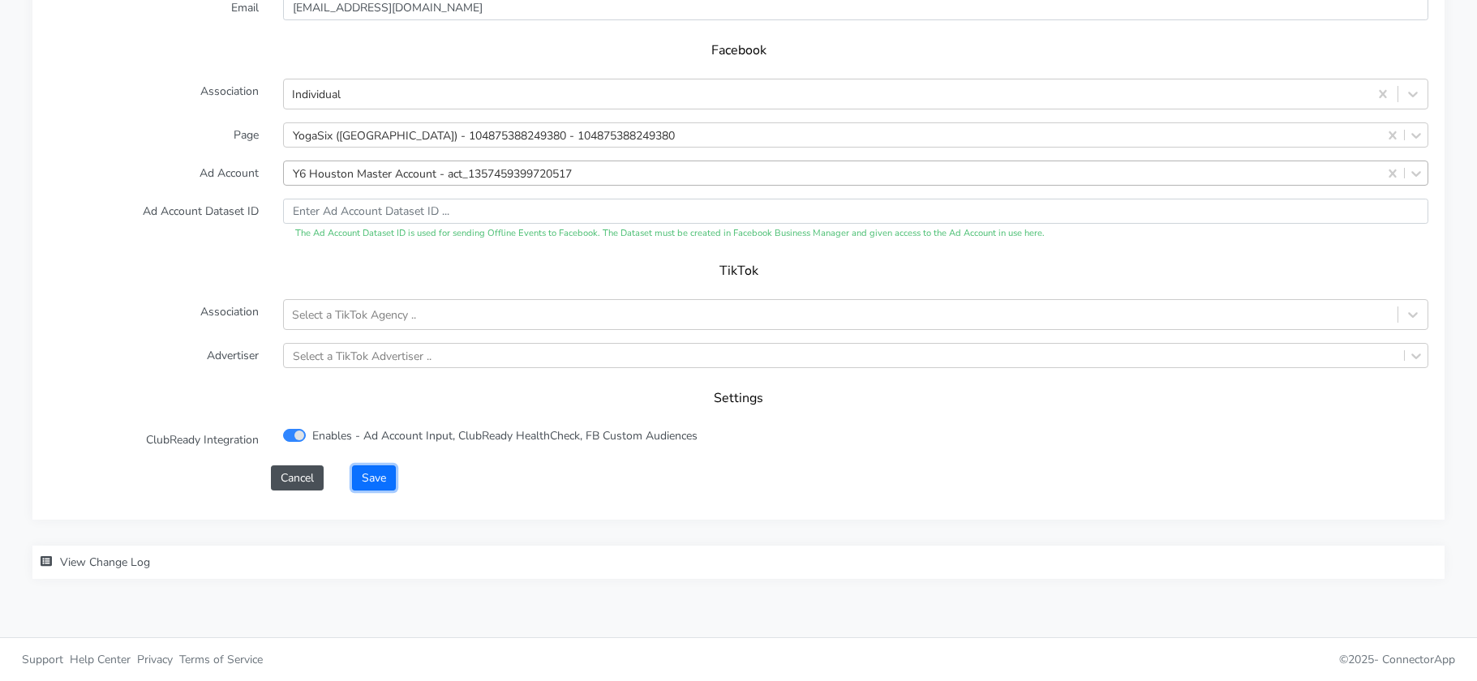
click at [380, 471] on button "Save" at bounding box center [374, 478] width 44 height 25
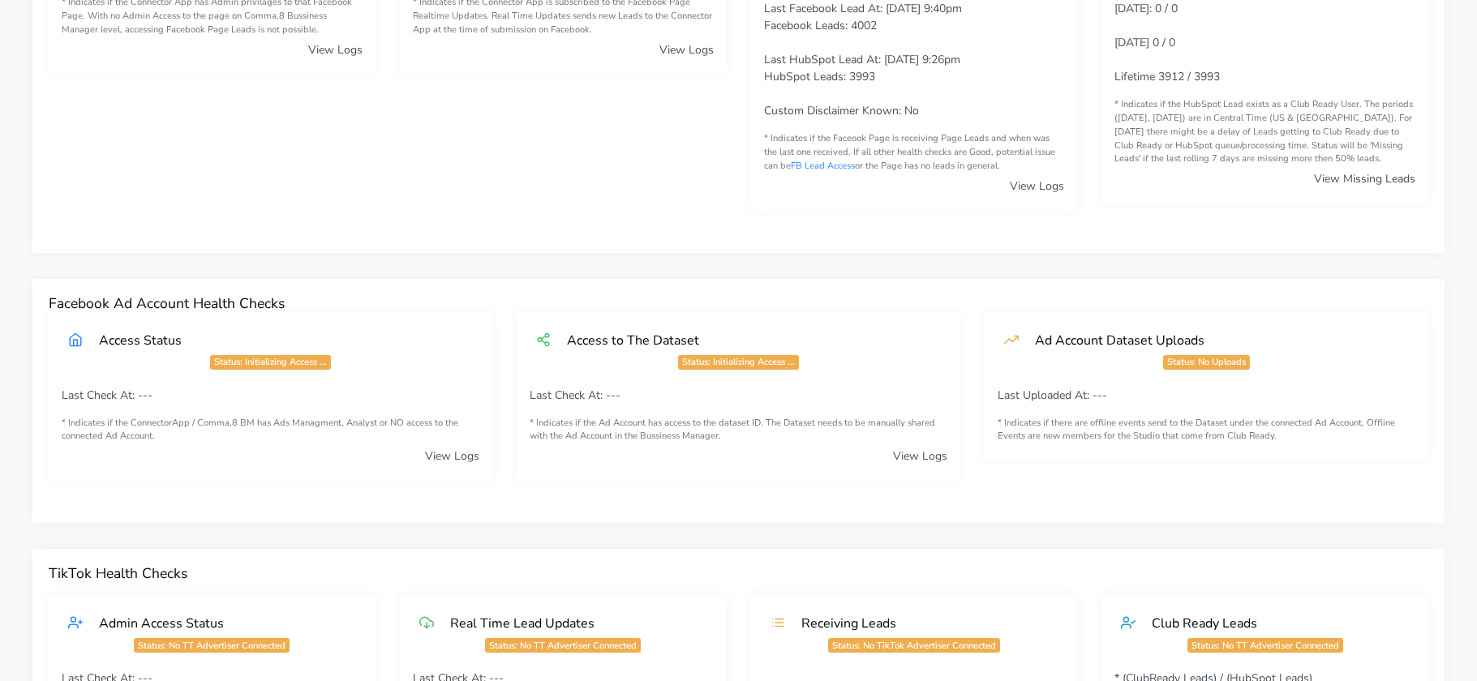
scroll to position [0, 0]
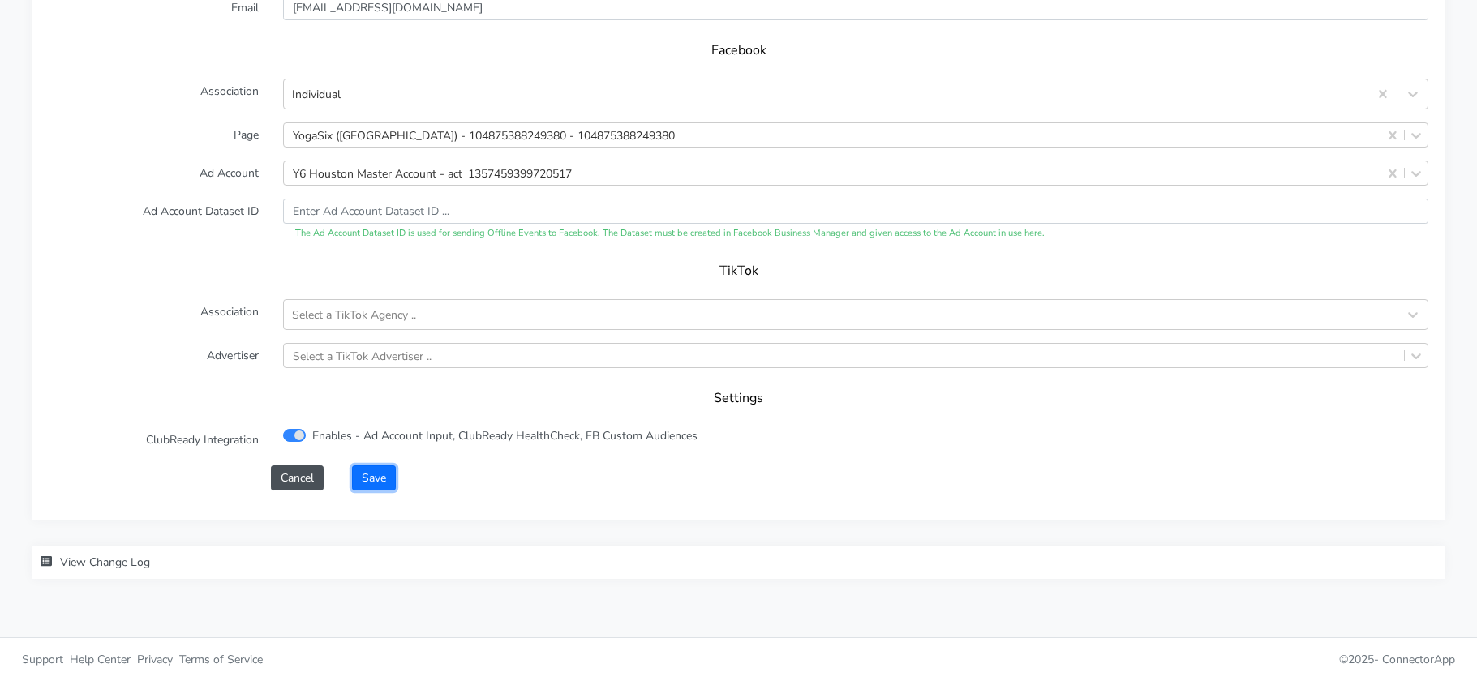
click at [379, 474] on button "Save" at bounding box center [374, 478] width 44 height 25
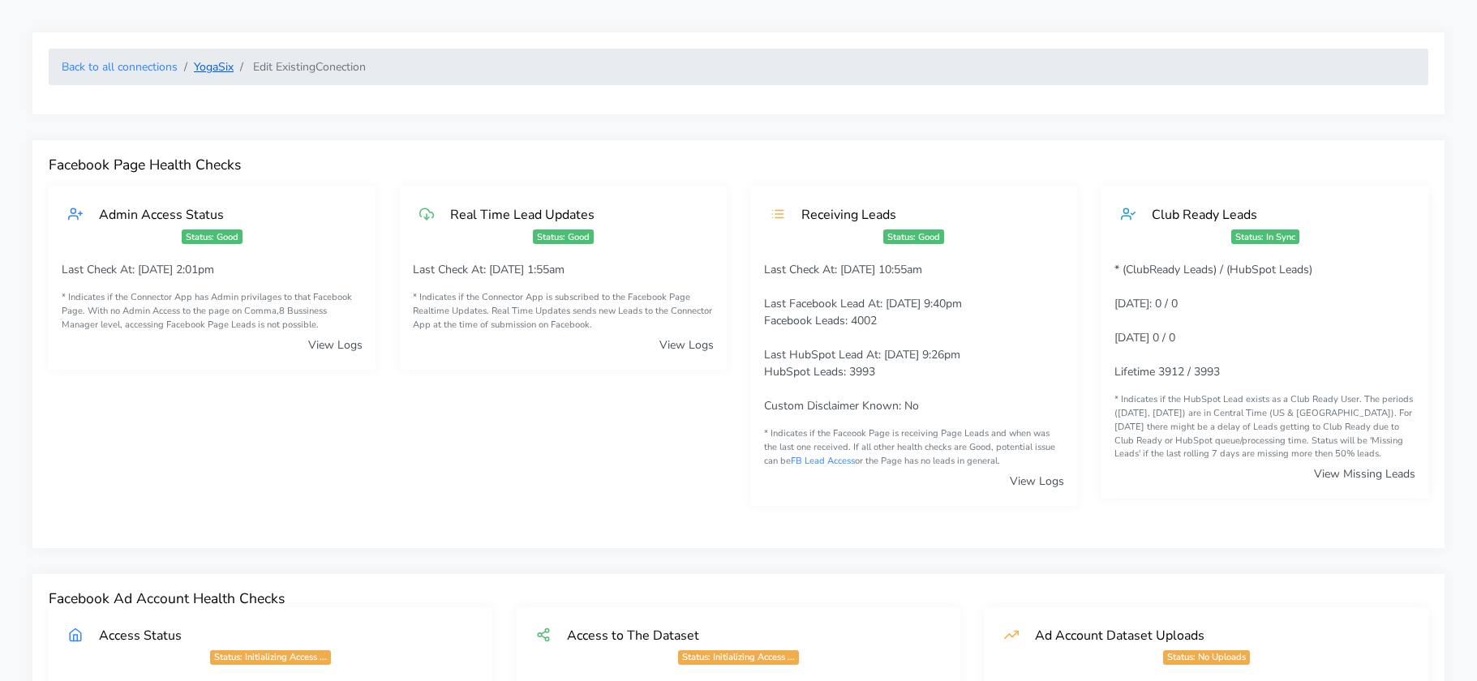
click at [211, 68] on link "YogaSix" at bounding box center [214, 66] width 40 height 15
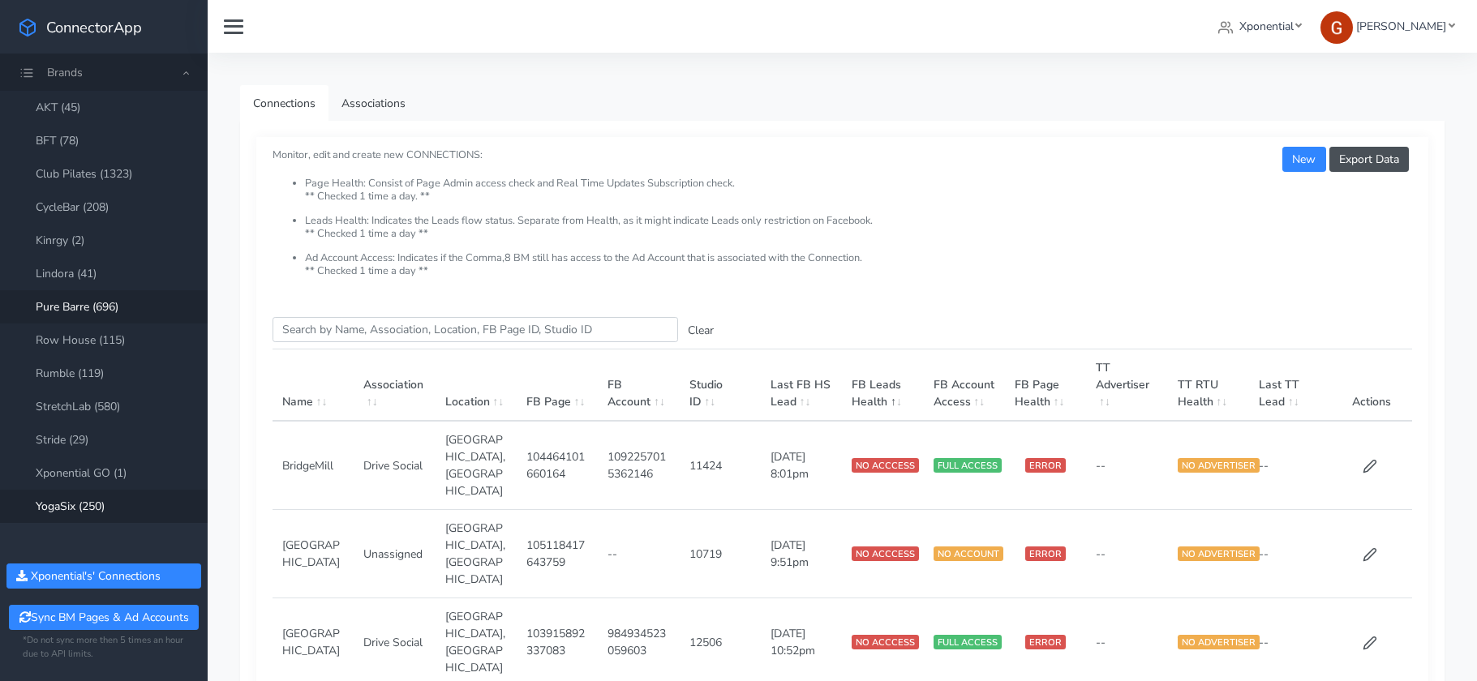
click at [122, 310] on link "Pure Barre (696)" at bounding box center [104, 306] width 208 height 33
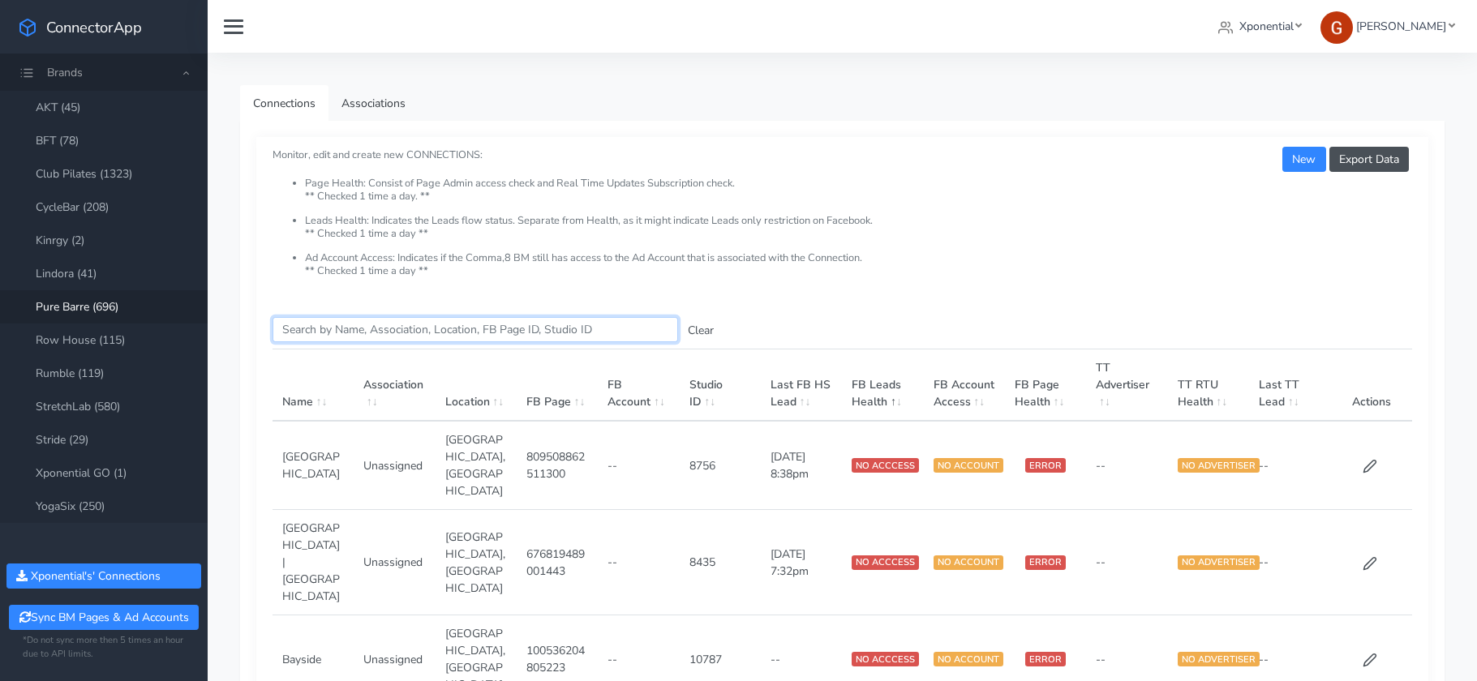
click at [383, 329] on input "Search this table" at bounding box center [476, 329] width 406 height 25
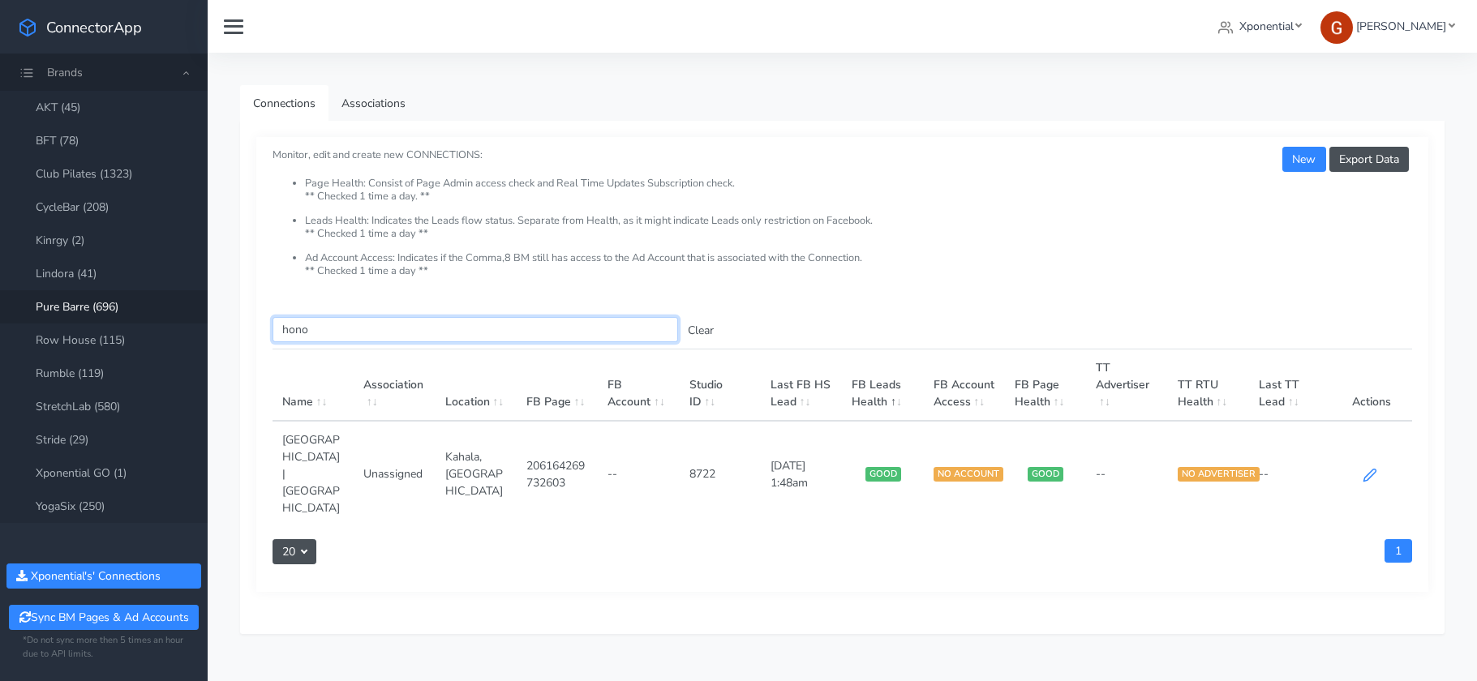
type input "hono"
click at [1368, 468] on icon at bounding box center [1370, 475] width 15 height 15
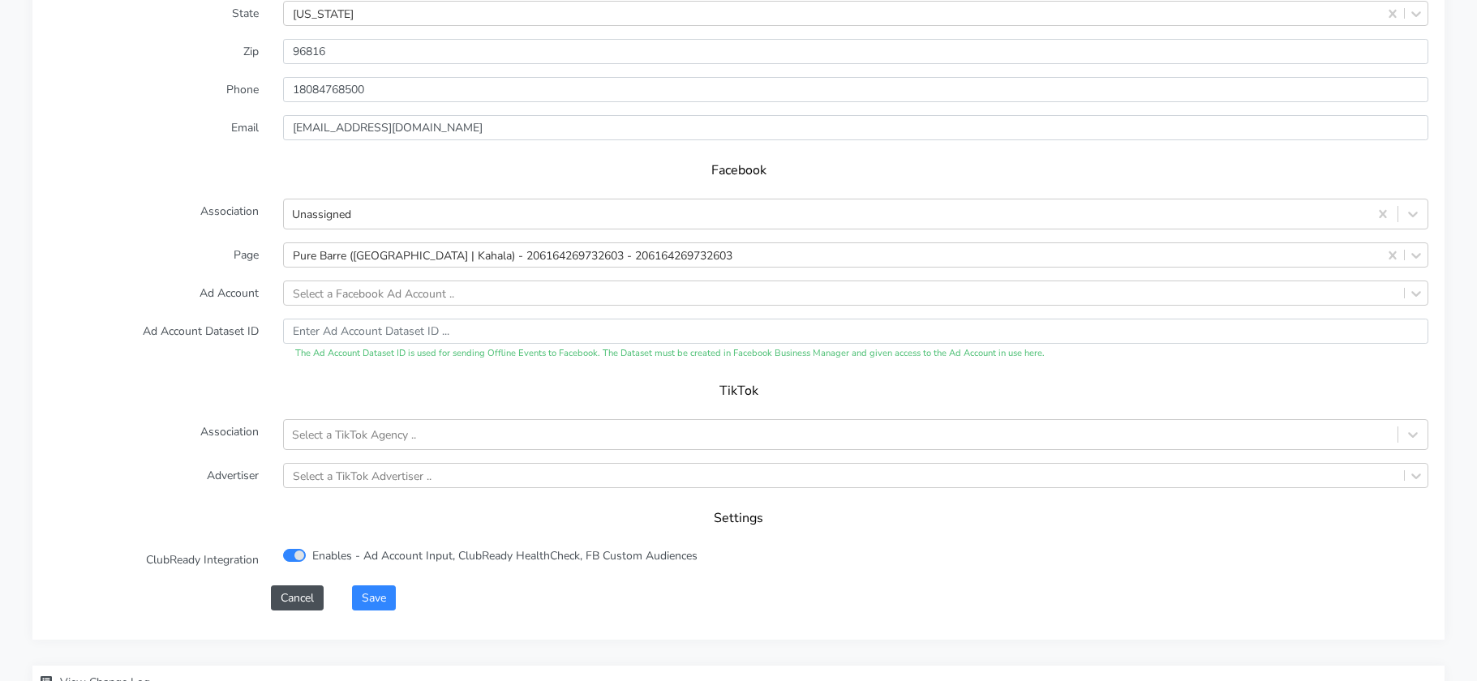
scroll to position [1497, 0]
click at [402, 226] on div "Unassigned" at bounding box center [855, 211] width 1145 height 31
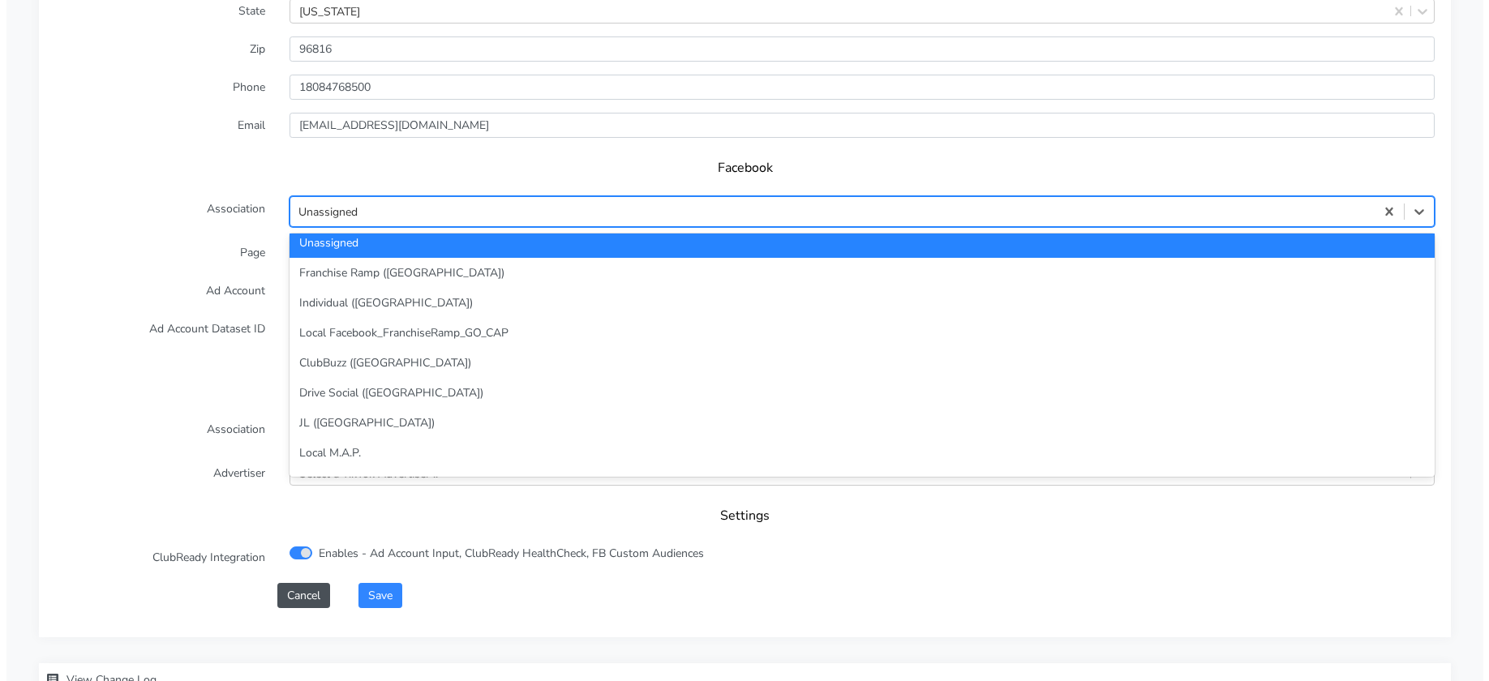
scroll to position [0, 0]
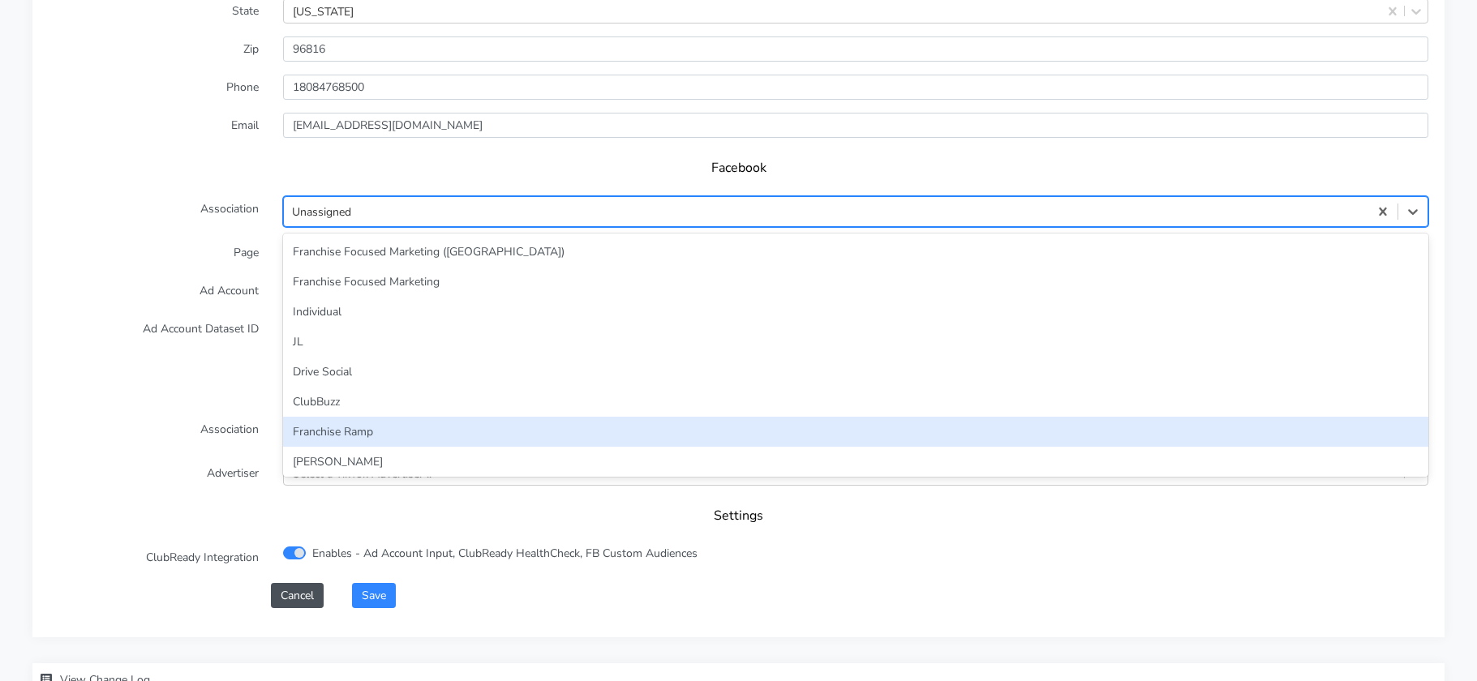
click at [381, 421] on div "Franchise Ramp" at bounding box center [855, 432] width 1145 height 30
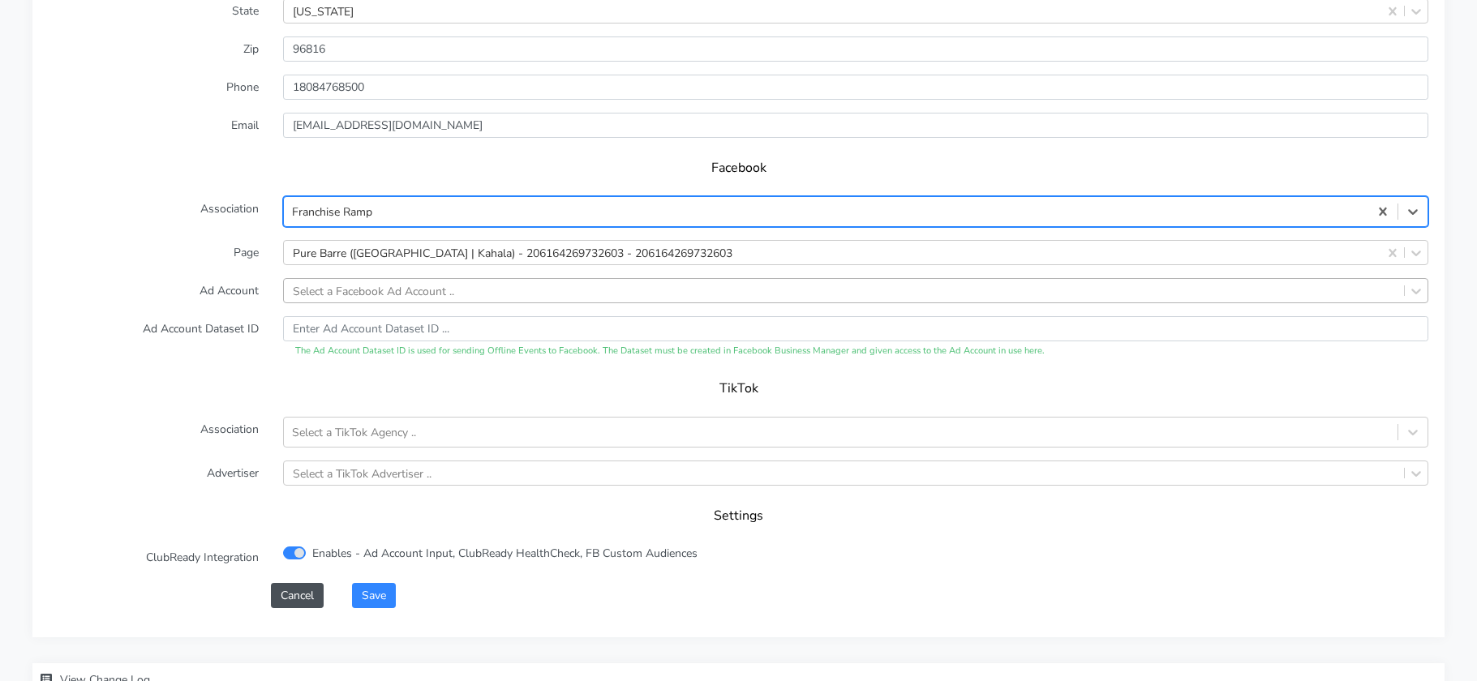
click at [350, 289] on div "Select a Facebook Ad Account .." at bounding box center [373, 290] width 161 height 17
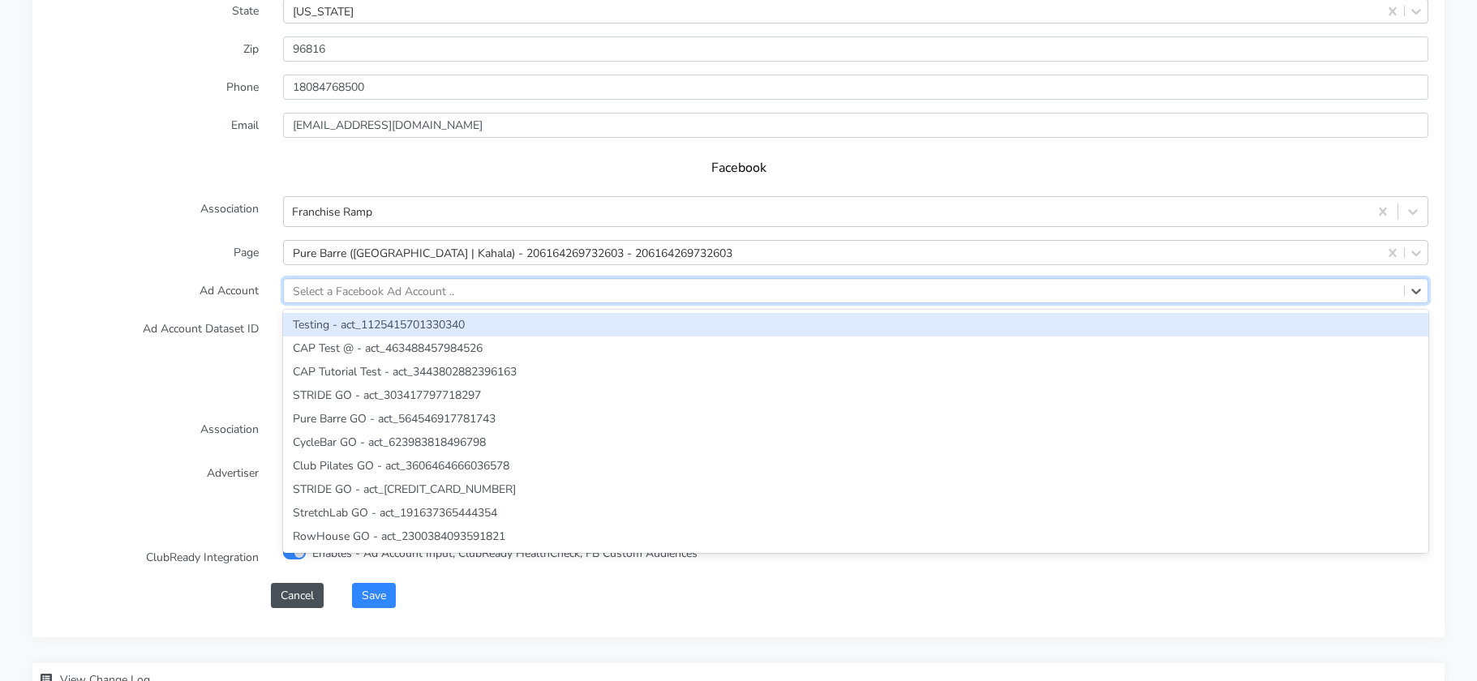
paste input "1188051369818282"
type input "1188051369818282"
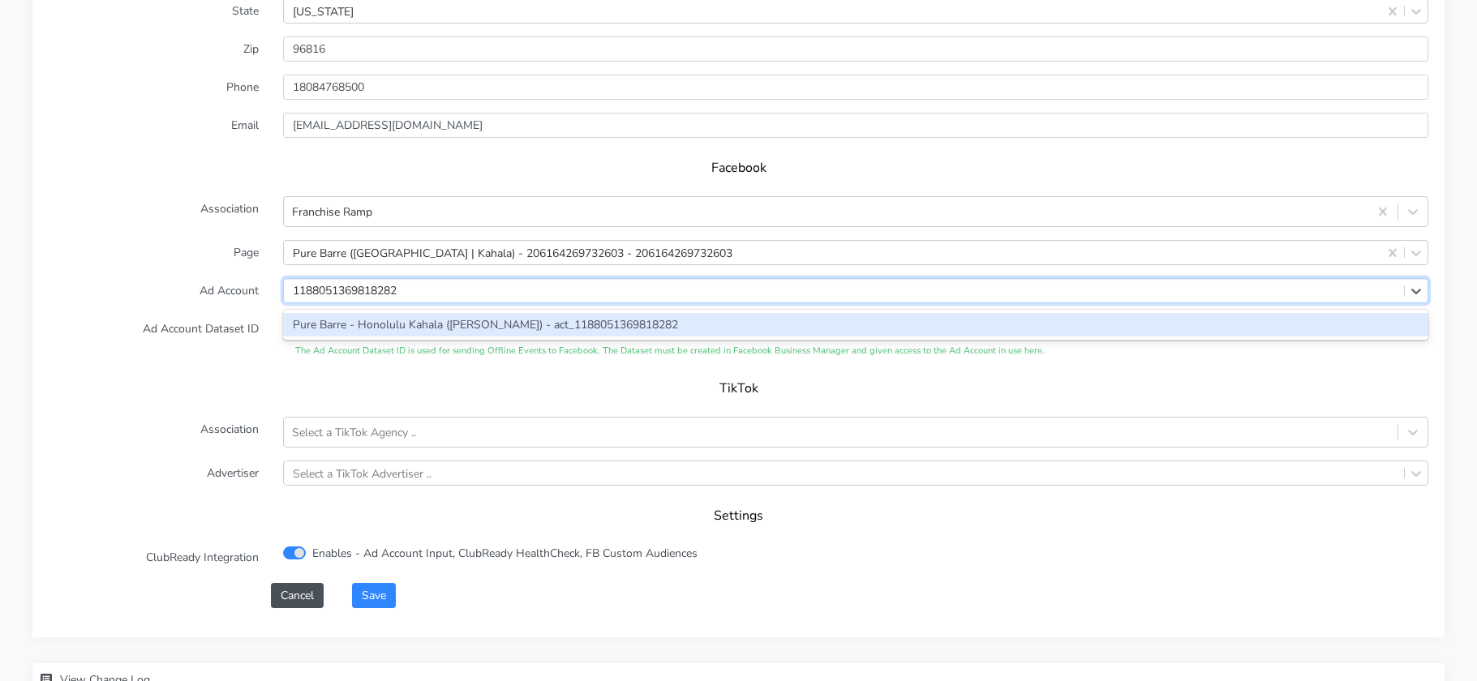
click at [335, 316] on div "Pure Barre - Honolulu Kahala (McPhail) - act_1188051369818282" at bounding box center [855, 325] width 1145 height 24
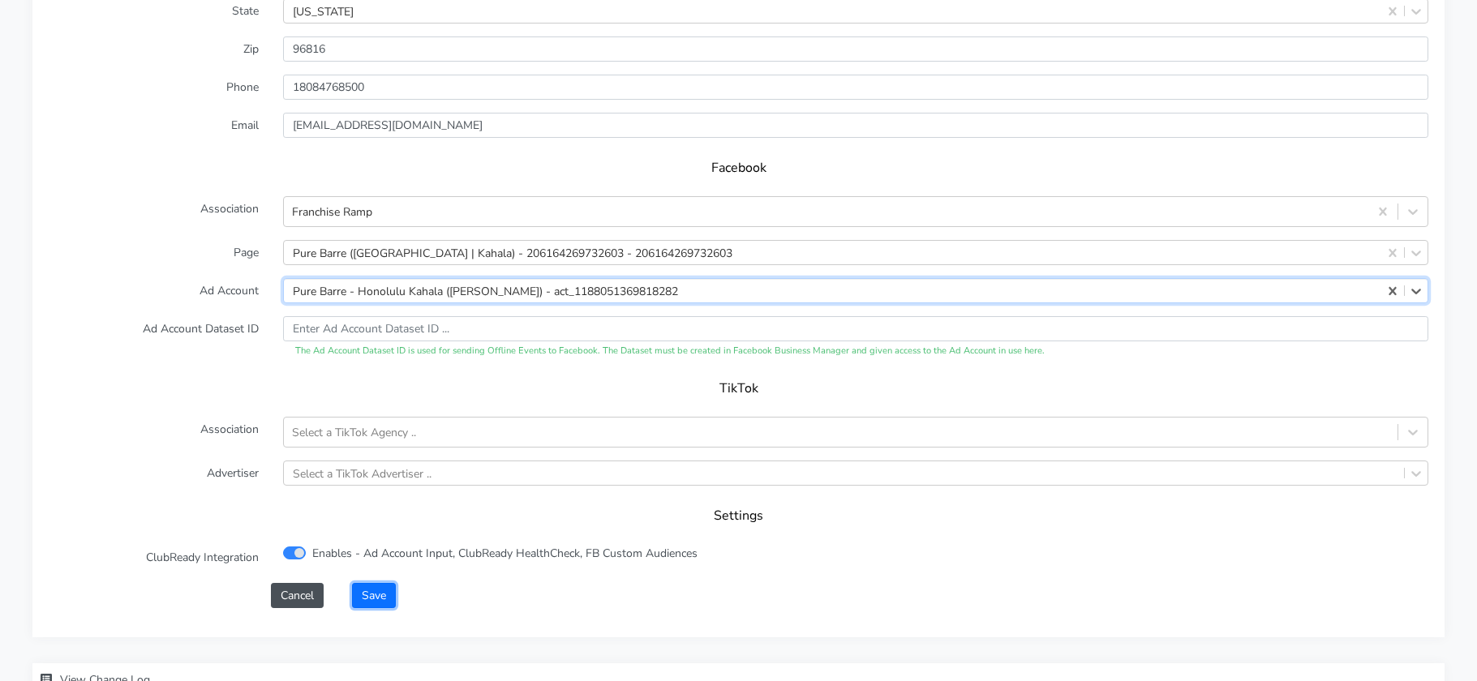
click at [362, 586] on button "Save" at bounding box center [374, 595] width 44 height 25
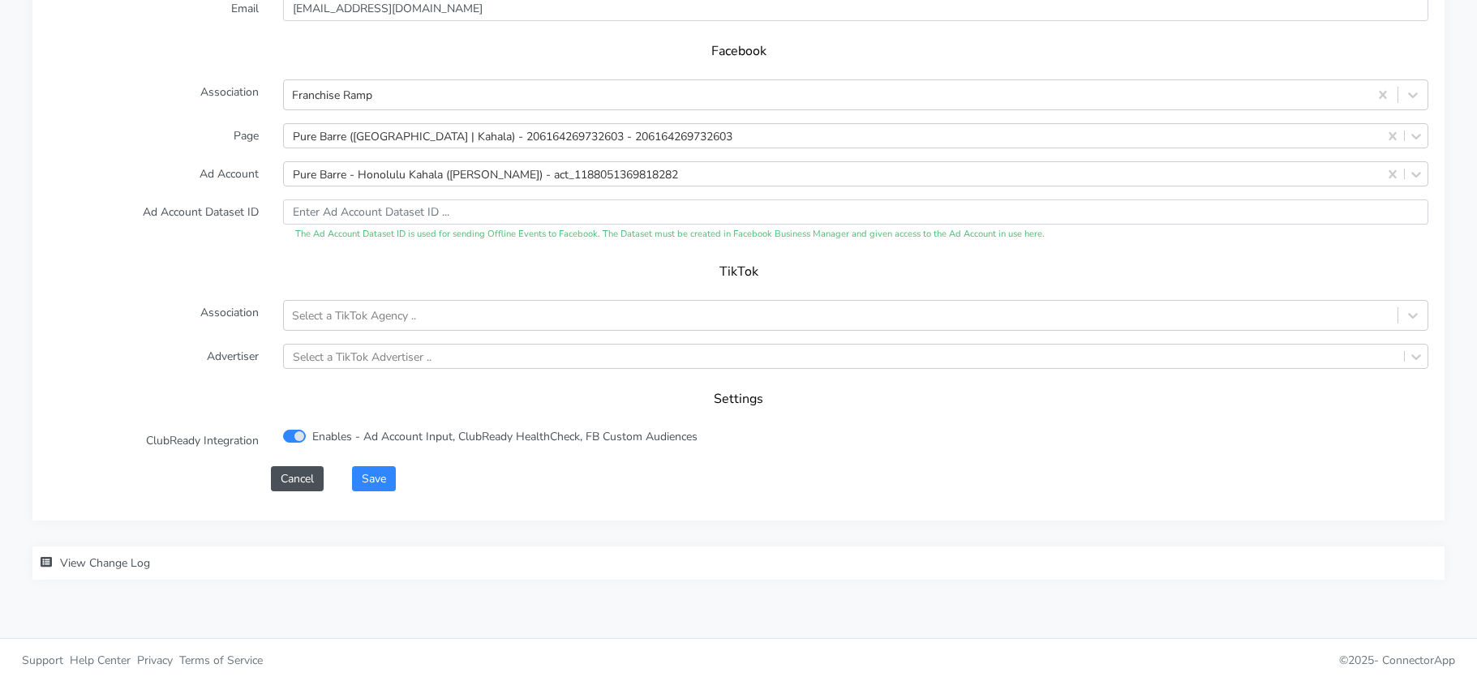
scroll to position [1635, 0]
click at [369, 478] on button "Save" at bounding box center [374, 478] width 44 height 25
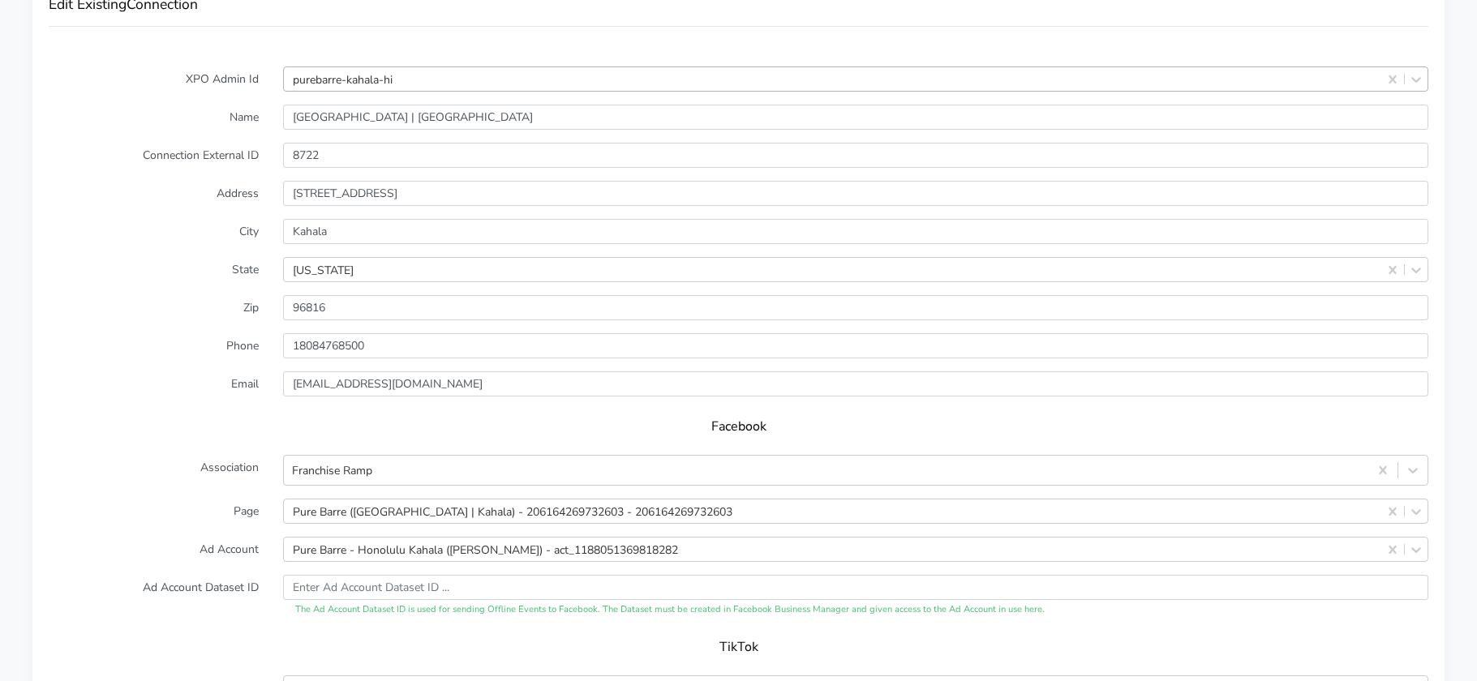
scroll to position [1179, 0]
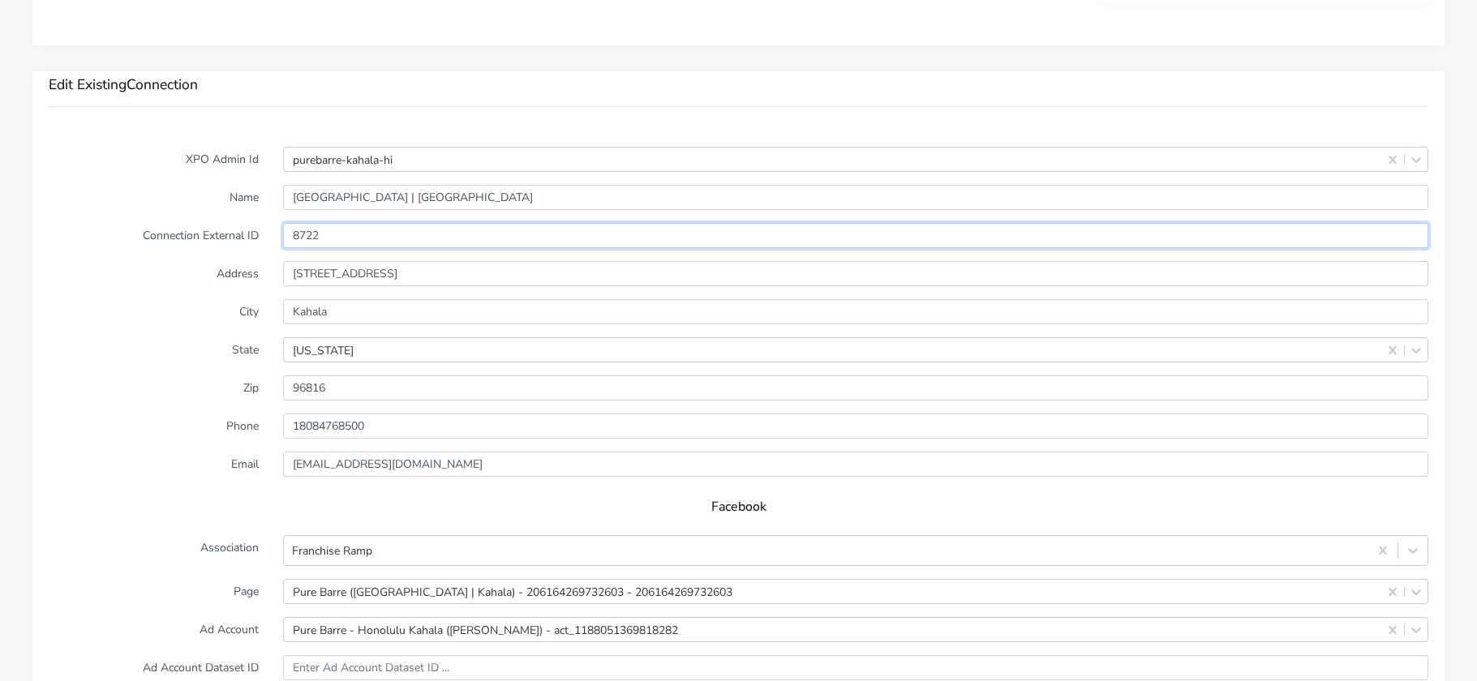
click at [311, 236] on input "8722" at bounding box center [855, 235] width 1145 height 25
